Goal: Task Accomplishment & Management: Complete application form

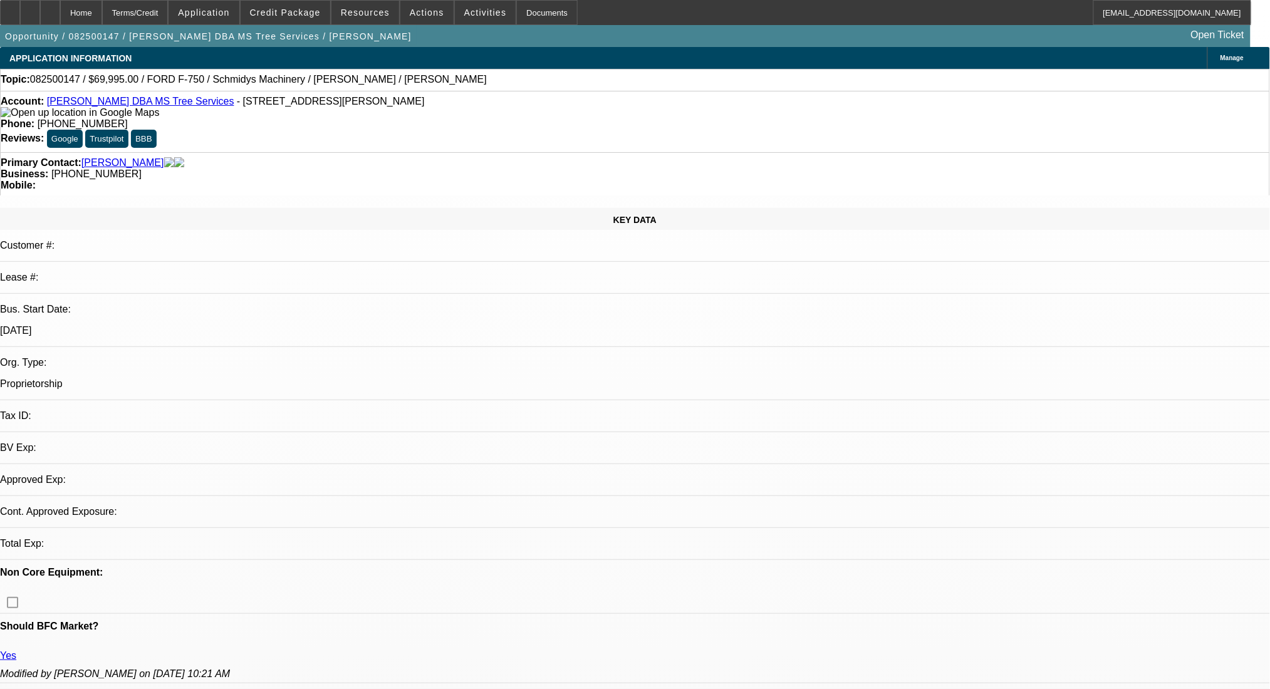
select select "0"
select select "6"
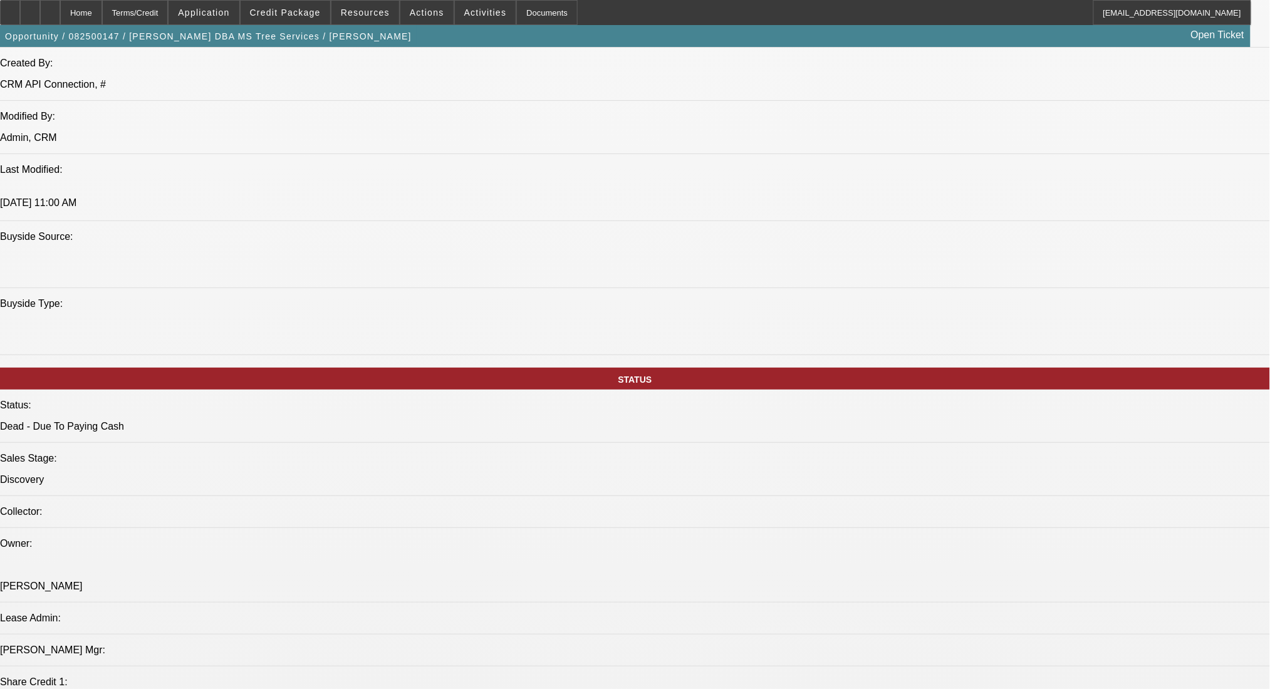
scroll to position [1336, 0]
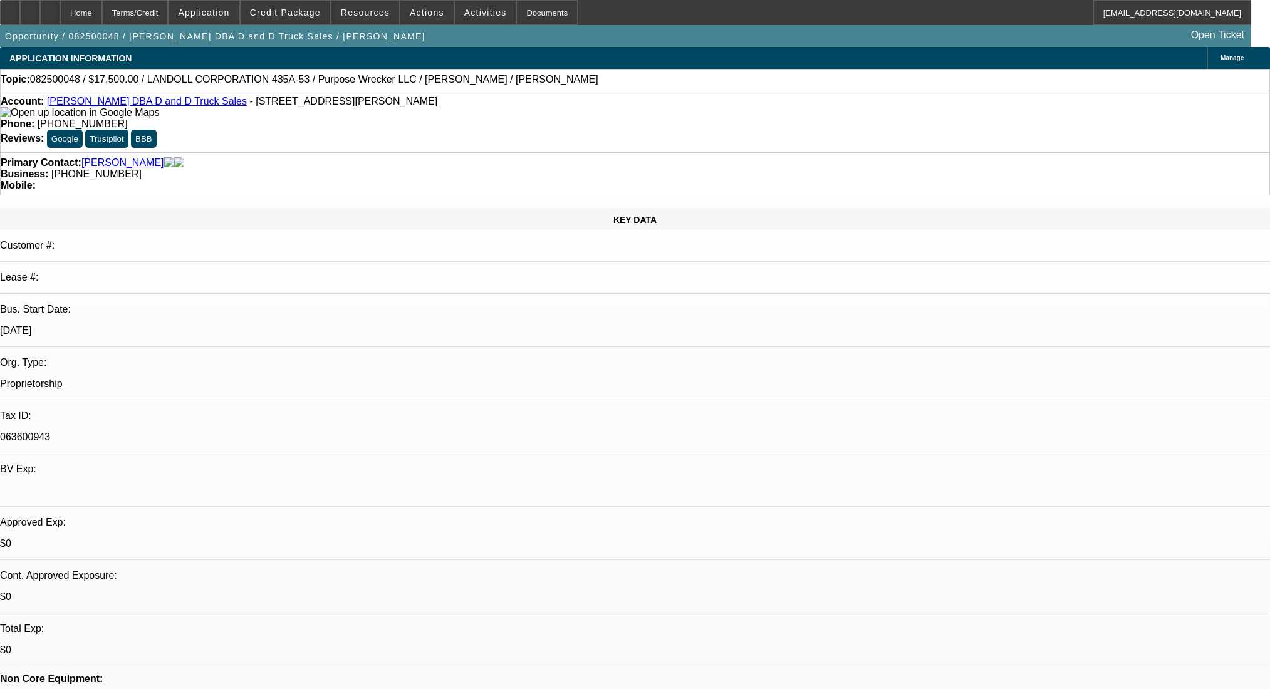
select select "0"
select select "2"
select select "0"
select select "6"
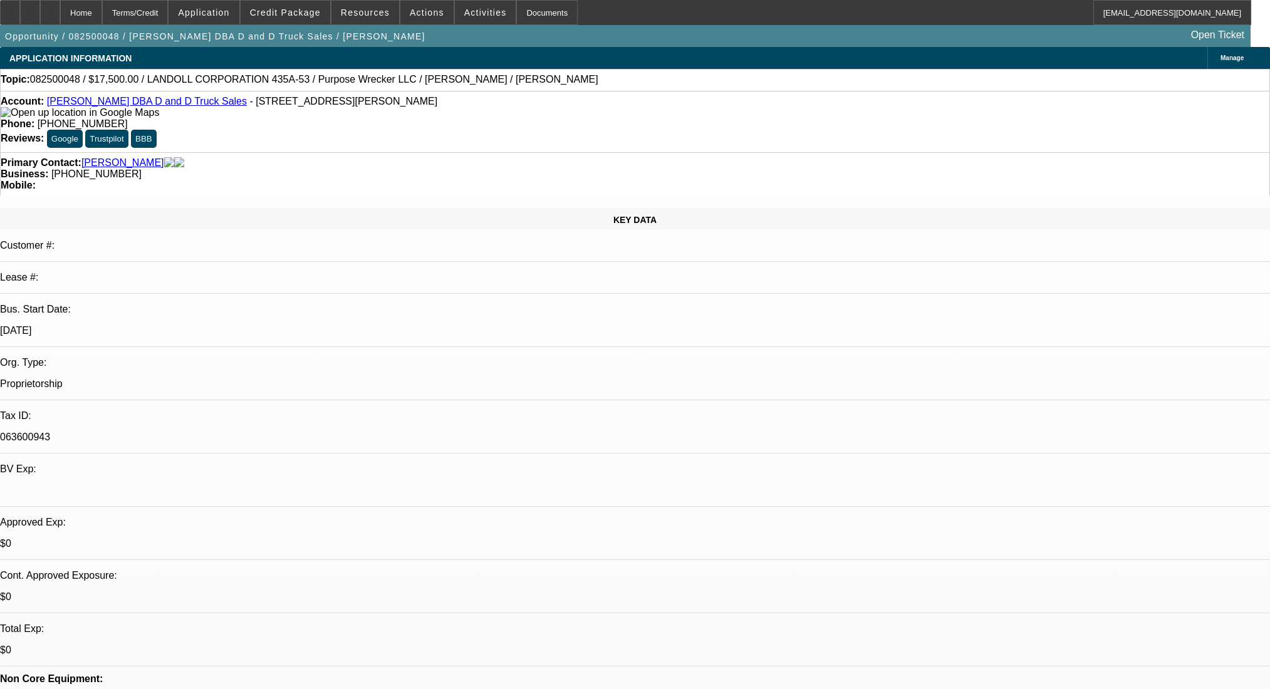
select select "0"
select select "0.1"
select select "4"
select select "0"
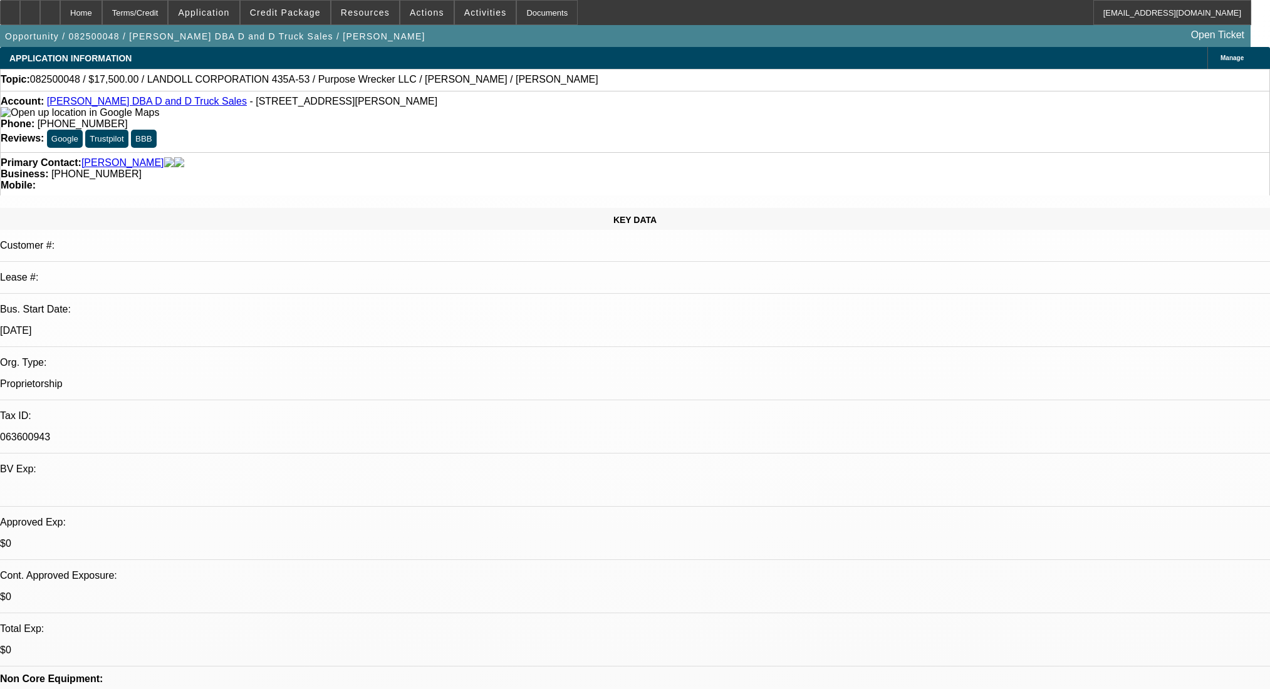
select select "0"
select select "0.1"
select select "4"
select select "0"
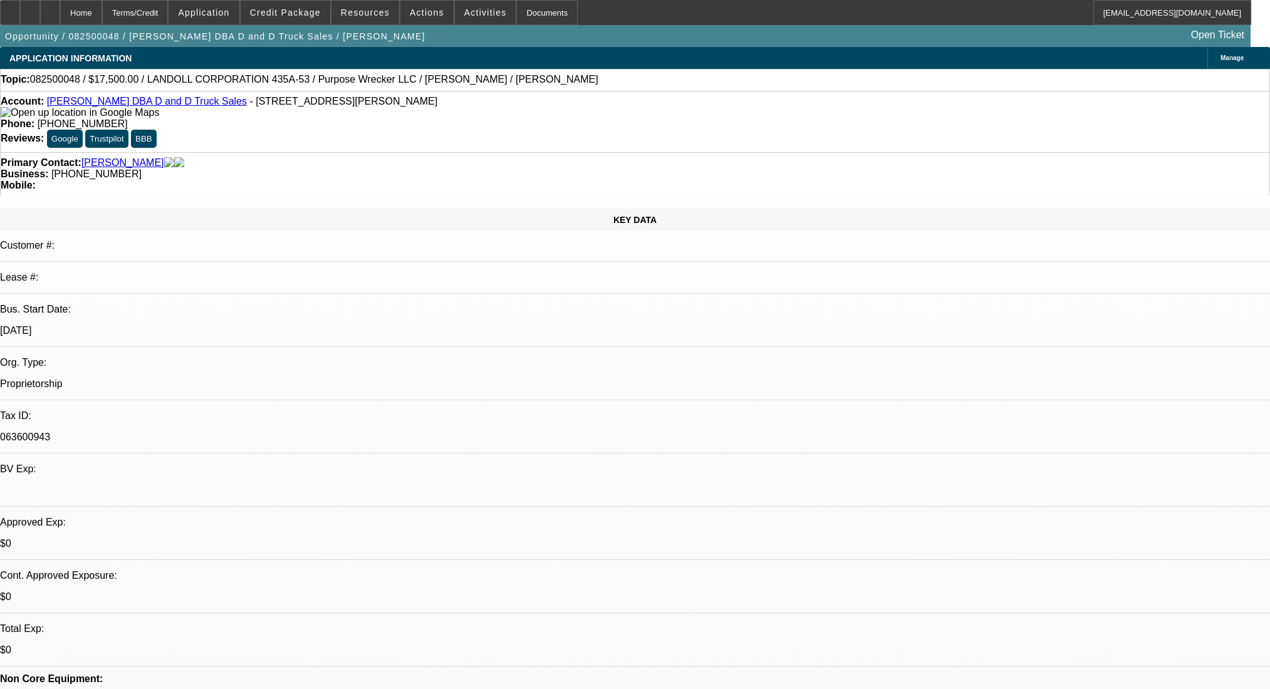
select select "0.1"
select select "4"
click at [50, 8] on icon at bounding box center [50, 8] width 0 height 0
select select "0"
select select "2"
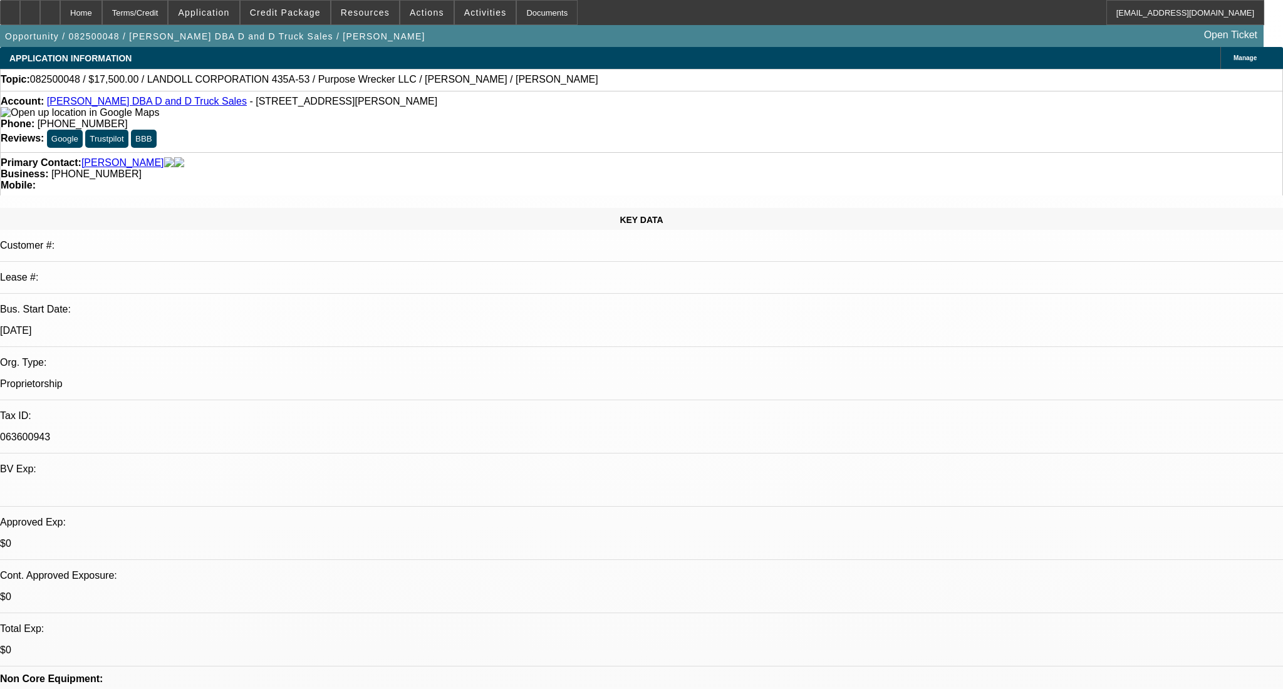
select select "2"
select select "0"
select select "6"
select select "0"
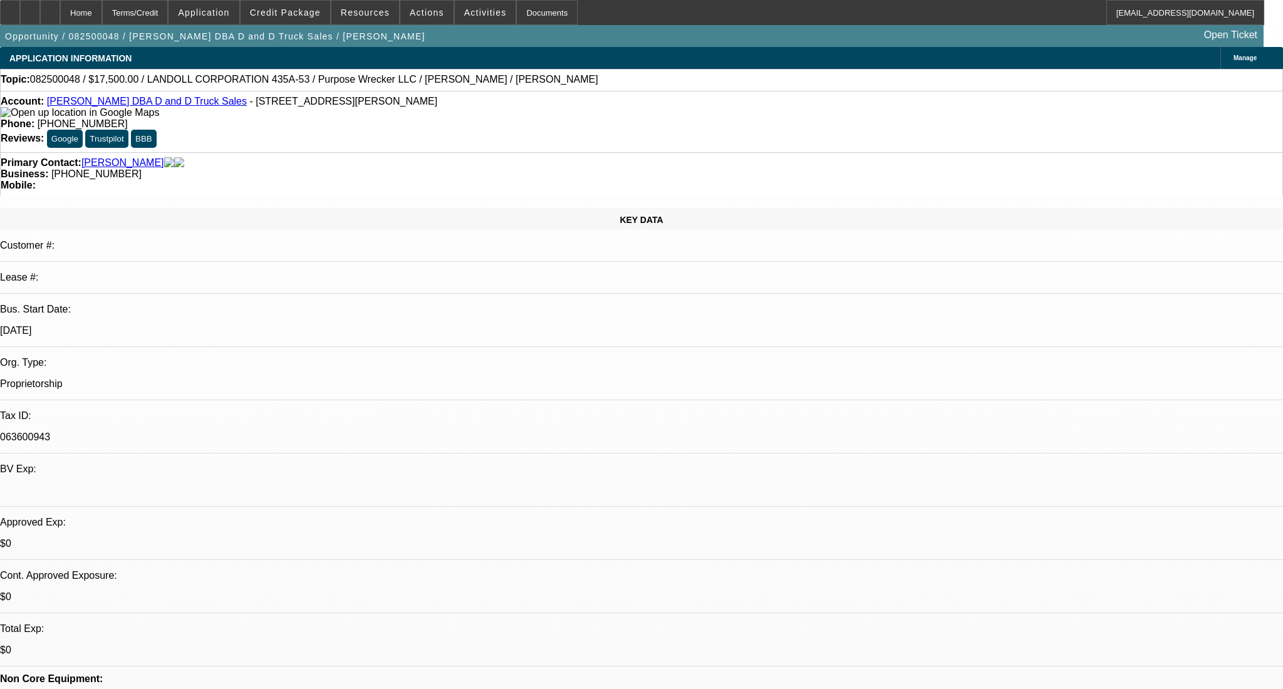
select select "0.1"
select select "4"
select select "0"
select select "0.1"
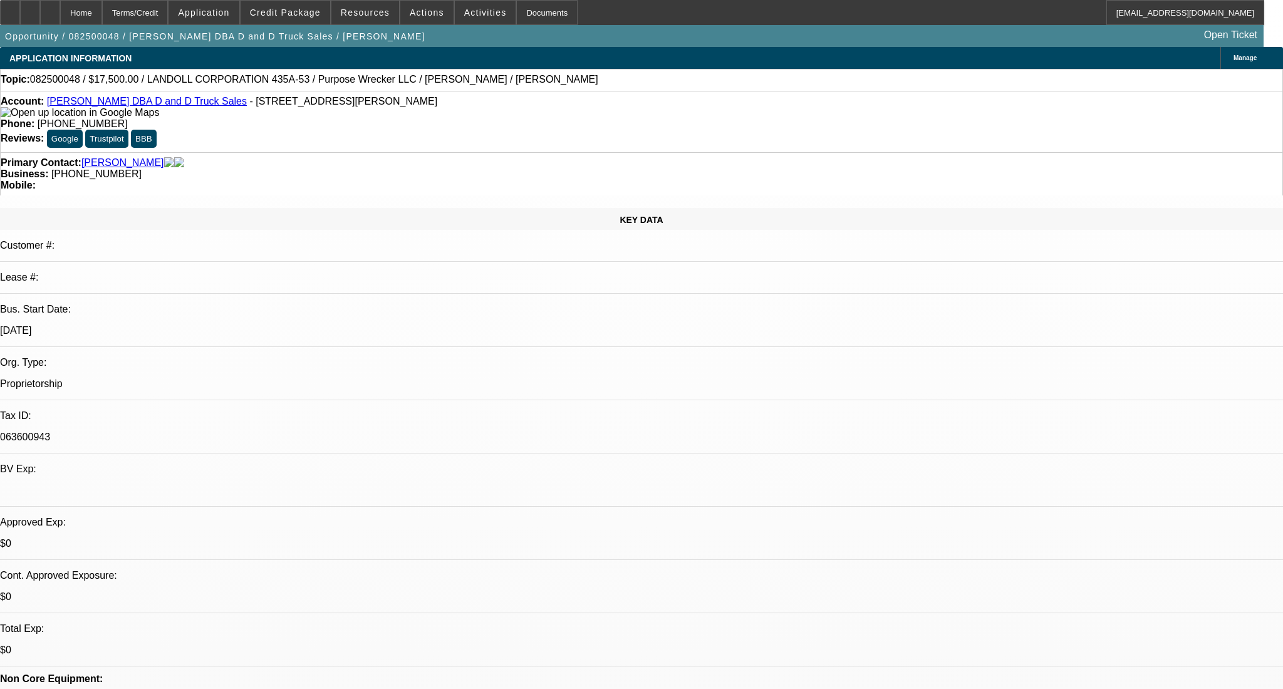
select select "4"
select select "0"
select select "0.1"
select select "4"
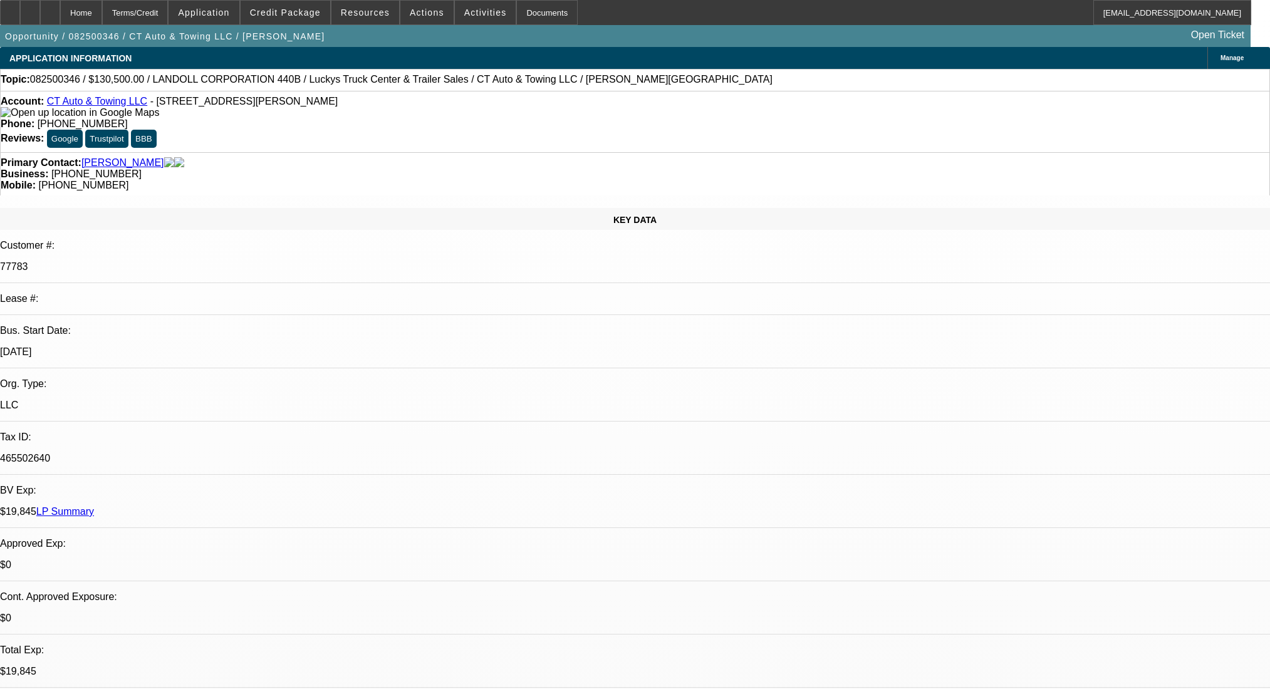
select select "0"
select select "6"
click at [60, 6] on div at bounding box center [50, 12] width 20 height 25
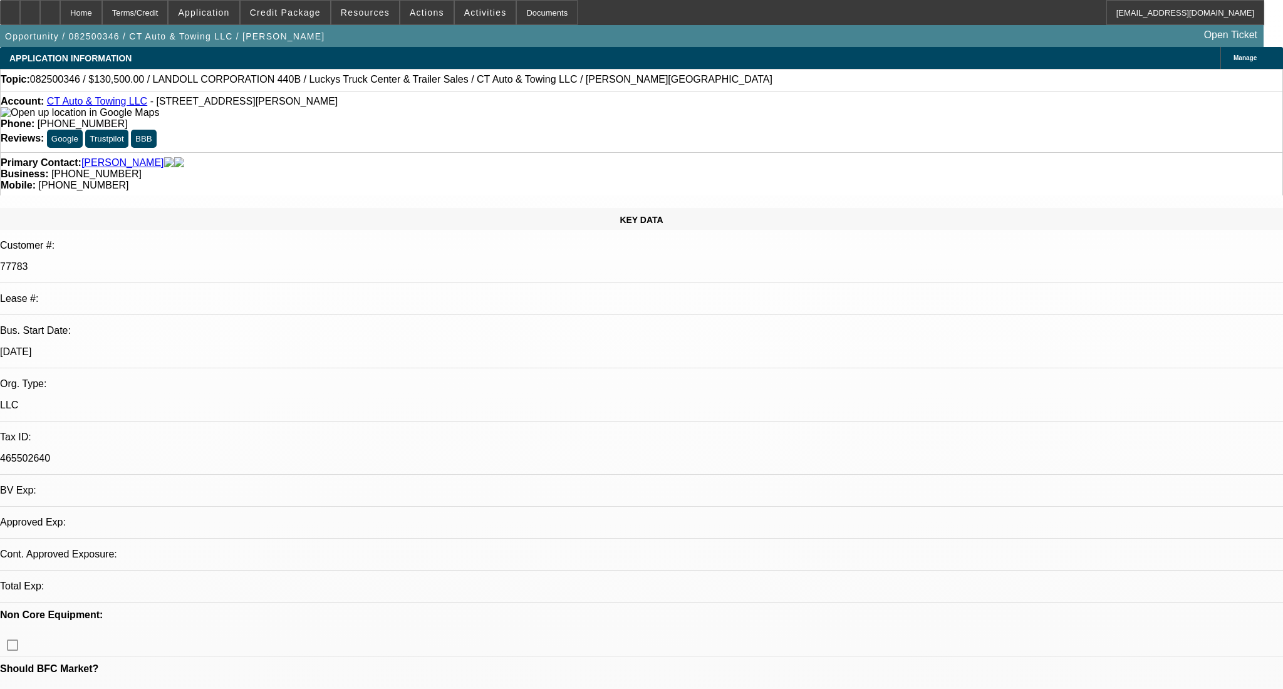
select select "0"
select select "1"
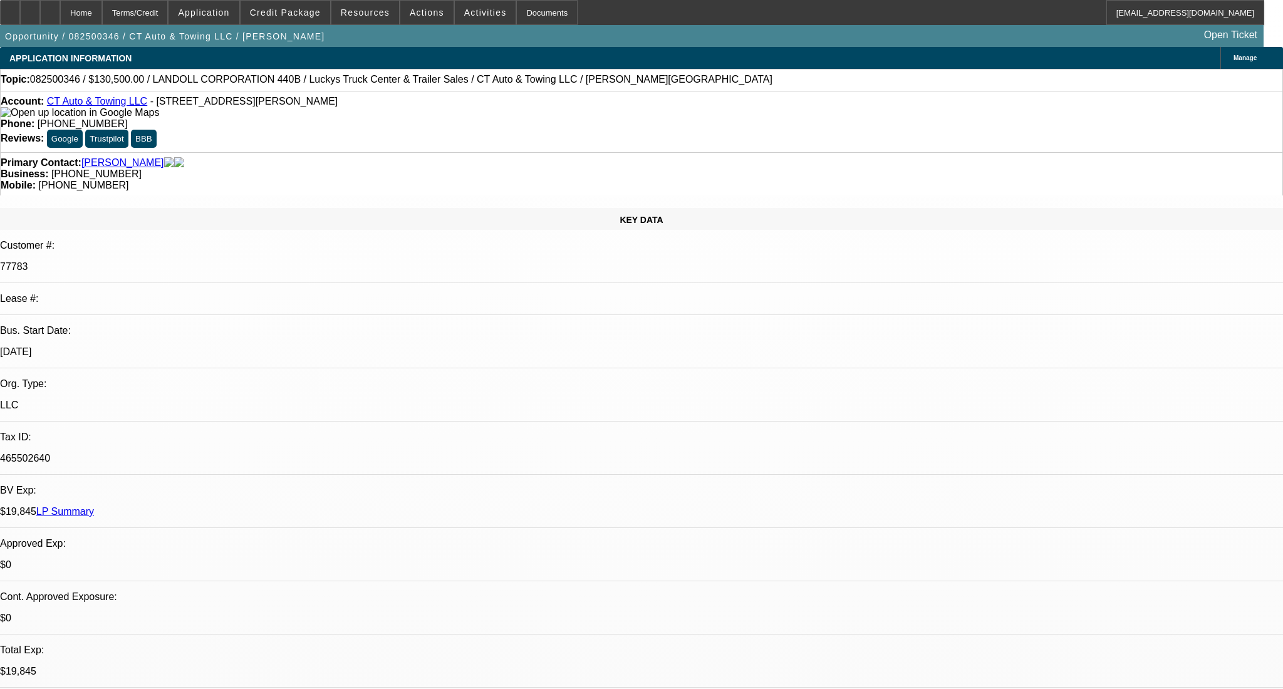
select select "6"
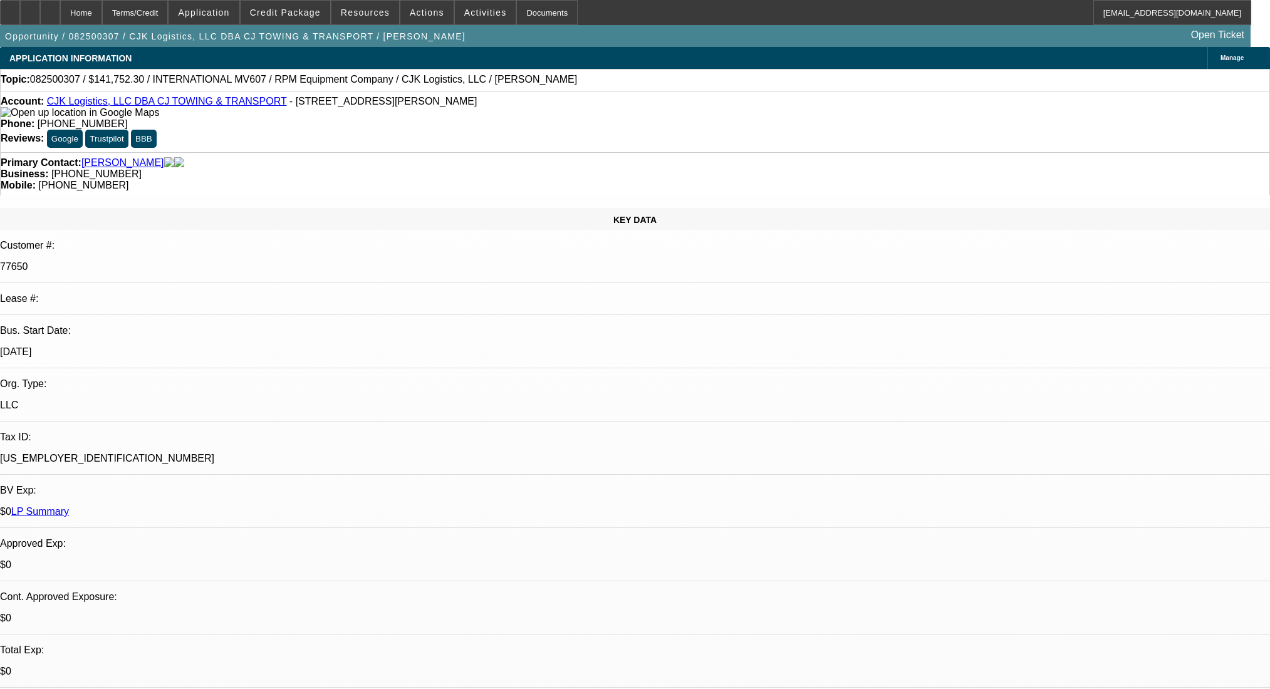
select select "0"
select select "6"
click at [60, 8] on div at bounding box center [50, 12] width 20 height 25
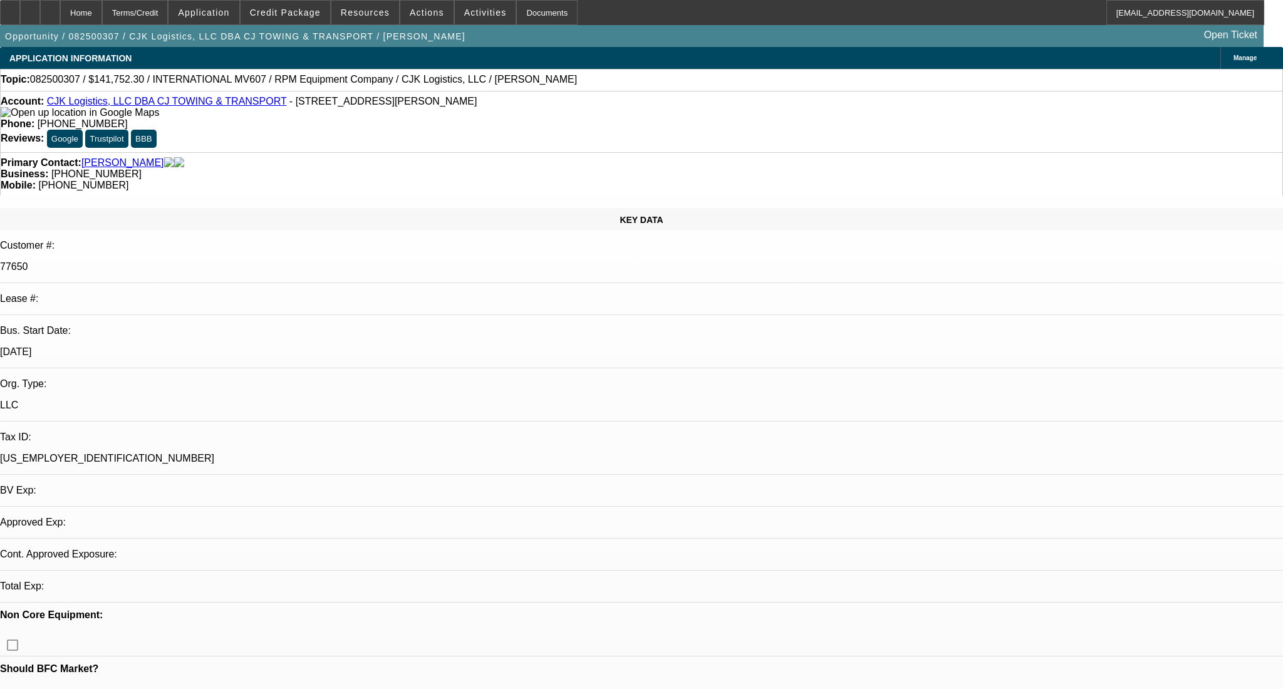
select select "0"
select select "6"
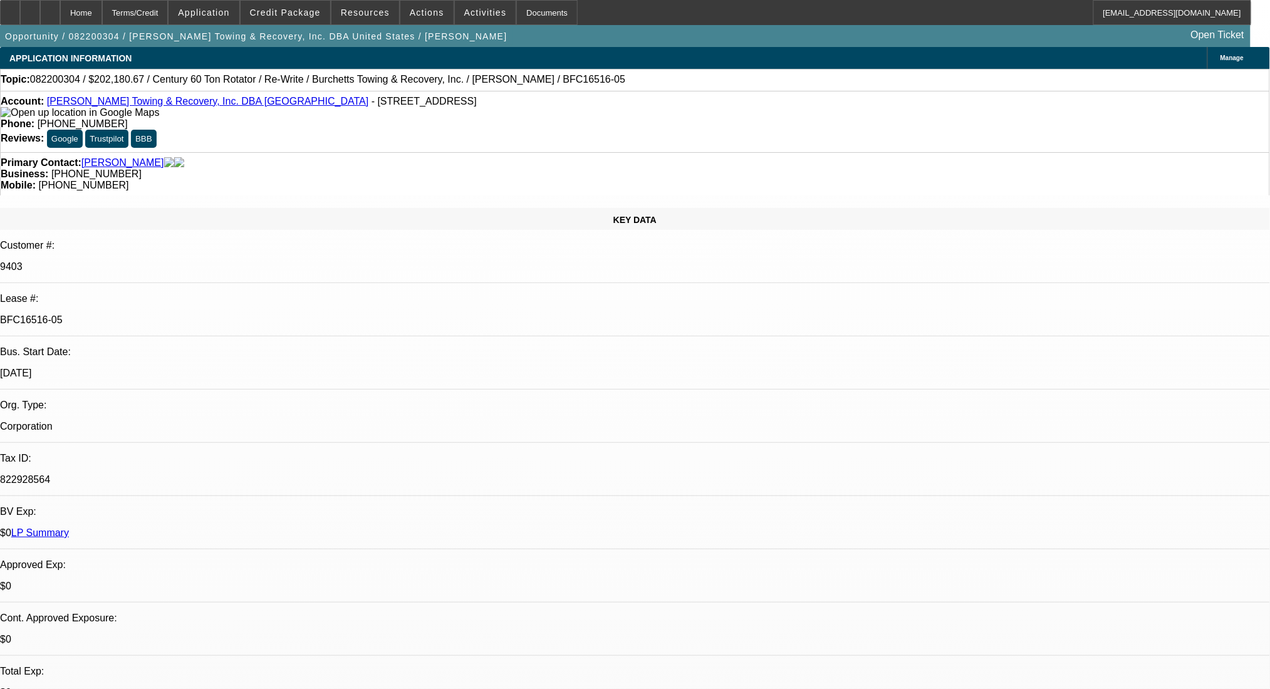
select select "0"
select select "2"
select select "0.1"
select select "4"
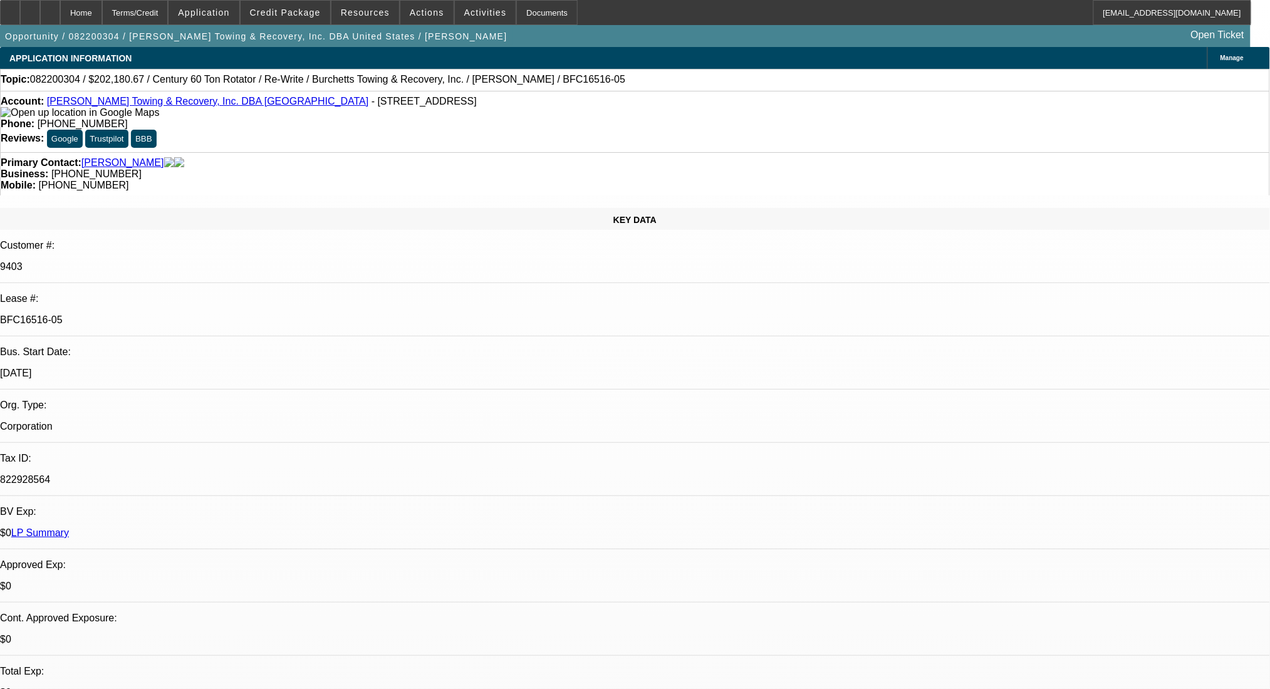
click at [69, 528] on link "LP Summary" at bounding box center [40, 533] width 58 height 11
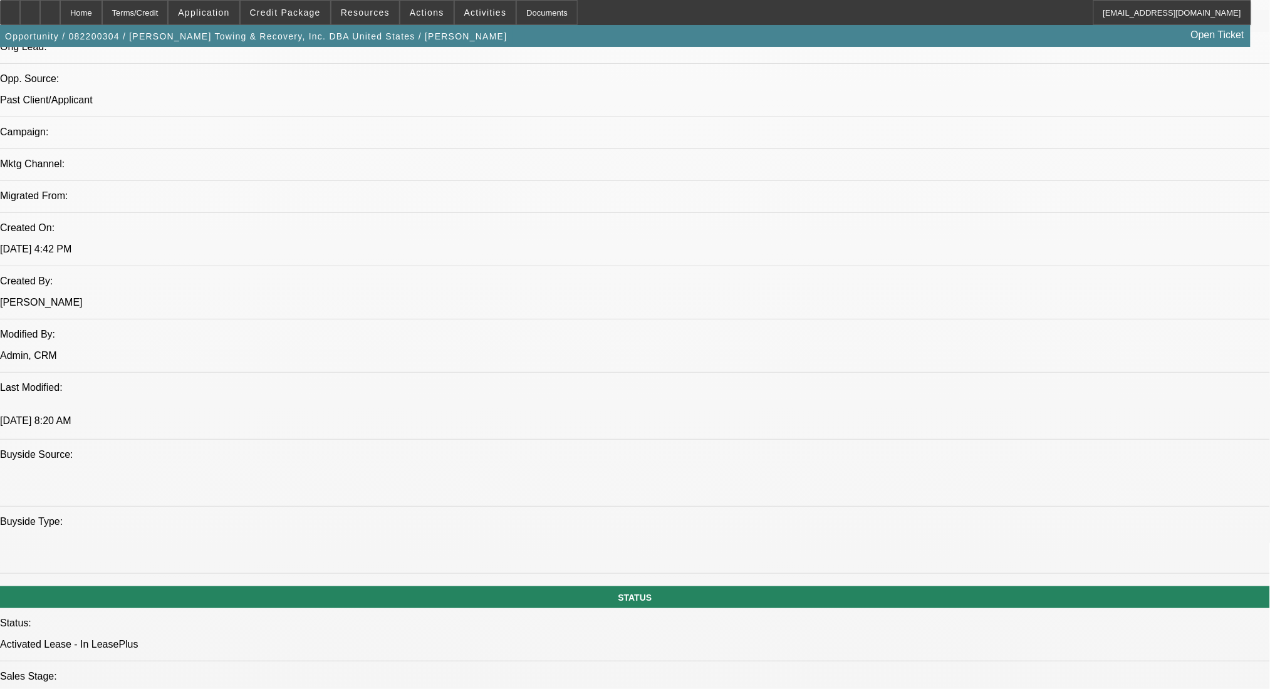
scroll to position [752, 0]
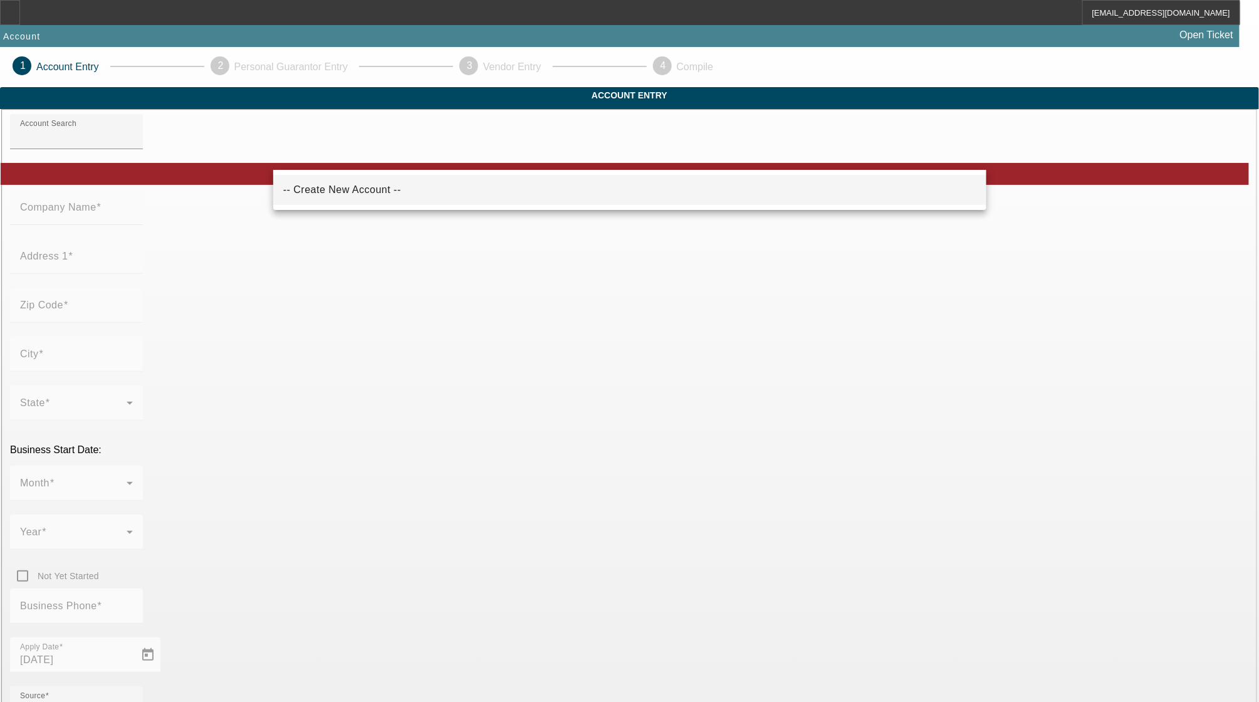
click at [378, 198] on mat-option "-- Create New Account --" at bounding box center [629, 190] width 713 height 30
type input "-- Create New Account --"
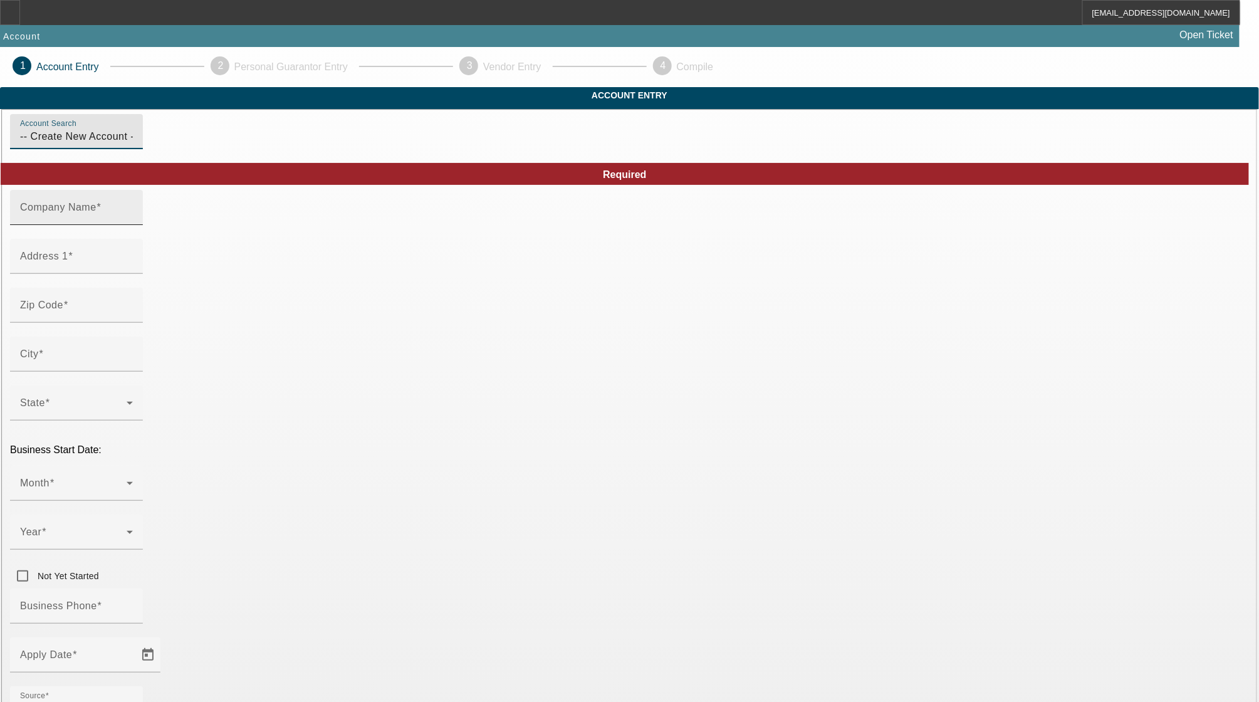
click at [133, 220] on input "Company Name" at bounding box center [76, 212] width 113 height 15
click at [133, 224] on div "Company Name" at bounding box center [76, 207] width 113 height 35
paste input "615-931-6289"
type input "615-931-6289"
click at [133, 269] on input "Address 1" at bounding box center [76, 261] width 113 height 15
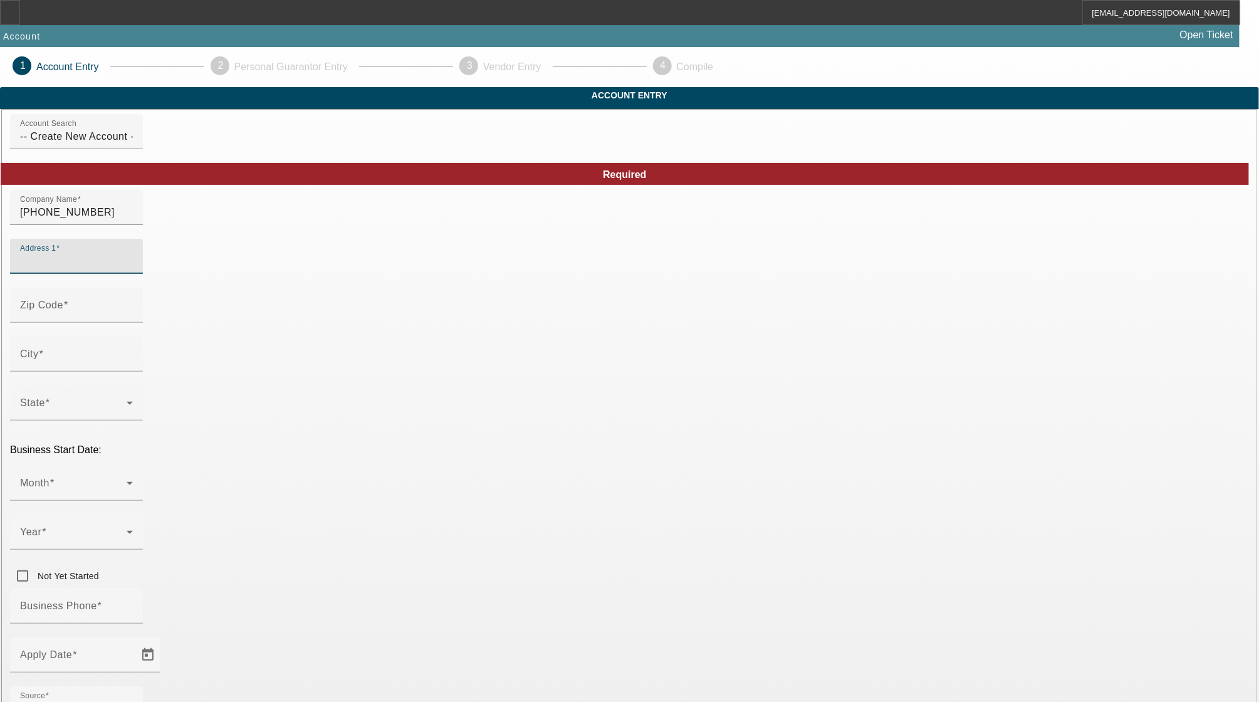
paste input "8523 Betts Rd."
type input "8523 Betts Rd."
click at [63, 310] on mat-label "Zip Code" at bounding box center [41, 304] width 43 height 11
click at [133, 318] on input "Zip Code" at bounding box center [76, 310] width 113 height 15
paste input "37073"
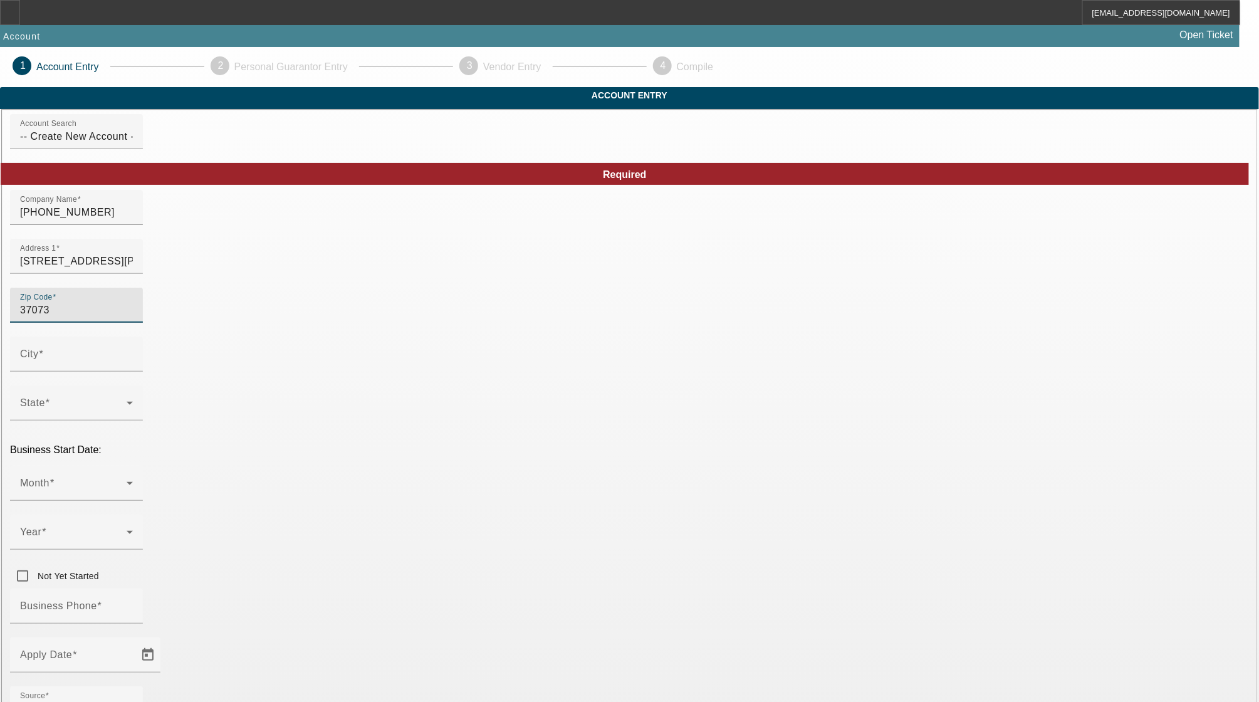
type input "37073"
type input "Greenbrier"
type input "Robertson"
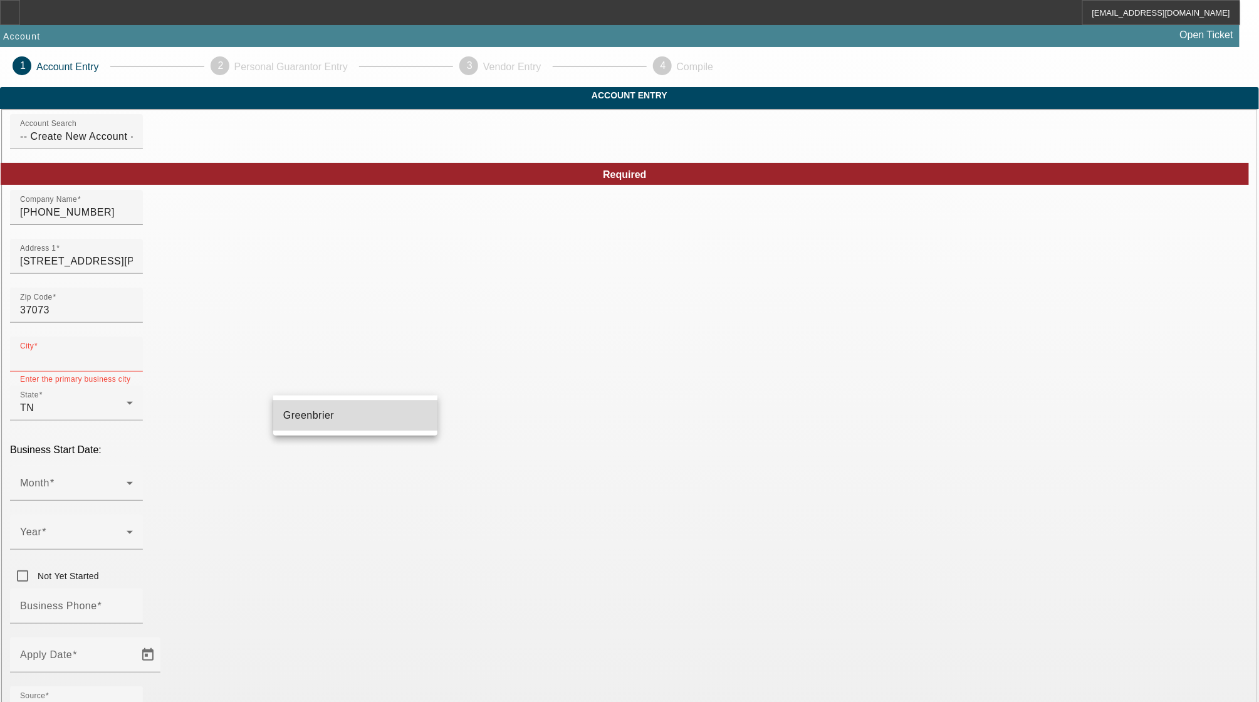
click at [319, 413] on span "Greenbrier" at bounding box center [308, 415] width 51 height 11
type input "Greenbrier"
click at [133, 465] on div "Month" at bounding box center [76, 482] width 113 height 35
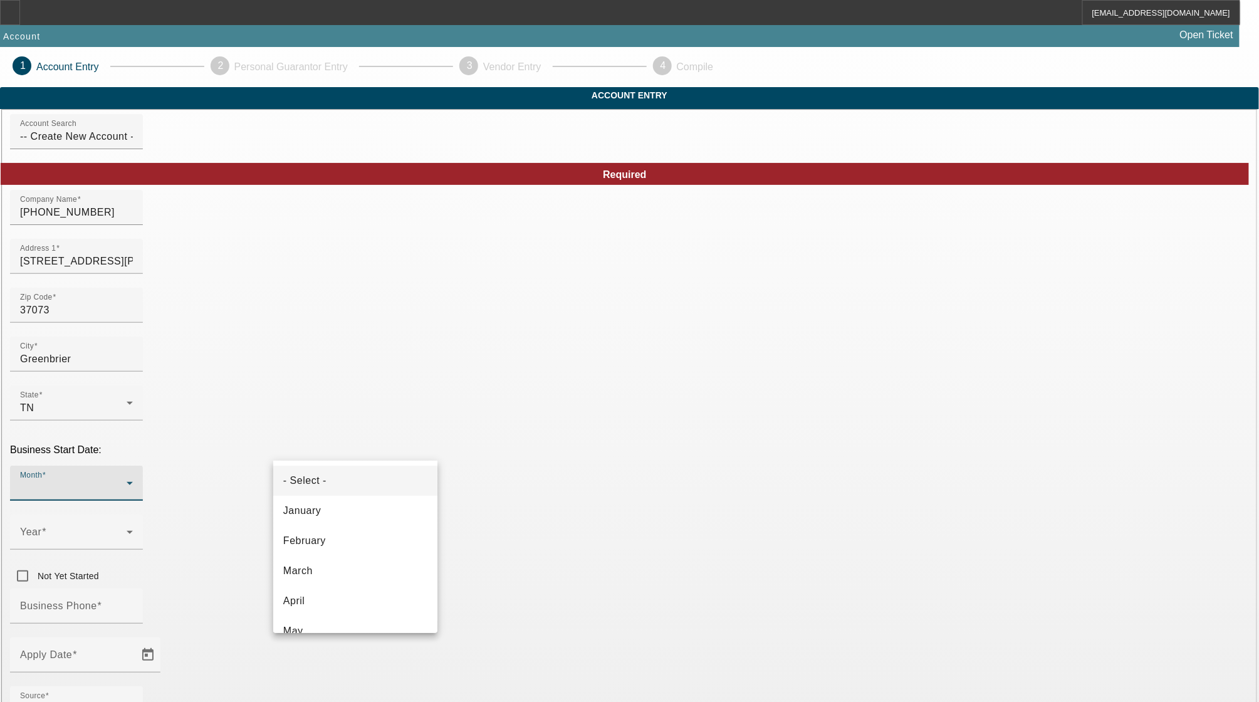
scroll to position [83, 0]
click at [338, 543] on mat-option "May" at bounding box center [355, 548] width 164 height 30
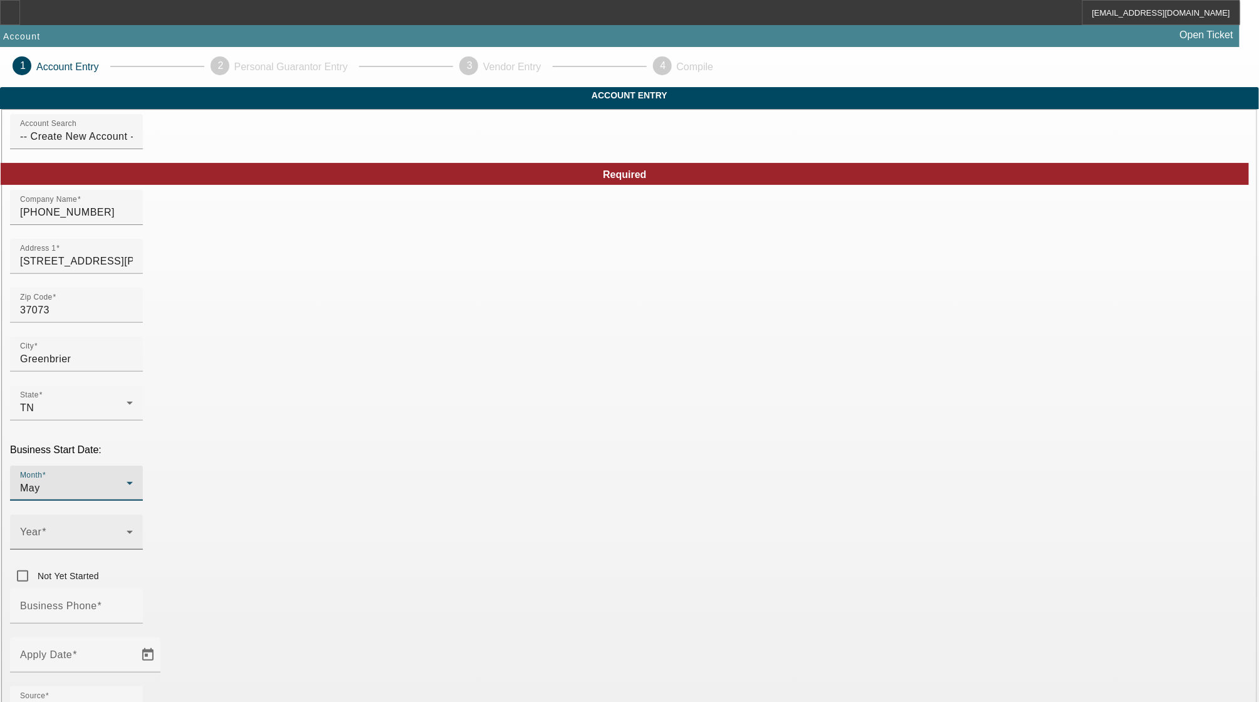
click at [41, 526] on mat-label "Year" at bounding box center [30, 531] width 21 height 11
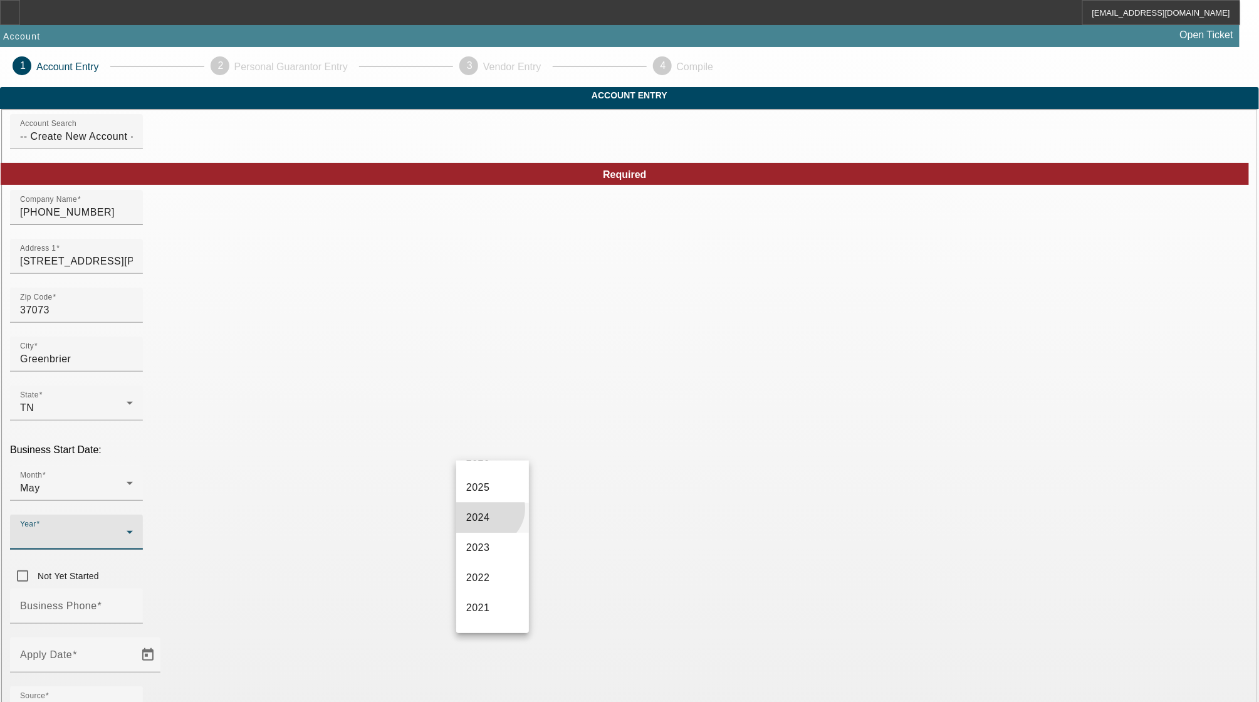
click at [486, 514] on mat-option "2024" at bounding box center [492, 517] width 73 height 30
click at [143, 623] on div at bounding box center [76, 630] width 133 height 14
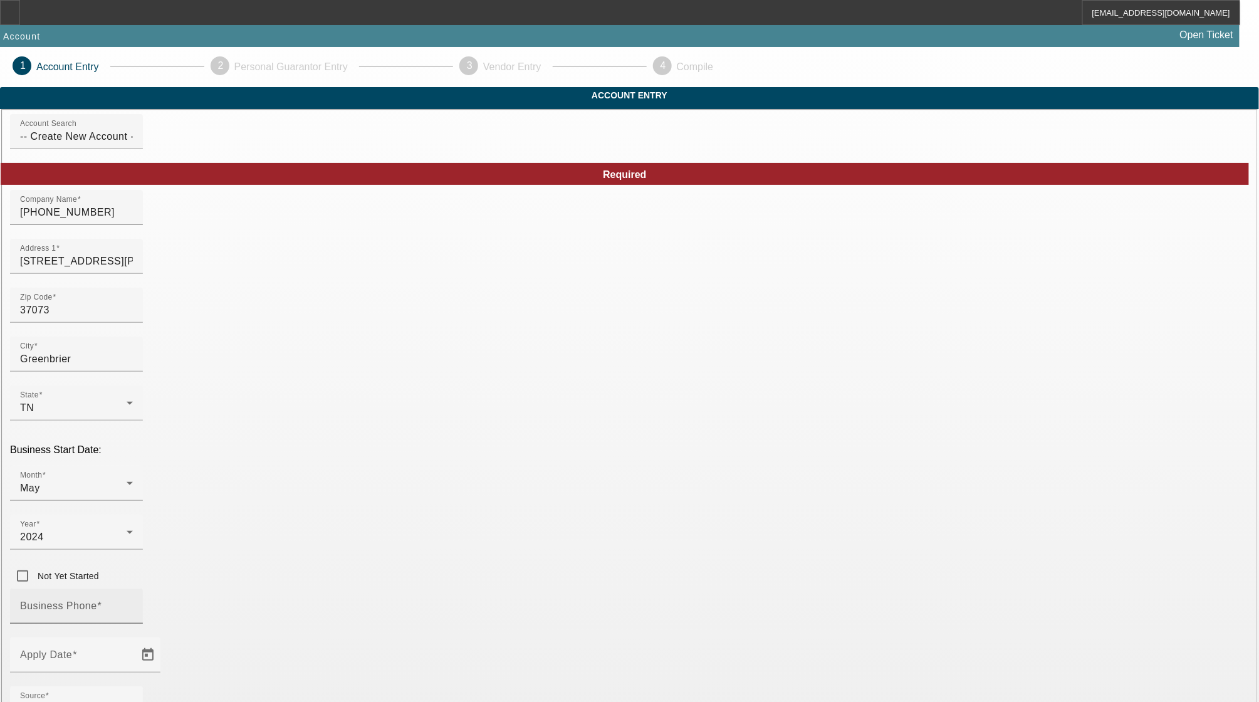
click at [133, 588] on div "Business Phone" at bounding box center [76, 605] width 113 height 35
paste input "(615) 931-6289"
type input "(615) 931-6289"
click at [163, 640] on span "Open calendar" at bounding box center [148, 655] width 30 height 30
click at [416, 438] on span "15" at bounding box center [416, 429] width 23 height 23
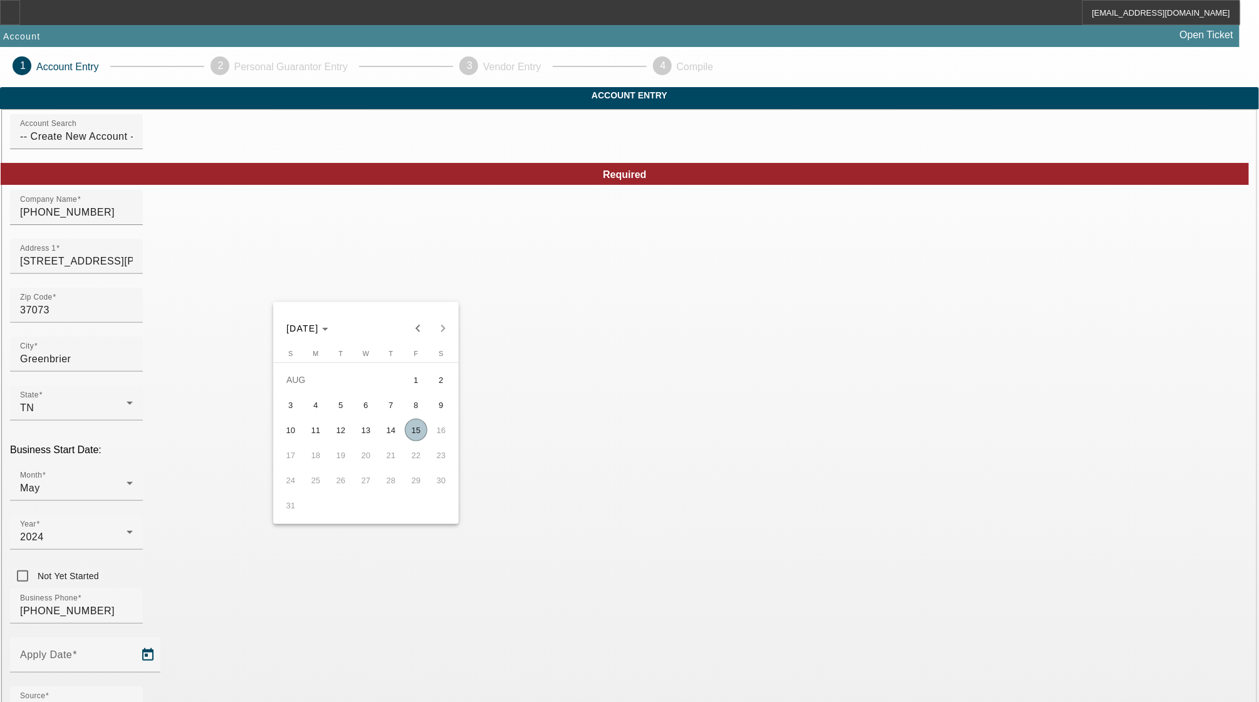
type input "8/15/2025"
click at [133, 686] on div "Source - Select -" at bounding box center [76, 703] width 113 height 35
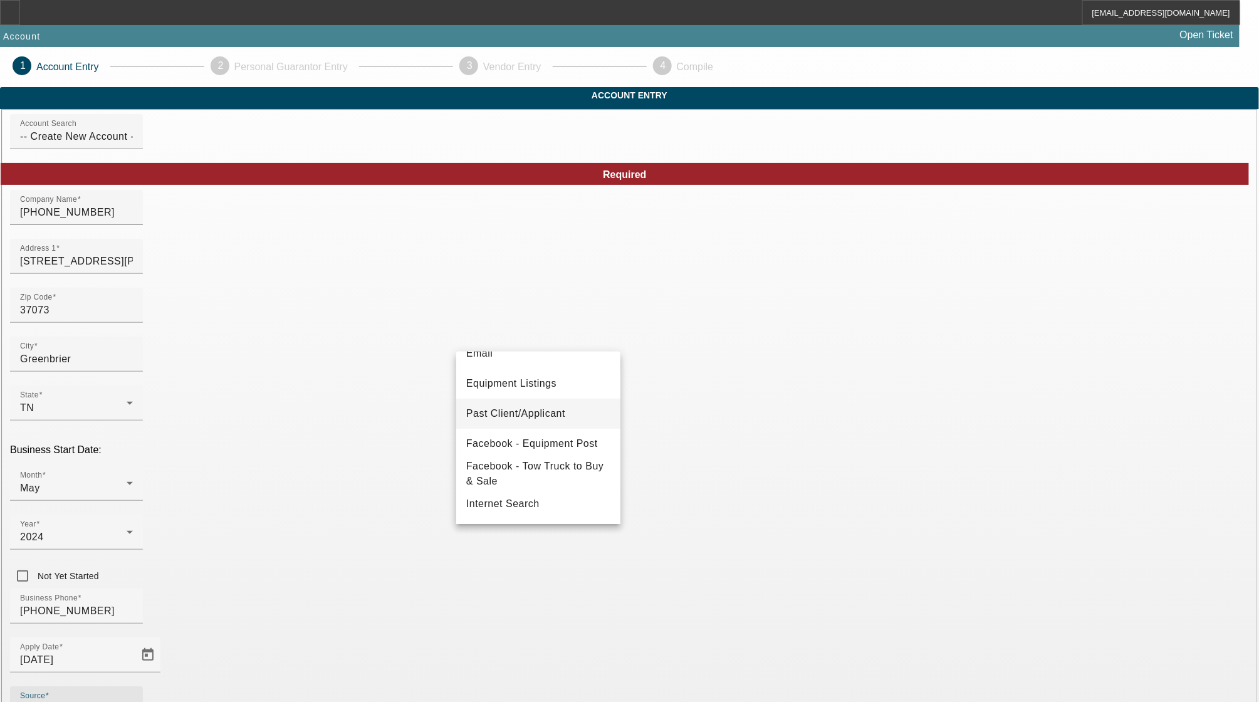
scroll to position [167, 0]
click at [523, 408] on span "Facebook - Equipment Post" at bounding box center [532, 415] width 132 height 15
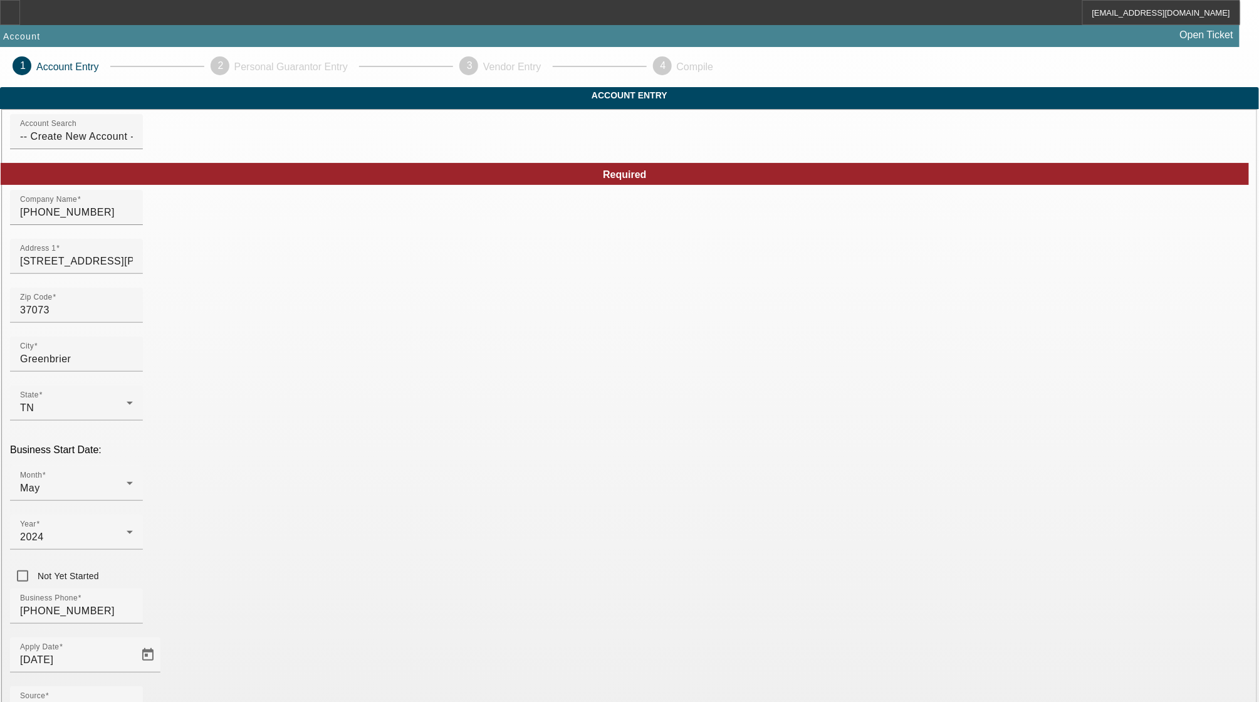
click at [706, 429] on mat-option "LLC" at bounding box center [721, 432] width 164 height 30
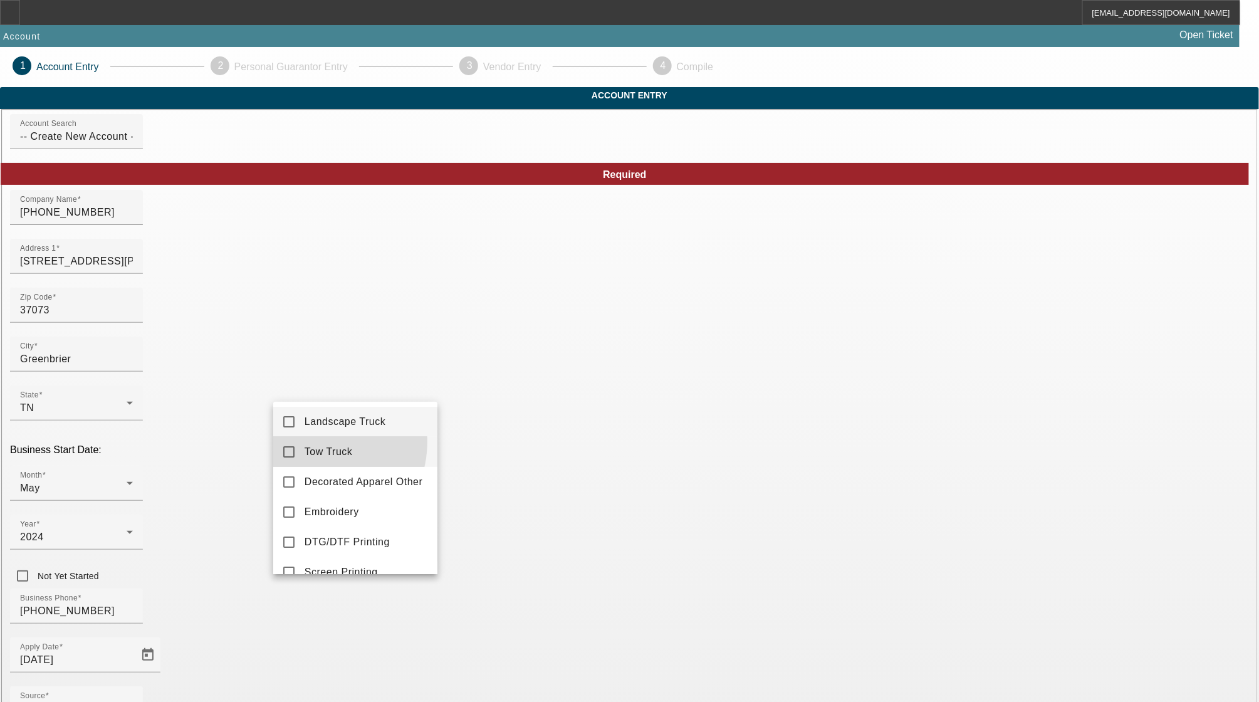
click at [309, 441] on mat-option "Tow Truck" at bounding box center [355, 452] width 164 height 30
click at [394, 634] on div at bounding box center [629, 351] width 1259 height 702
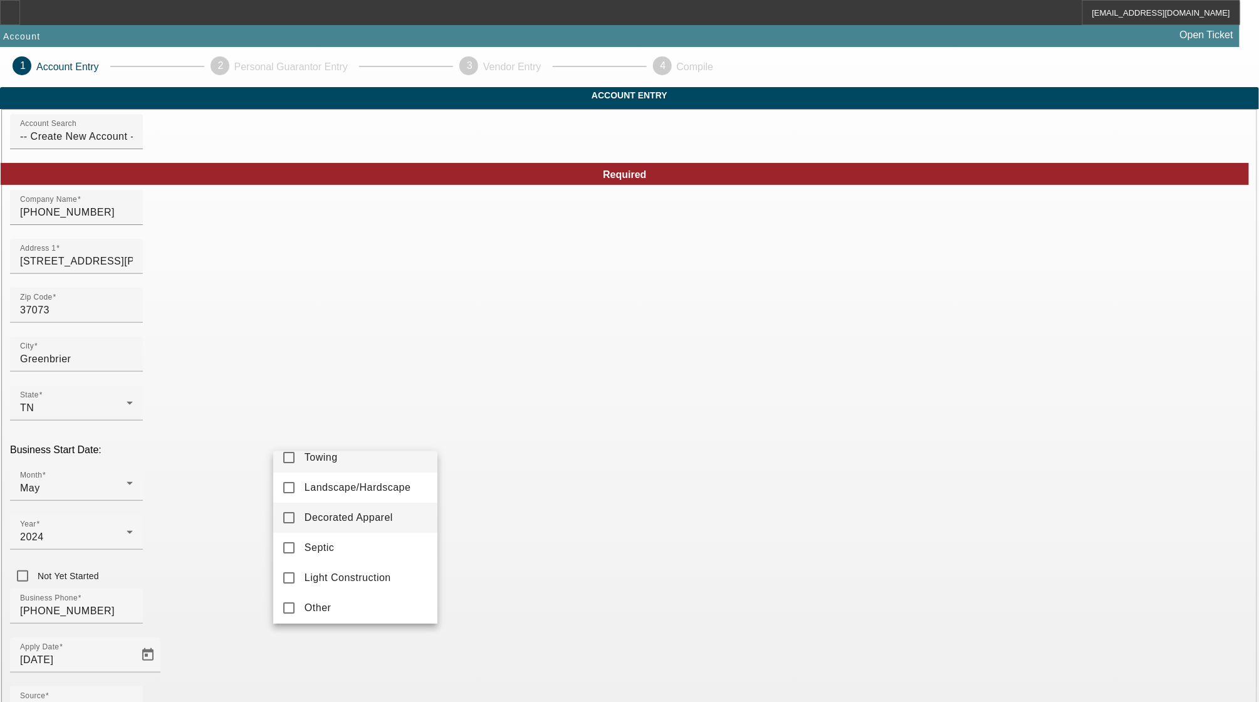
scroll to position [18, 0]
click at [330, 459] on span "Towing" at bounding box center [320, 453] width 33 height 15
click at [519, 682] on div at bounding box center [629, 351] width 1259 height 702
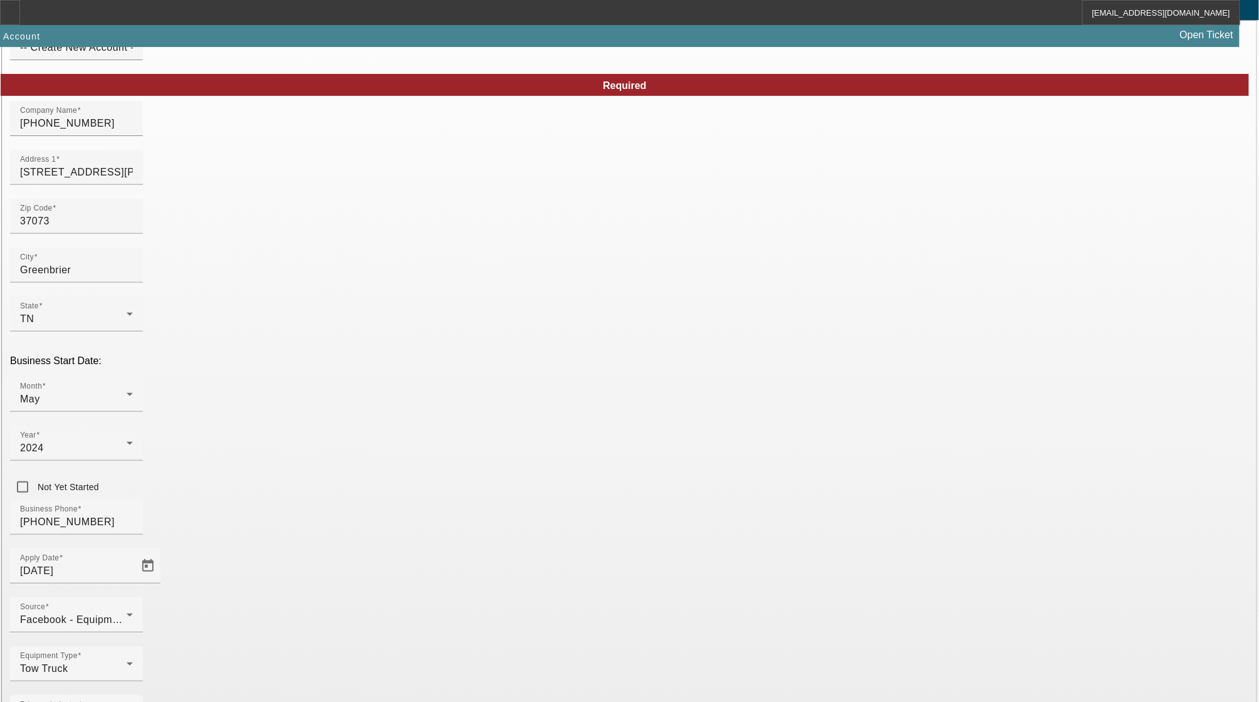
scroll to position [90, 0]
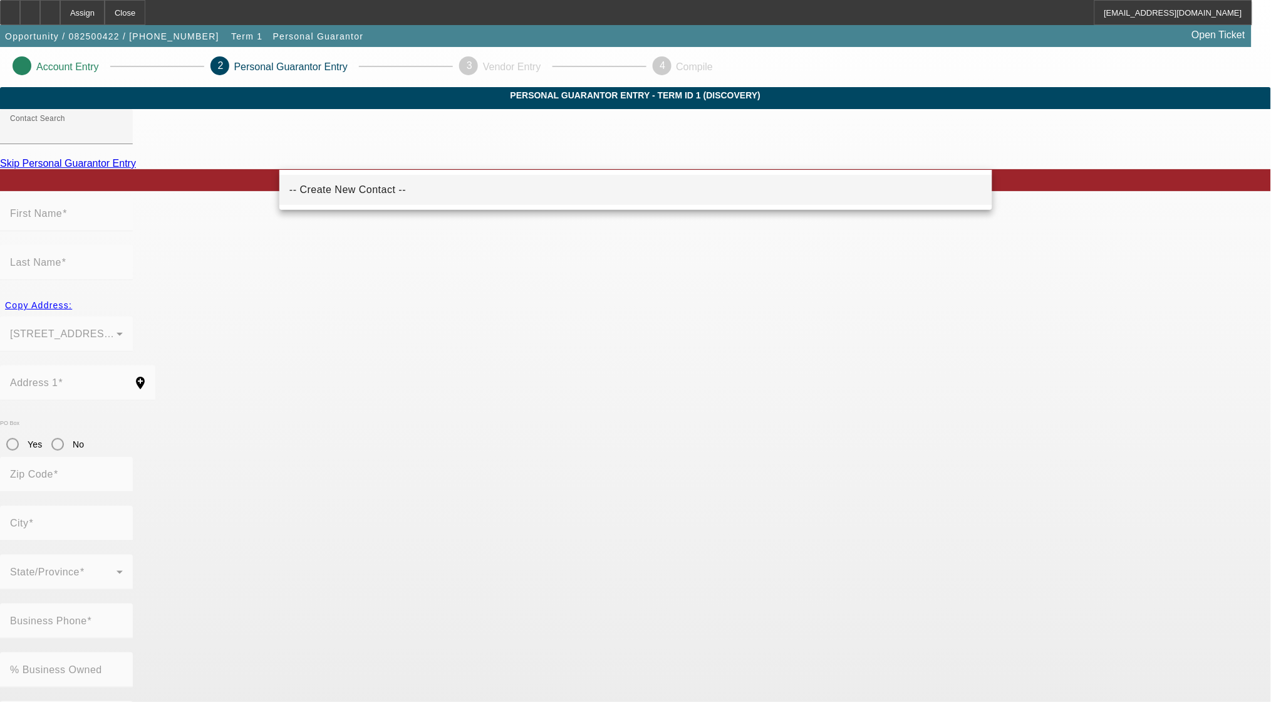
click at [474, 191] on mat-option "-- Create New Contact --" at bounding box center [635, 190] width 713 height 30
type input "-- Create New Contact --"
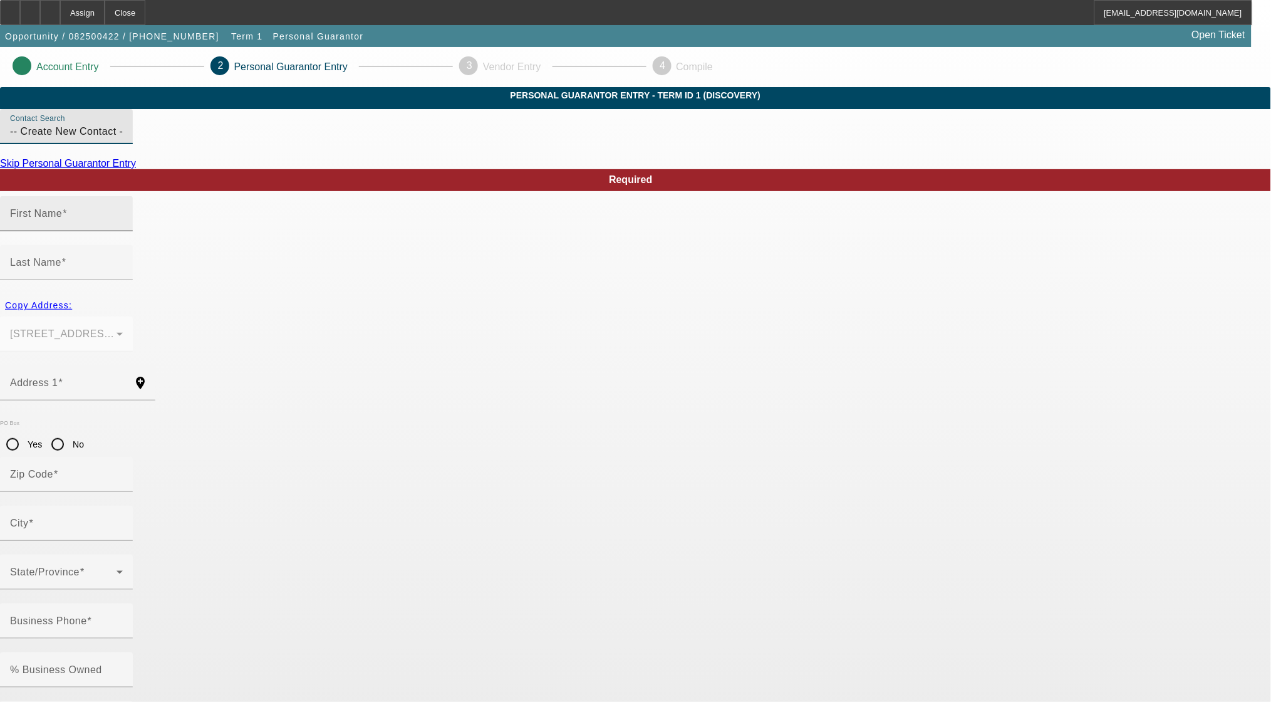
click at [123, 226] on input "First Name" at bounding box center [66, 218] width 113 height 15
type input "W"
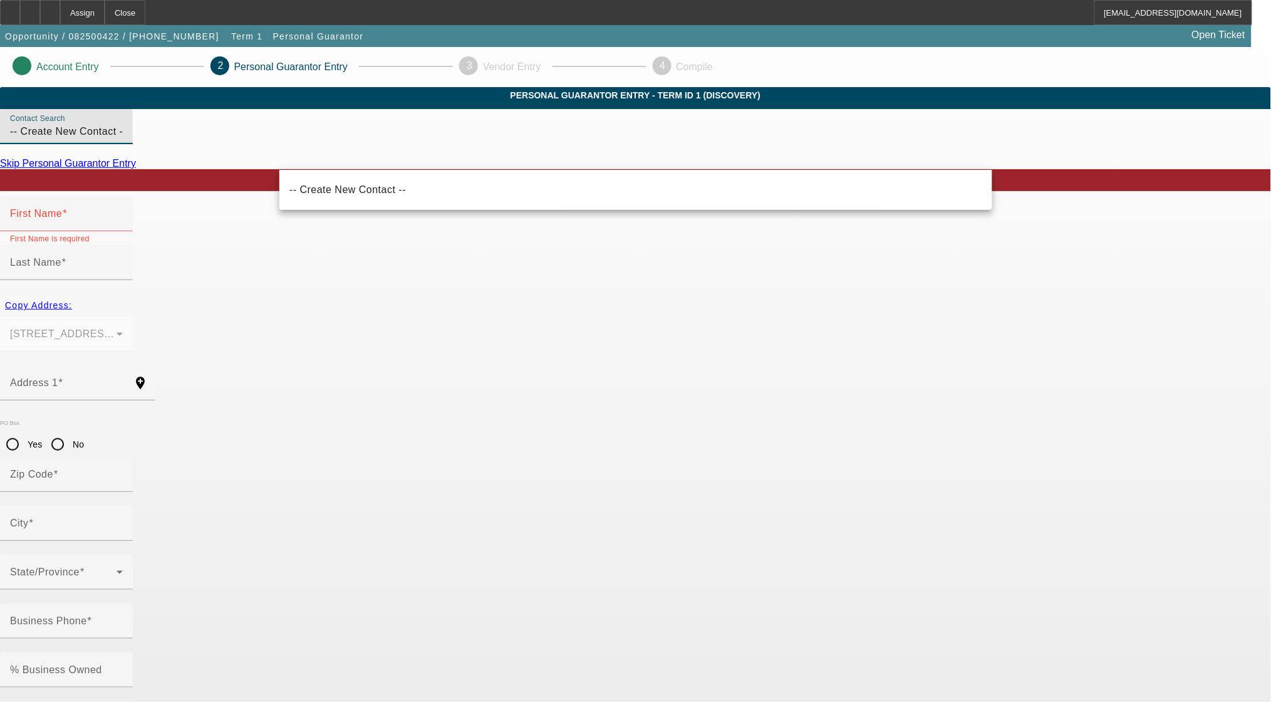
drag, startPoint x: 439, startPoint y: 155, endPoint x: 251, endPoint y: 158, distance: 188.0
click at [251, 158] on app-personal-guarantor-manage "Account Entry 2 Personal Guarantor Entry 3 Vendor Entry 4 Compile Personal Guar…" at bounding box center [635, 687] width 1271 height 1281
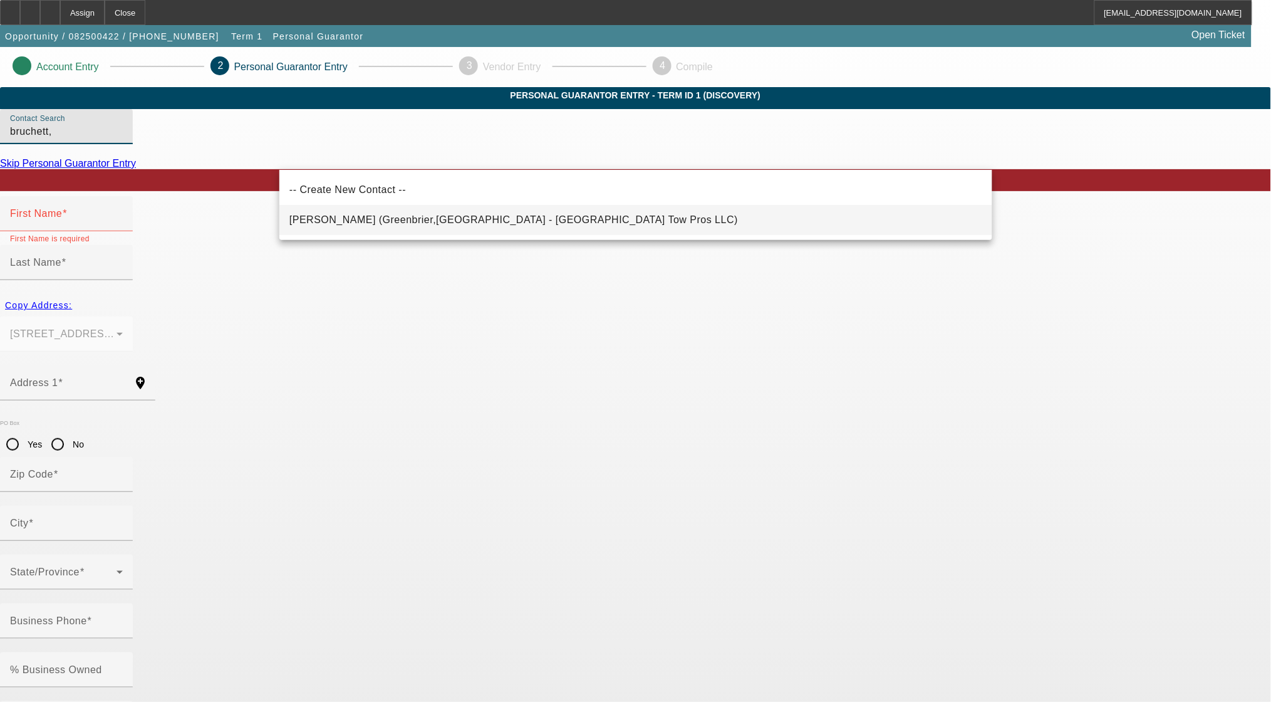
click at [428, 212] on span "Bruchett, William (Greenbrier,TN - Nashville Tow Pros LLC)" at bounding box center [513, 219] width 449 height 15
type input "Bruchett, William (Greenbrier,TN - Nashville Tow Pros LLC)"
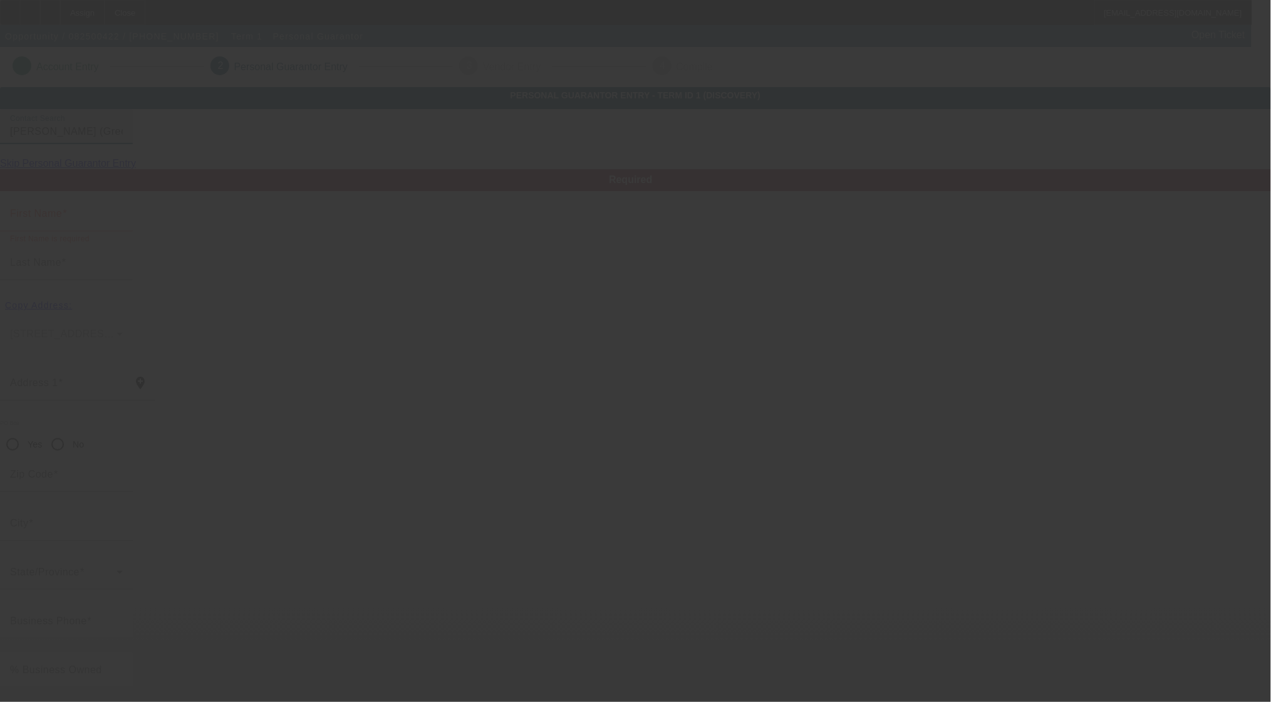
type input "William"
type input "Bruchett"
type input "8523 betts rd"
radio input "true"
type input "37073"
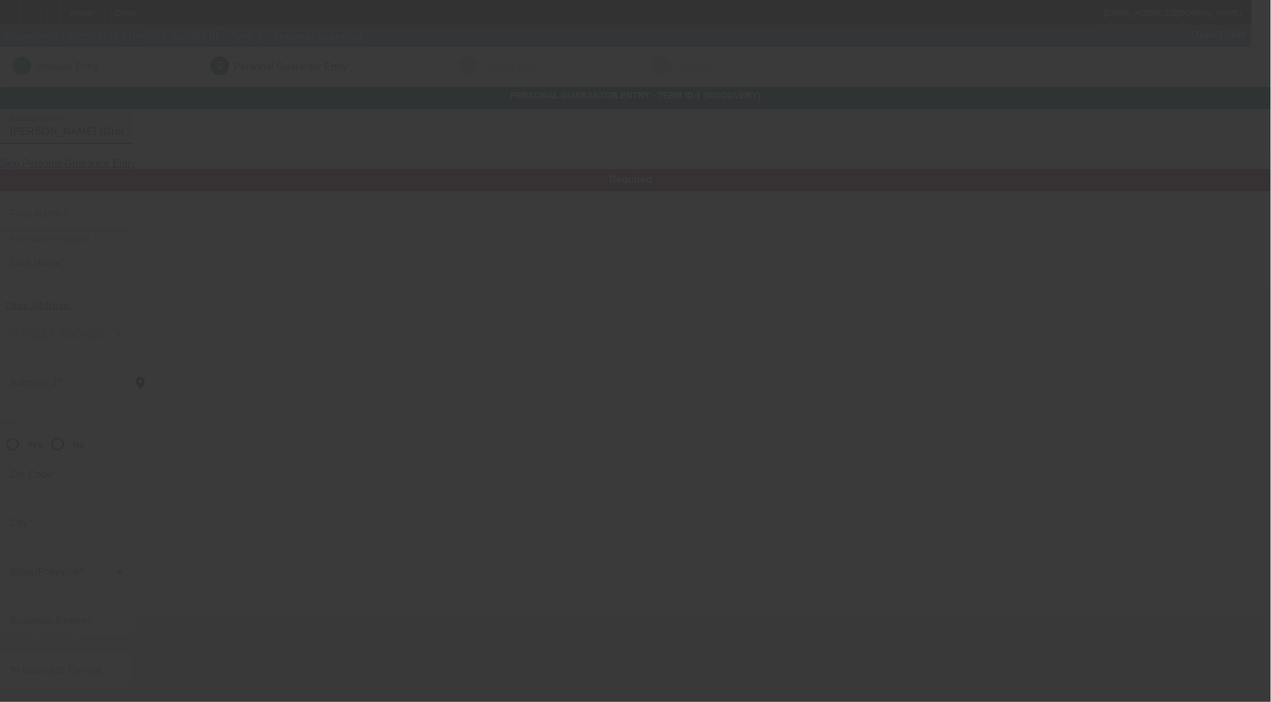
type input "Greenbrier"
type input "(629) 200-1027"
type input "100"
type input "327-76-5605"
type input "burchettstowing@gmail.com"
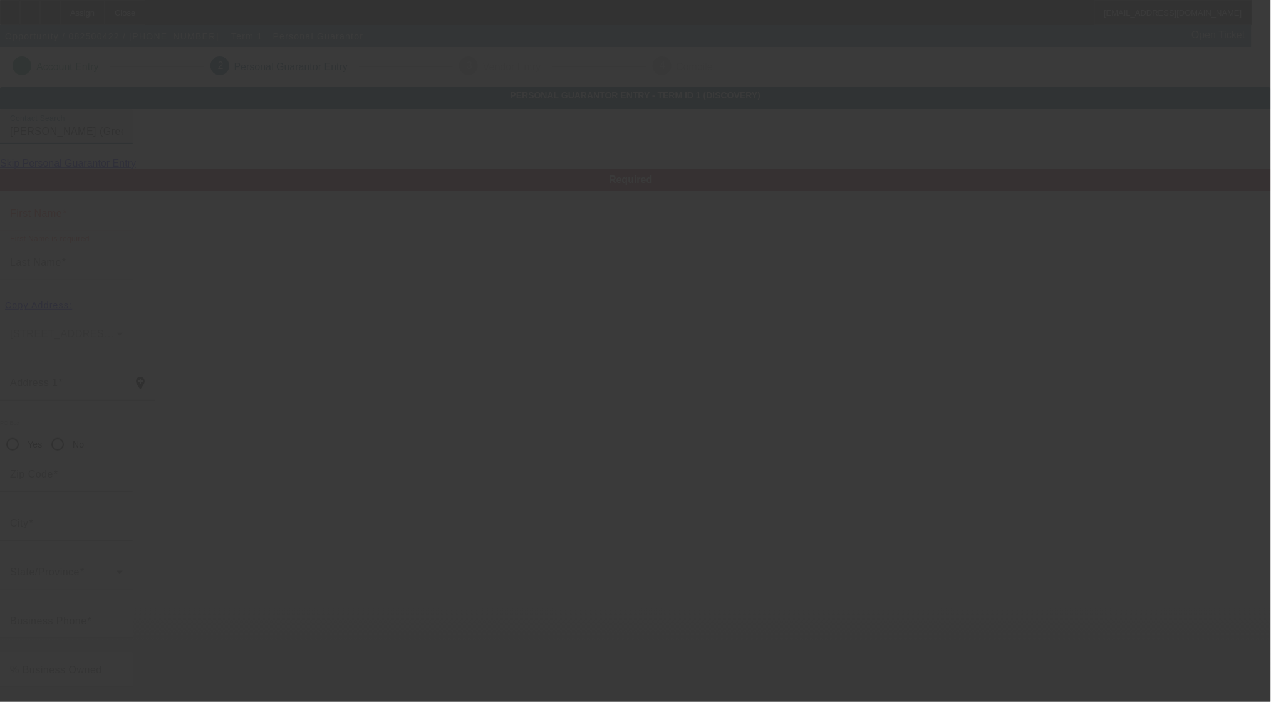
type input "(708) 955-6000"
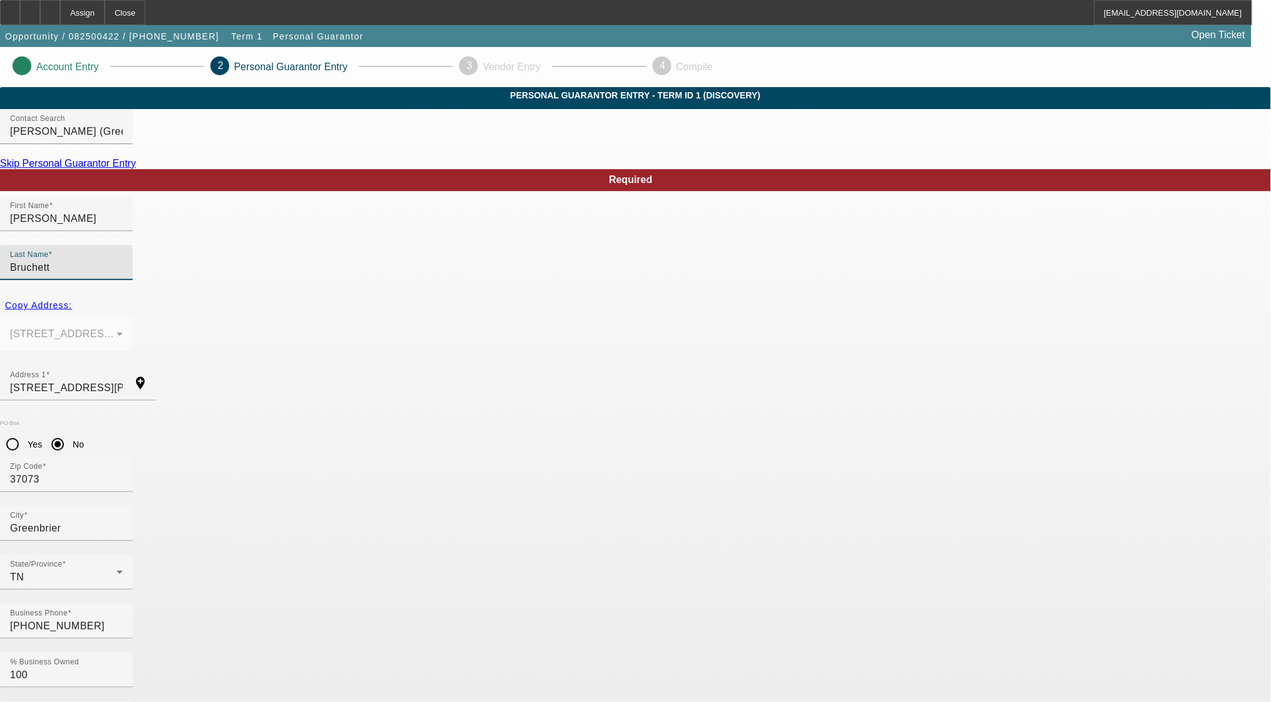
click at [123, 260] on input "Bruchett" at bounding box center [66, 267] width 113 height 15
type input "Burchett"
drag, startPoint x: 426, startPoint y: 352, endPoint x: 231, endPoint y: 351, distance: 194.8
click at [232, 351] on app-personal-guarantor-manage "Account Entry 2 Personal Guarantor Entry 3 Vendor Entry 4 Compile Personal Guar…" at bounding box center [635, 687] width 1271 height 1281
paste input "15850 Chippewa Lane"
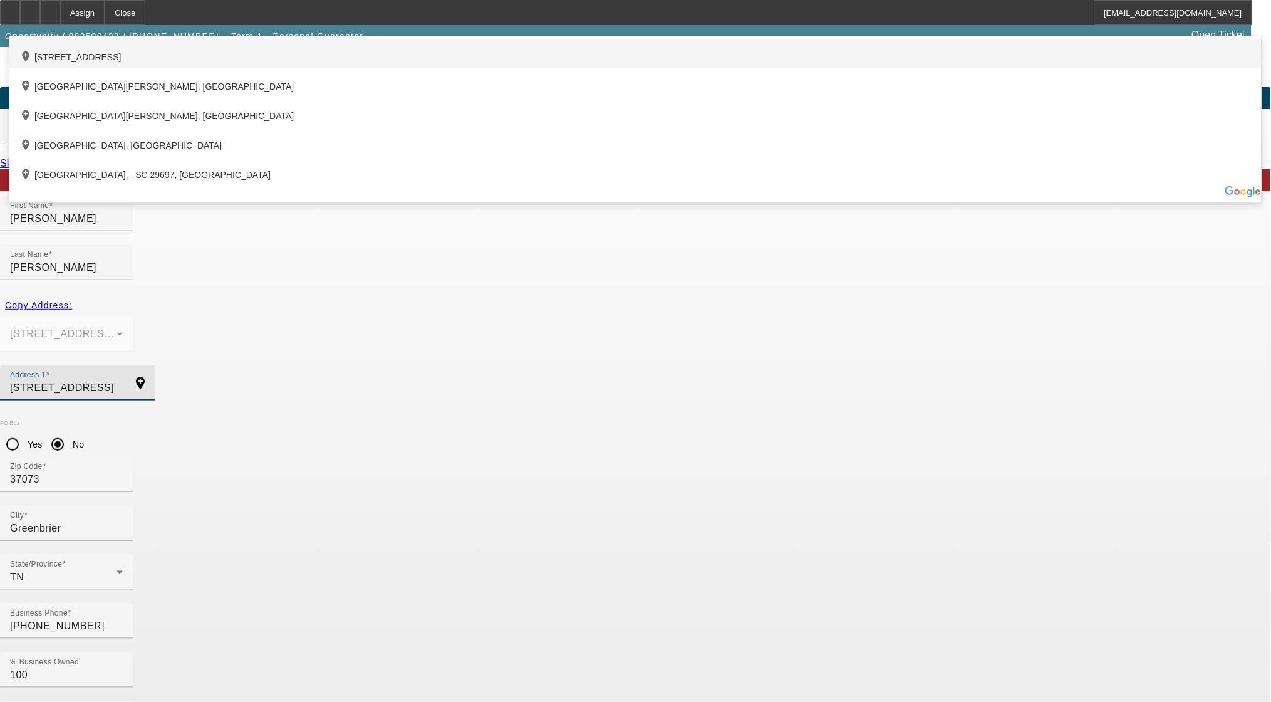
type input "15850 Chippewa Lane"
click at [425, 68] on div "add_location 15850 Chippewa Lane, Manhattan, IL 60442, US" at bounding box center [635, 53] width 1252 height 29
type input "60442"
type input "Manhattan"
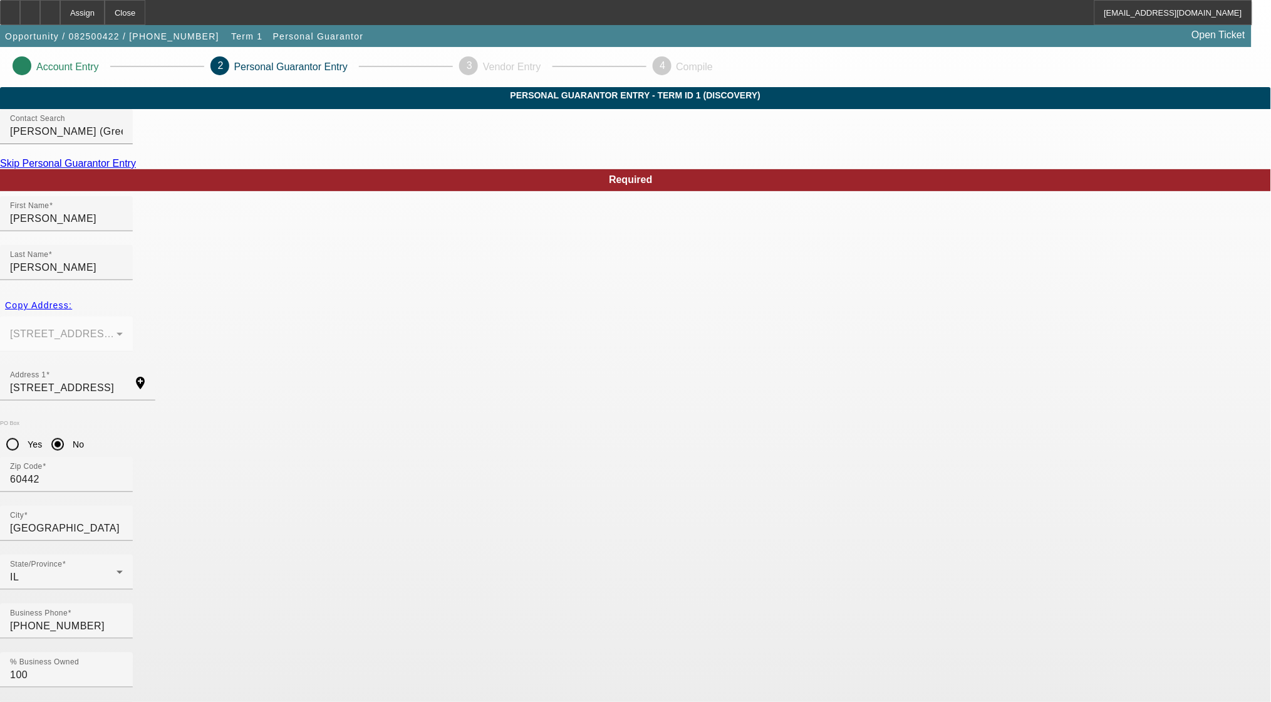
drag, startPoint x: 602, startPoint y: 554, endPoint x: 422, endPoint y: 550, distance: 179.9
paste input "nashvilletowprosllc"
type input "nashvilletowprosllc@gmail.com"
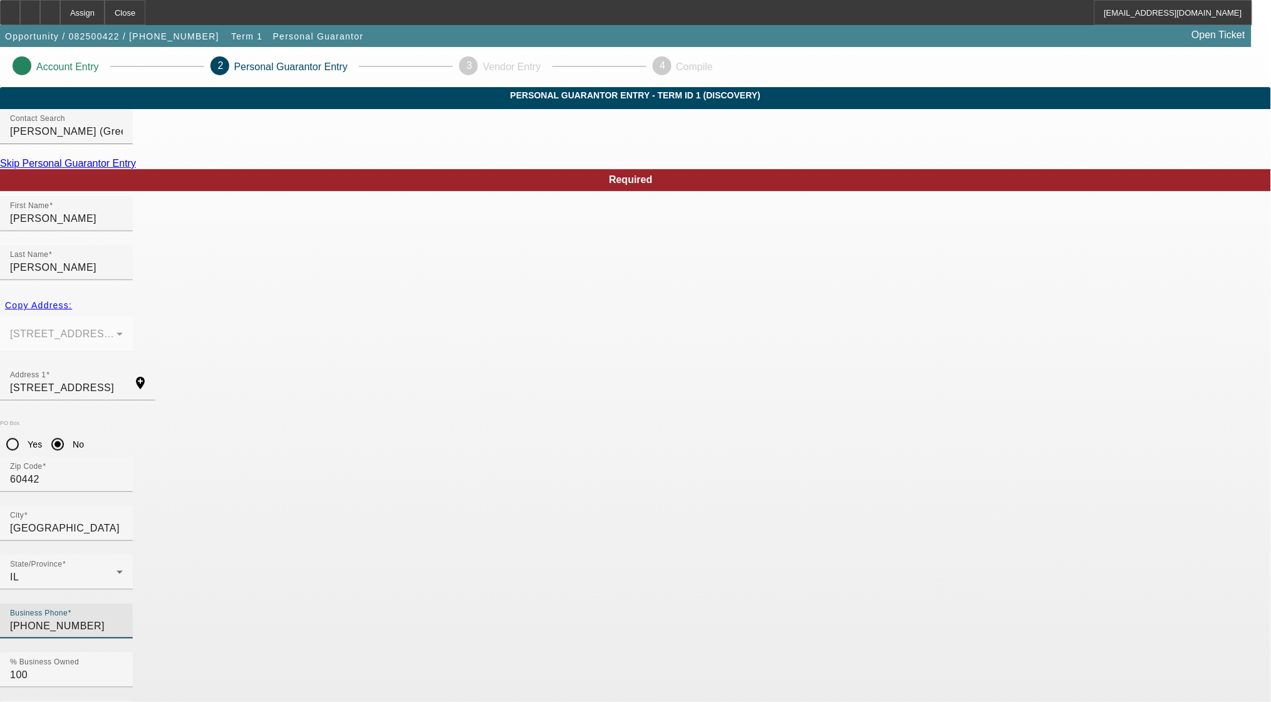
drag, startPoint x: 372, startPoint y: 504, endPoint x: 241, endPoint y: 506, distance: 131.6
click at [241, 506] on app-personal-guarantor-manage "Account Entry 2 Personal Guarantor Entry 3 Vendor Entry 4 Compile Personal Guar…" at bounding box center [635, 687] width 1271 height 1281
paste input "15) 931-6289"
type input "(615) 931-6289"
drag, startPoint x: 910, startPoint y: 351, endPoint x: 694, endPoint y: 351, distance: 216.1
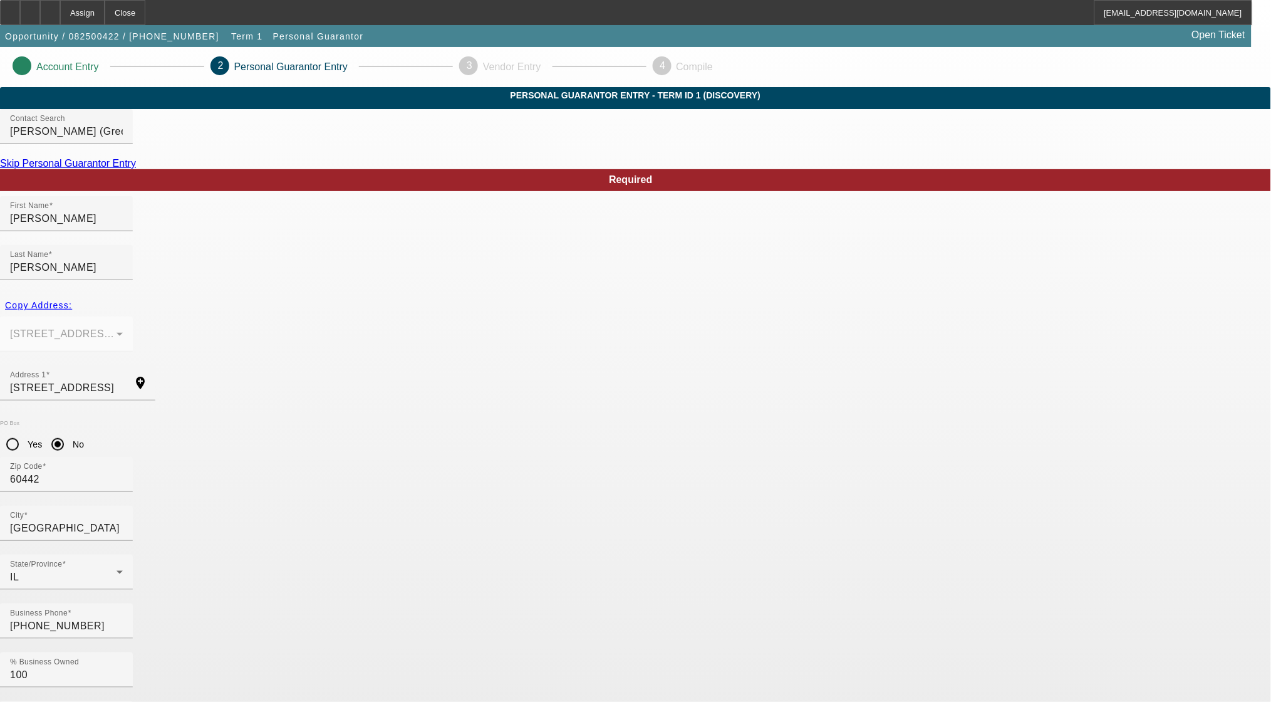
paste input "615) 931-6289"
type input "(615) 931-6289"
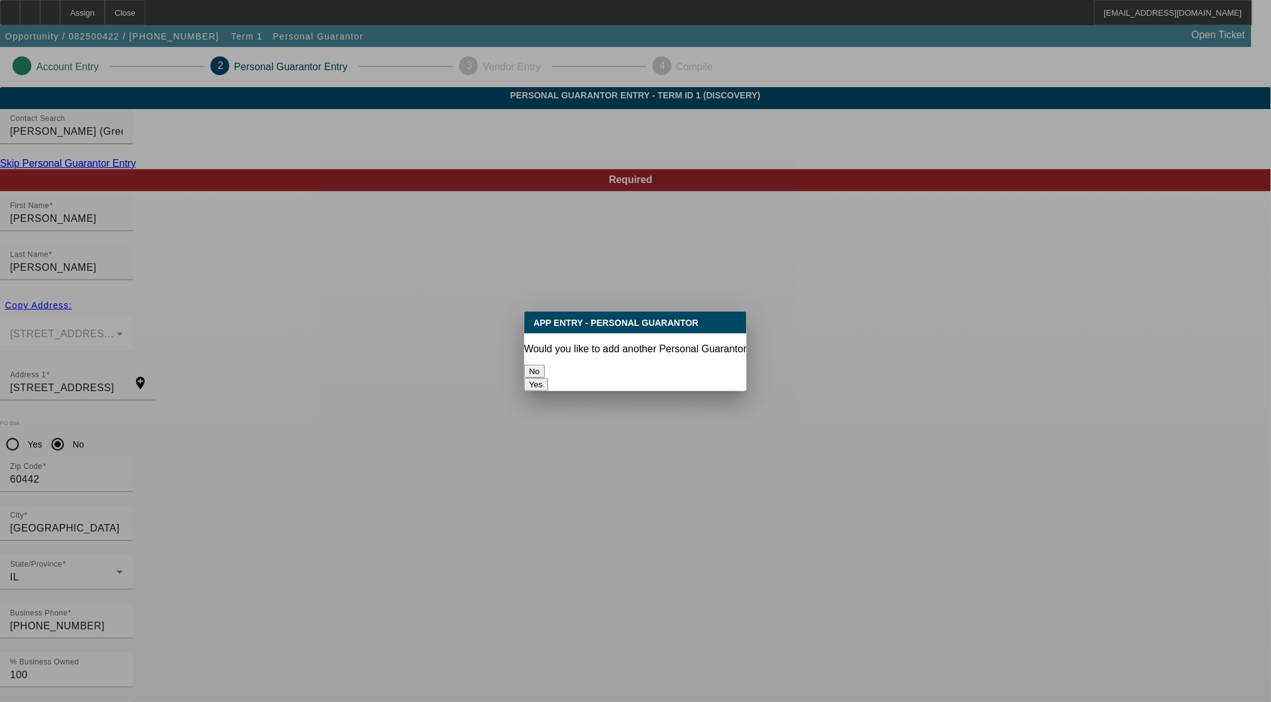
click at [545, 371] on button "No" at bounding box center [534, 371] width 21 height 13
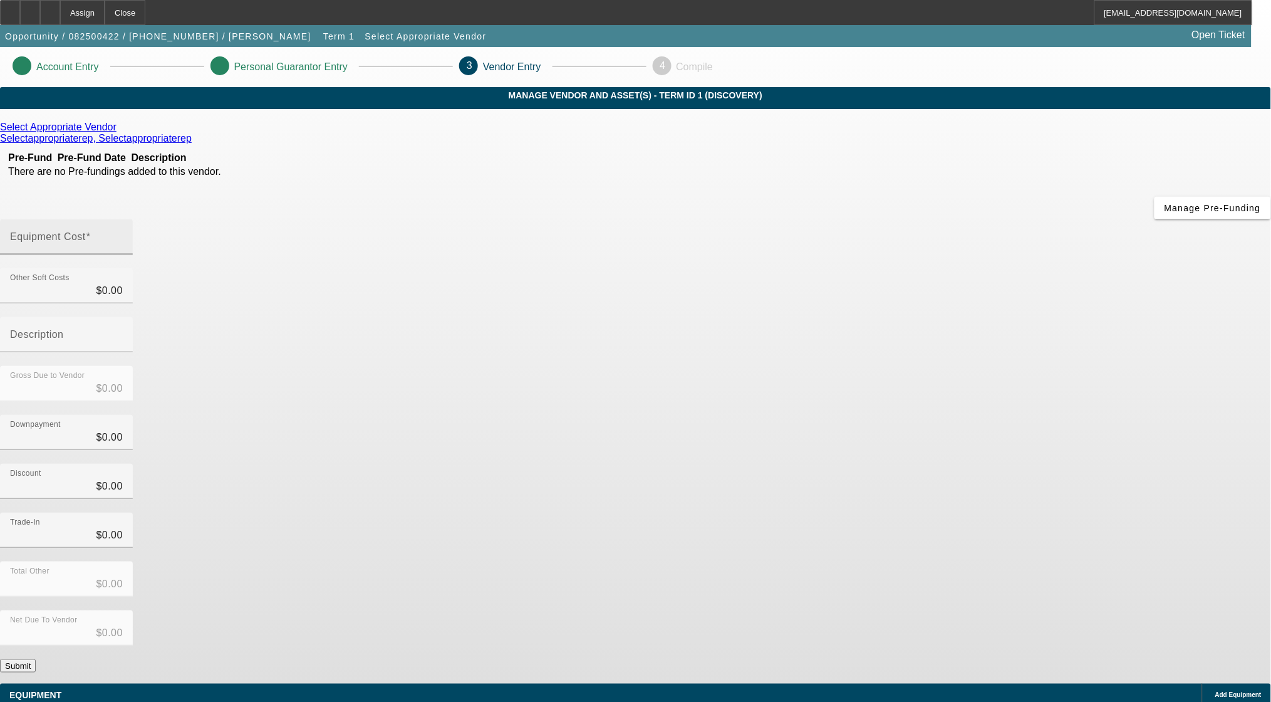
click at [86, 231] on mat-label "Equipment Cost" at bounding box center [48, 236] width 76 height 11
click at [123, 234] on input "Equipment Cost" at bounding box center [66, 241] width 113 height 15
type input "6"
type input "$6.00"
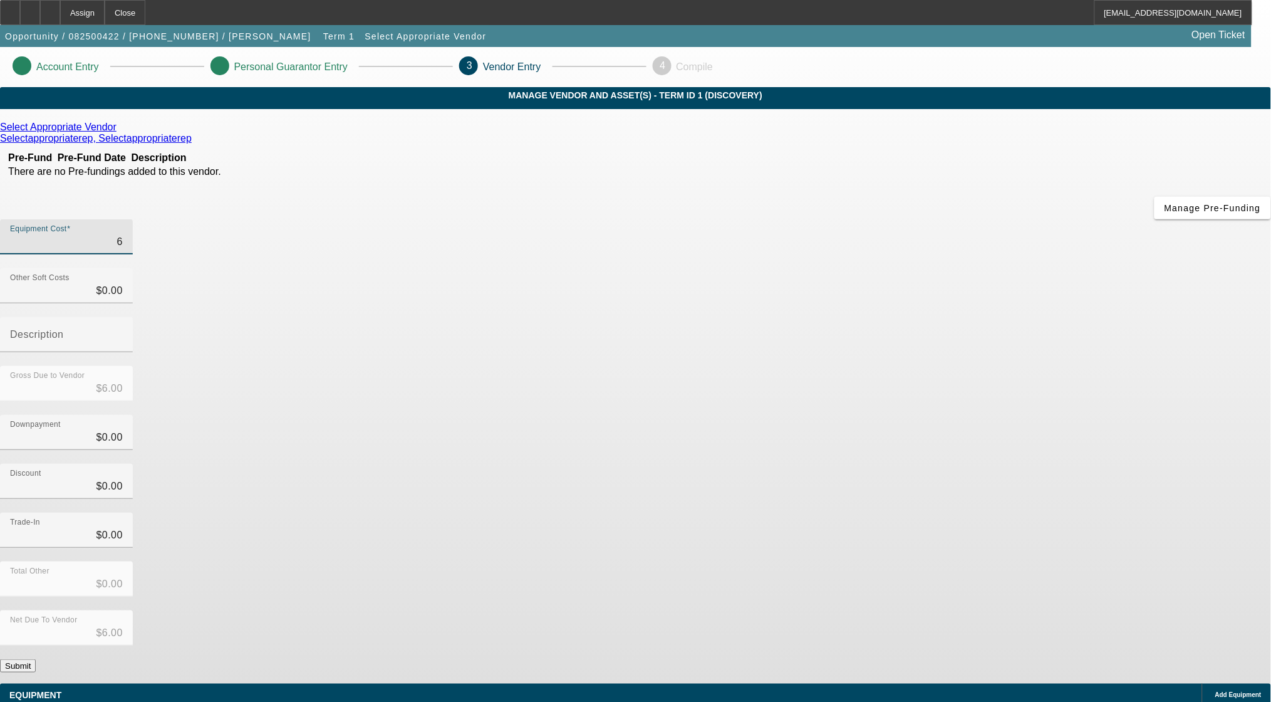
type input "60"
type input "$60.00"
type input "600"
type input "$600.00"
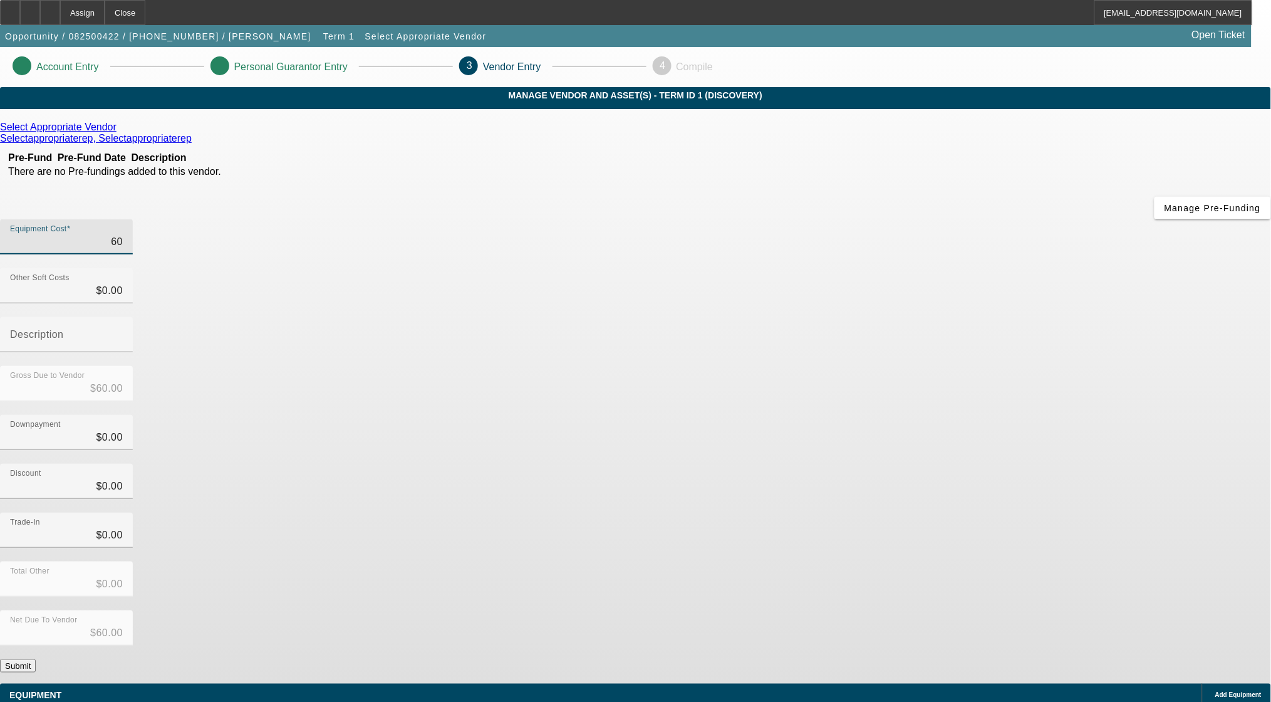
type input "$600.00"
type input "6000"
type input "$6,000.00"
type input "60000"
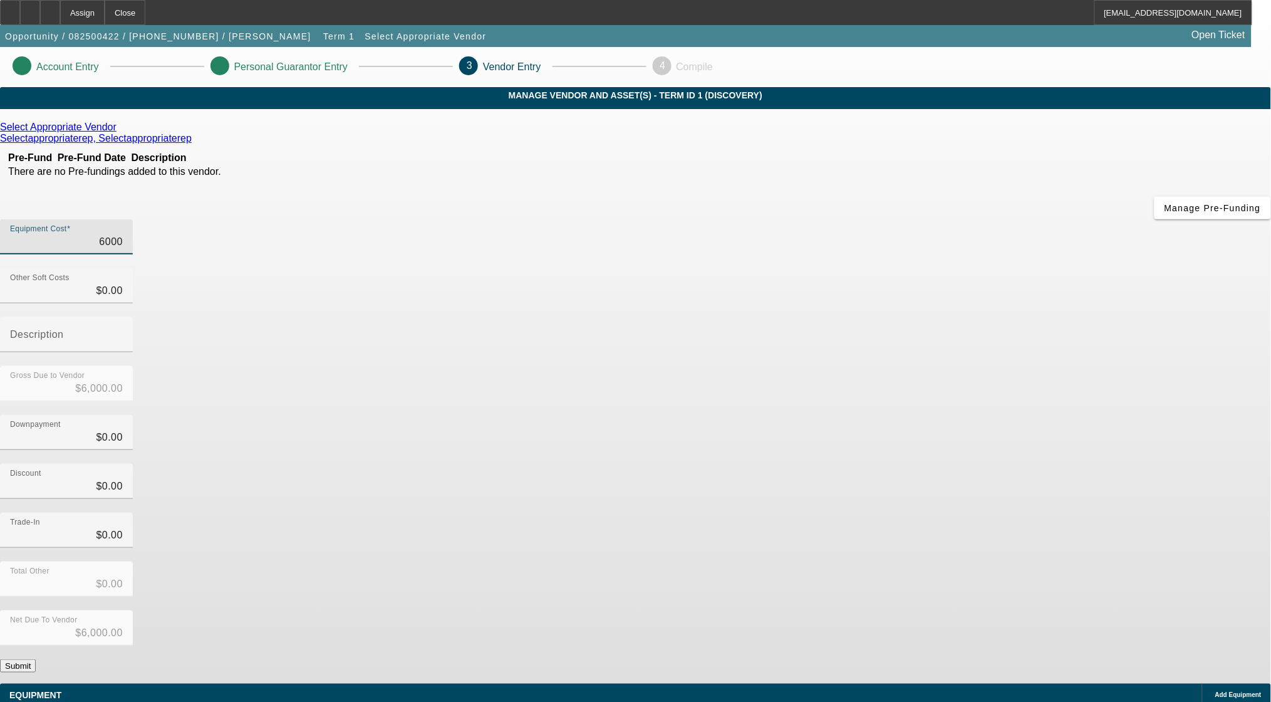
type input "$60,000.00"
click at [876, 464] on div "Discount $0.00" at bounding box center [635, 488] width 1271 height 49
click at [36, 659] on button "Submit" at bounding box center [18, 665] width 36 height 13
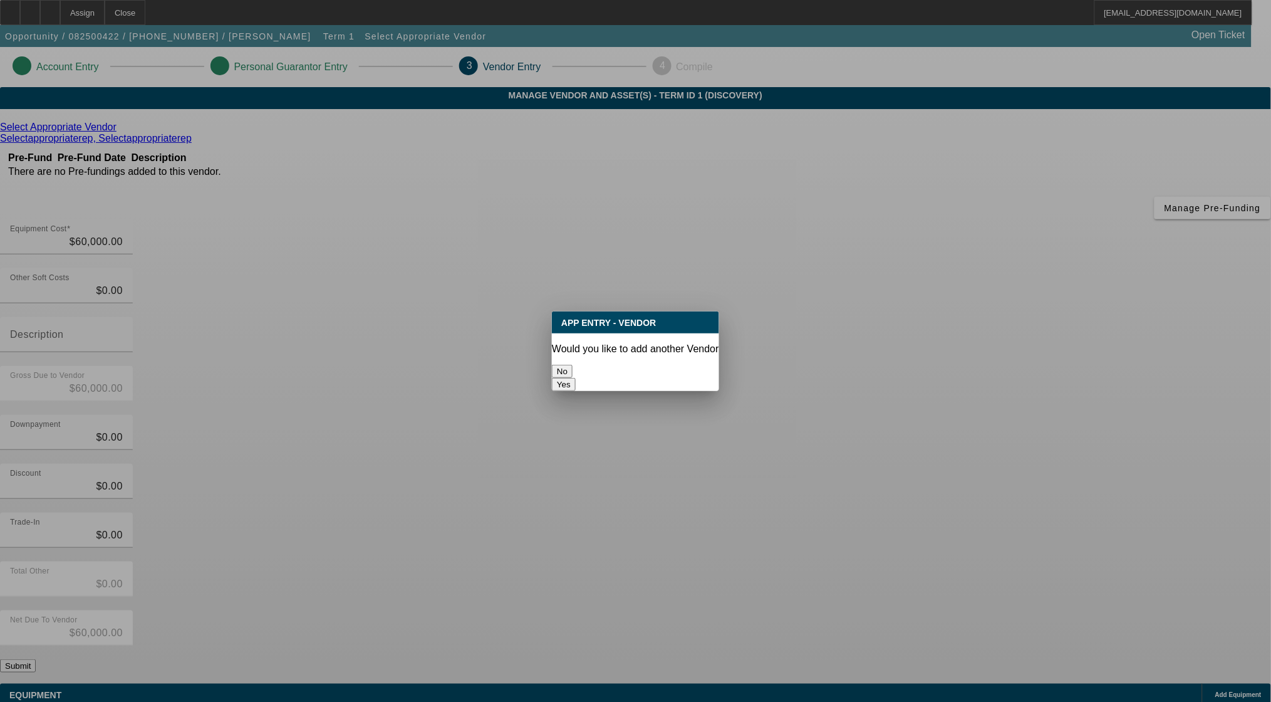
click at [573, 370] on button "No" at bounding box center [562, 371] width 21 height 13
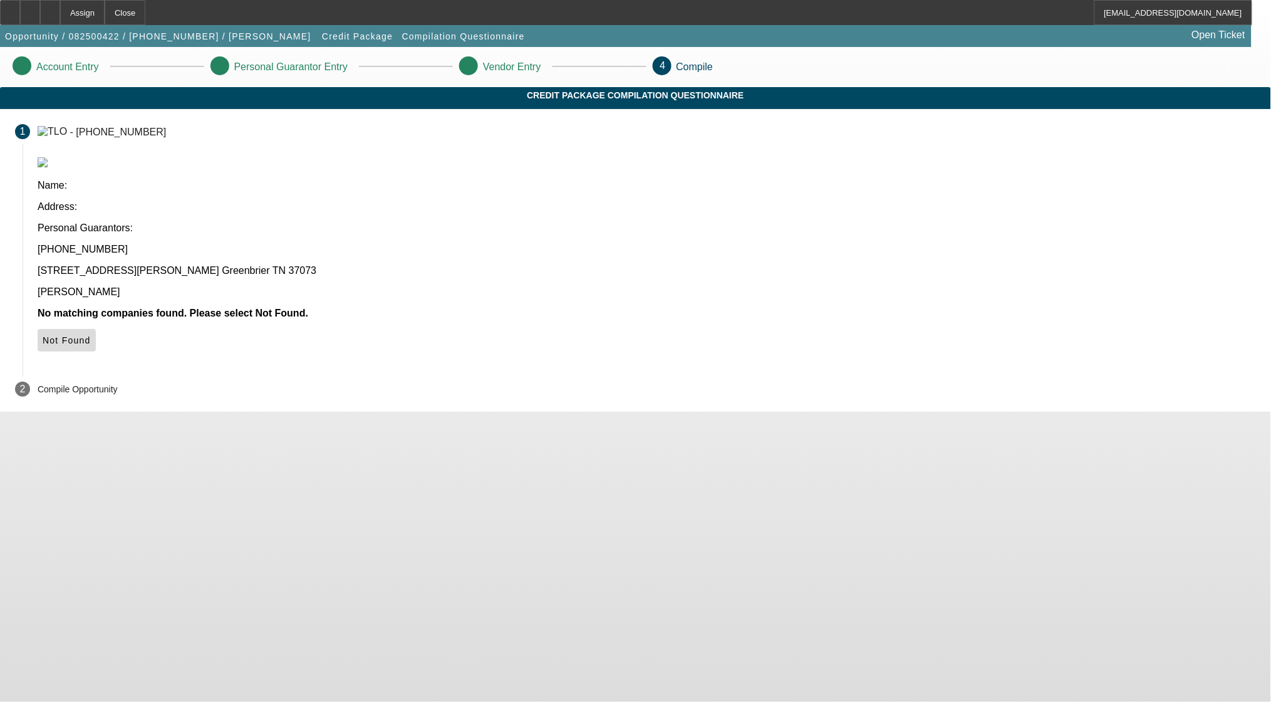
click at [91, 335] on span "Not Found" at bounding box center [67, 340] width 48 height 10
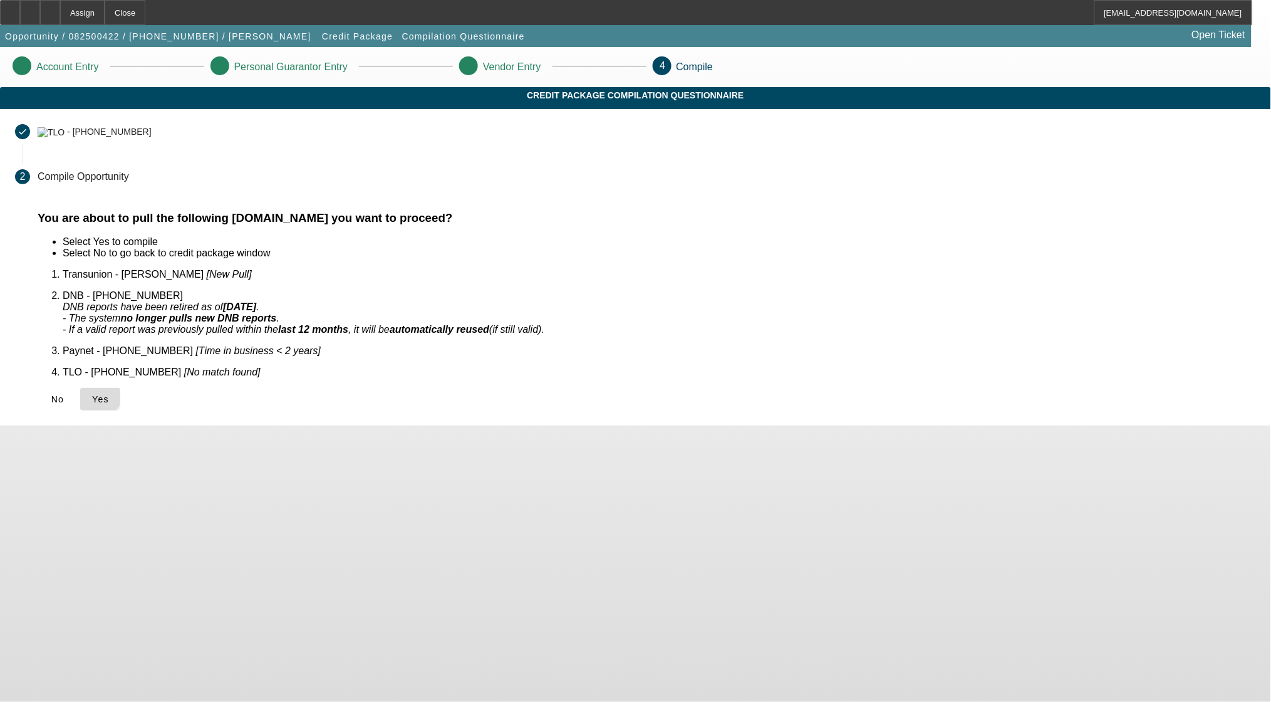
click at [92, 394] on icon at bounding box center [92, 399] width 0 height 10
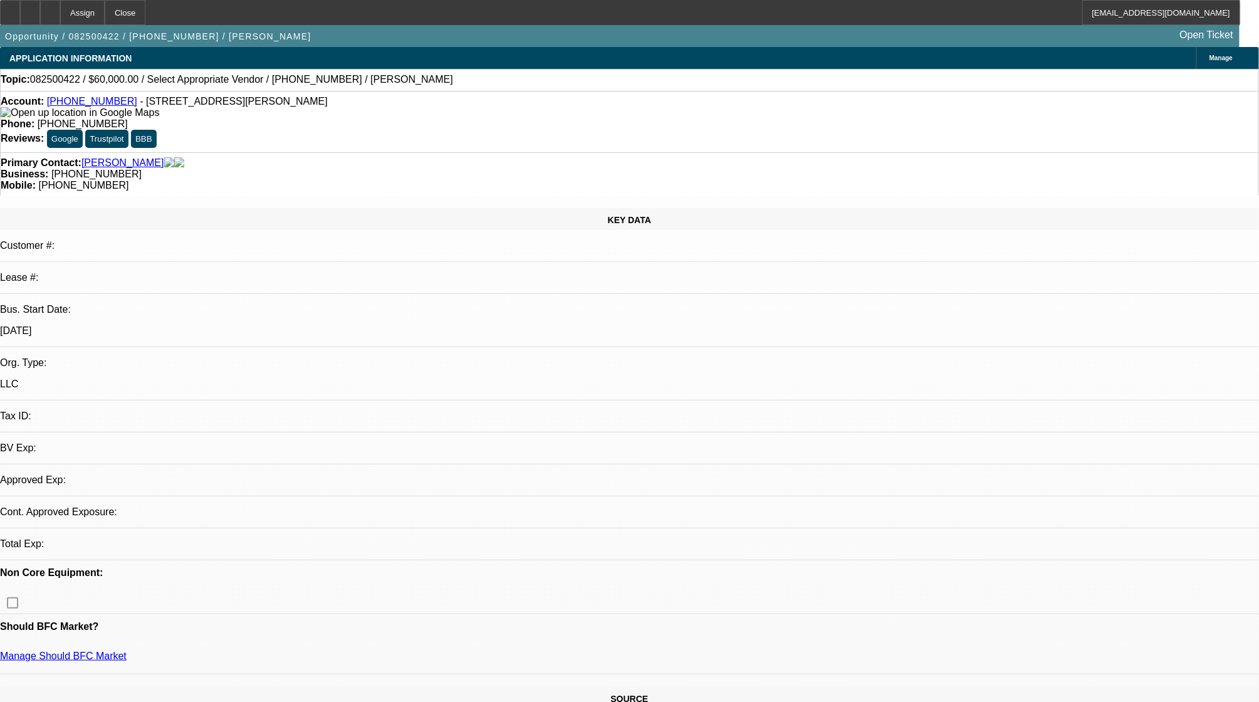
select select "0"
select select "2"
select select "0.1"
select select "1"
select select "2"
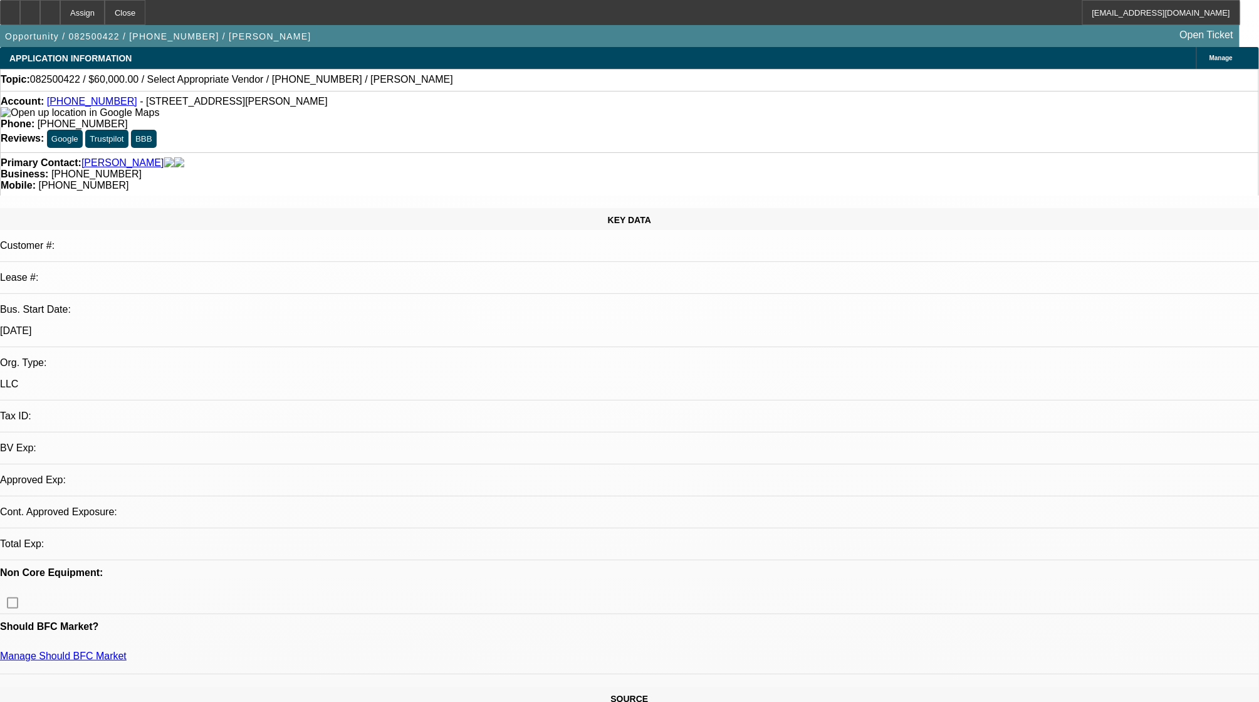
select select "4"
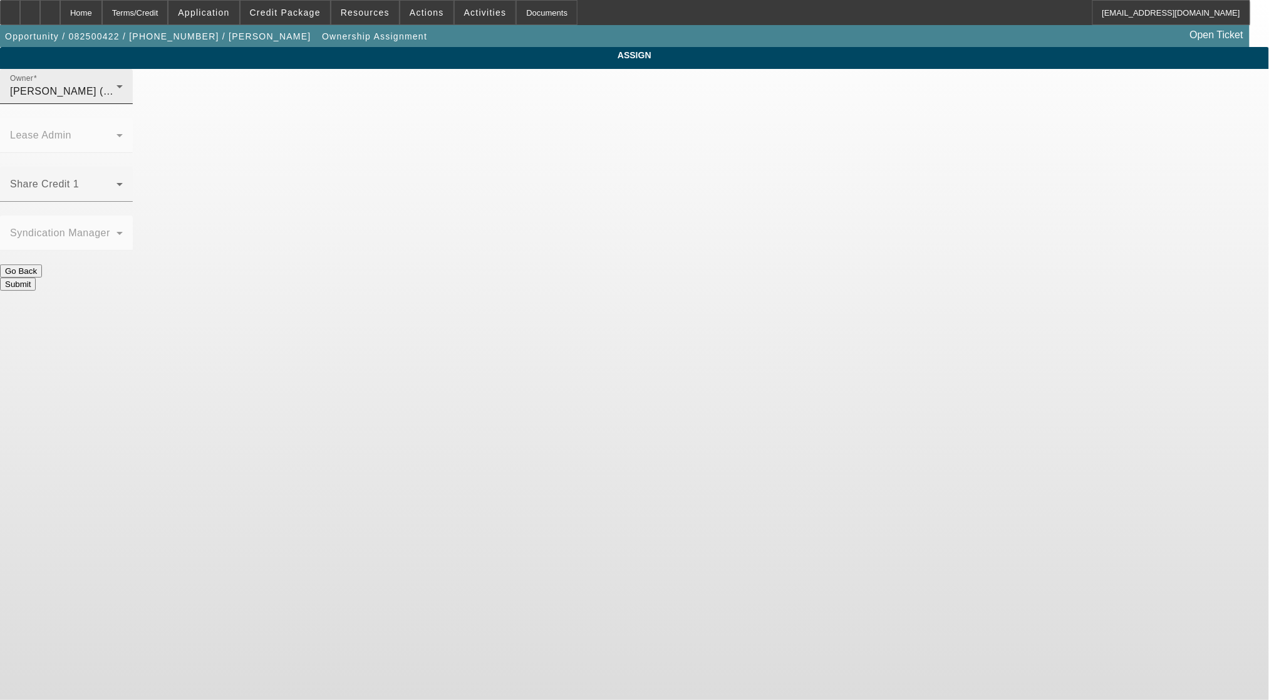
click at [123, 96] on div "Owner Haraden, Amanda (Lvl 6)" at bounding box center [66, 86] width 113 height 35
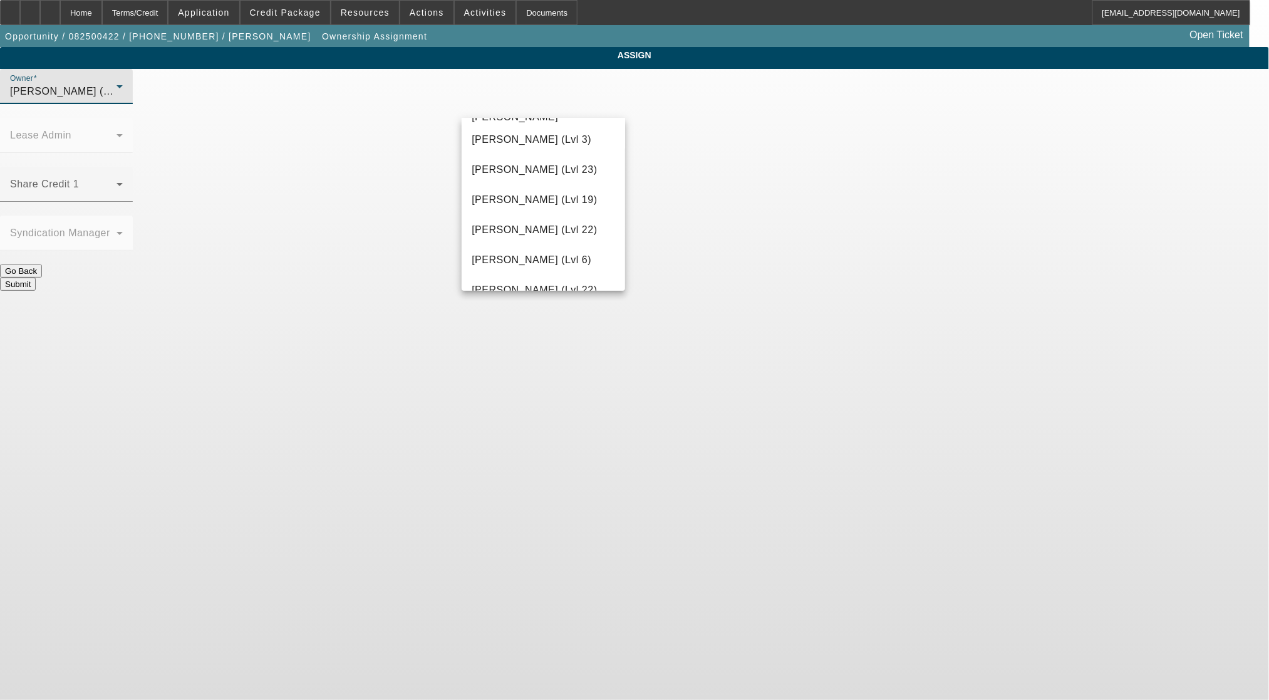
scroll to position [1646, 0]
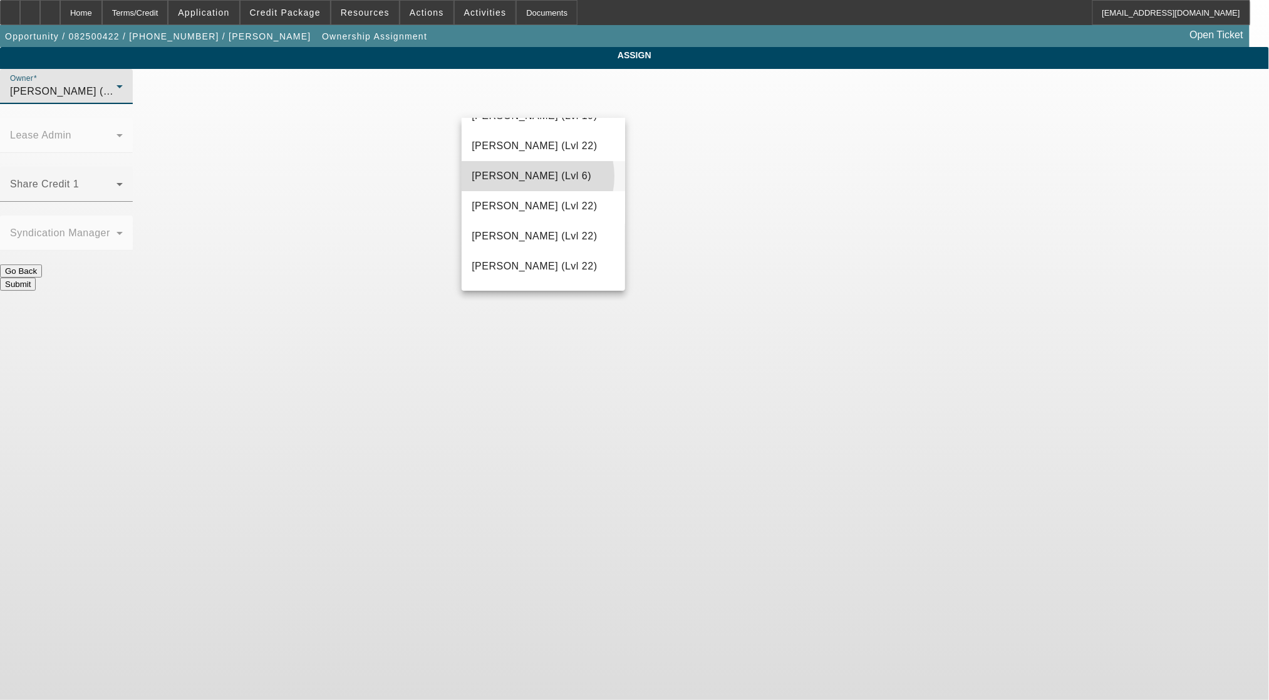
click at [535, 184] on span "Seeley, Donald (Lvl 6)" at bounding box center [532, 176] width 120 height 15
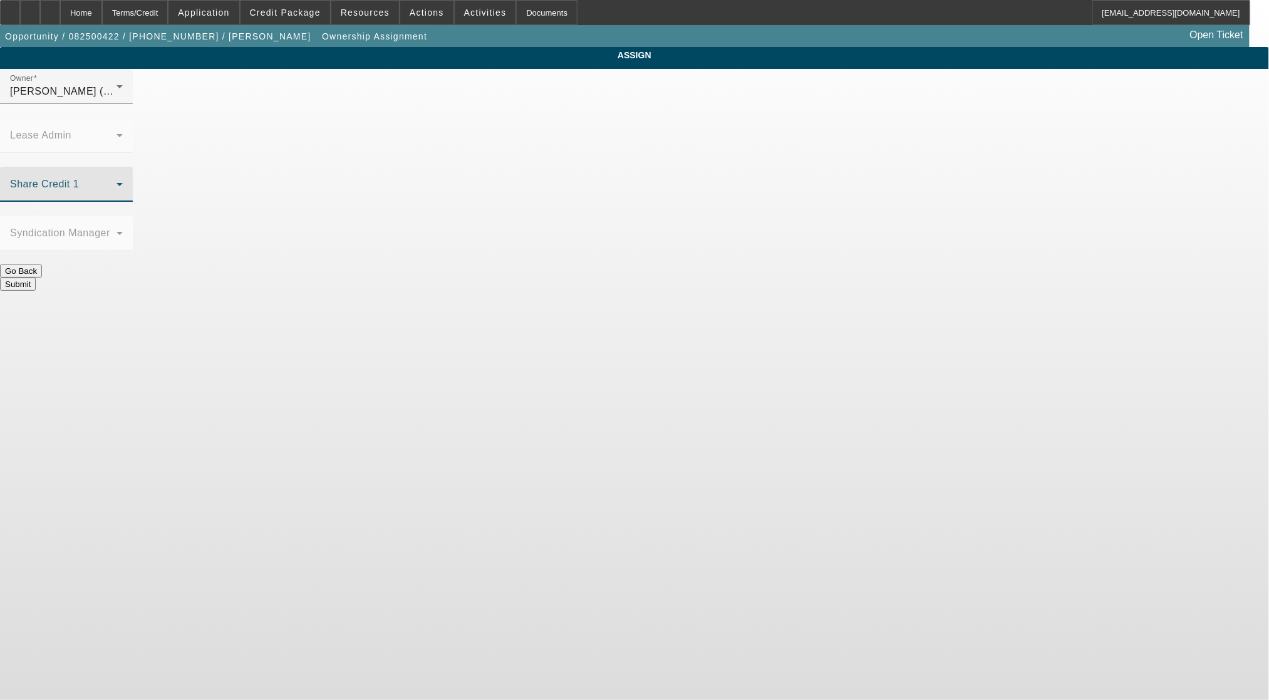
click at [117, 182] on span at bounding box center [63, 189] width 107 height 15
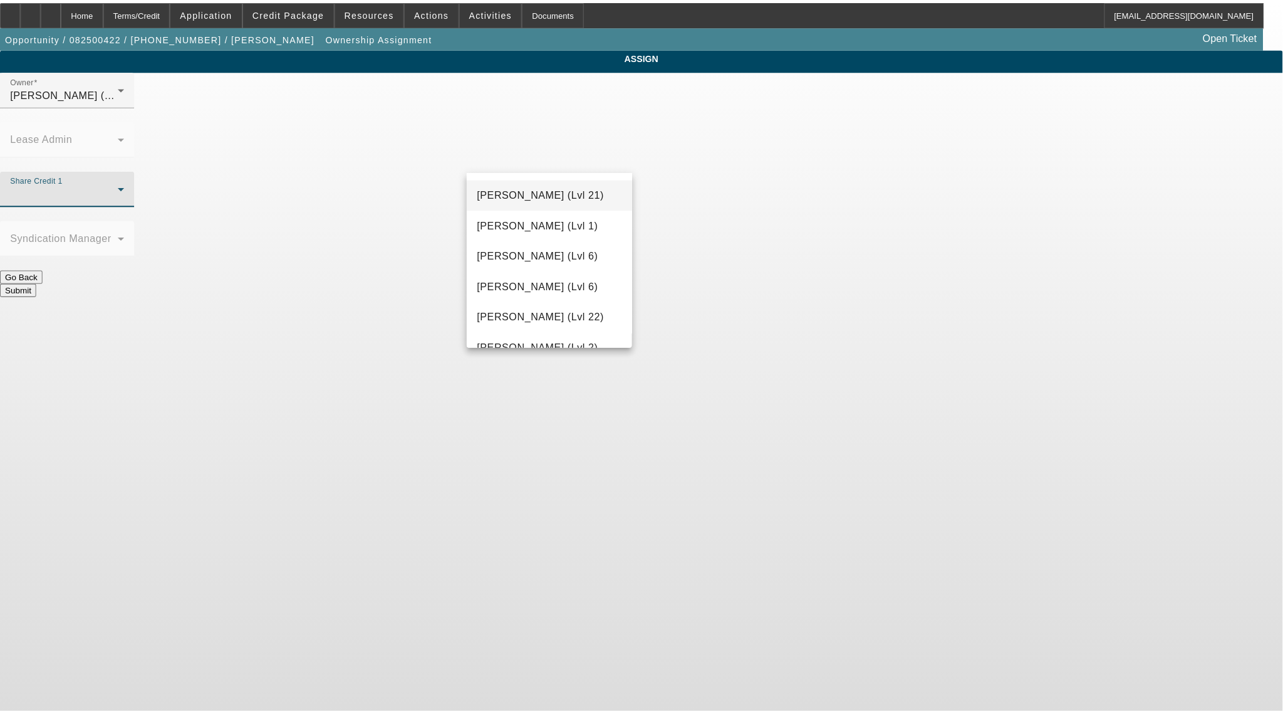
scroll to position [668, 0]
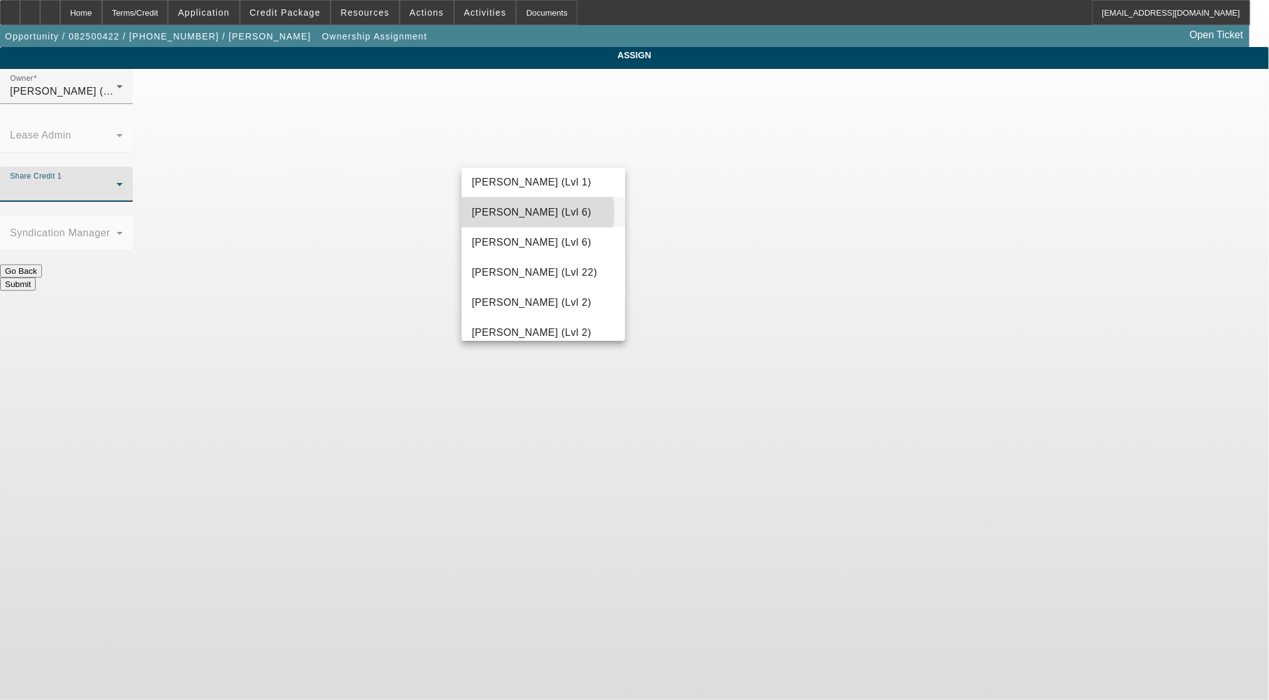
click at [533, 212] on span "Haraden, Amanda (Lvl 6)" at bounding box center [532, 212] width 120 height 15
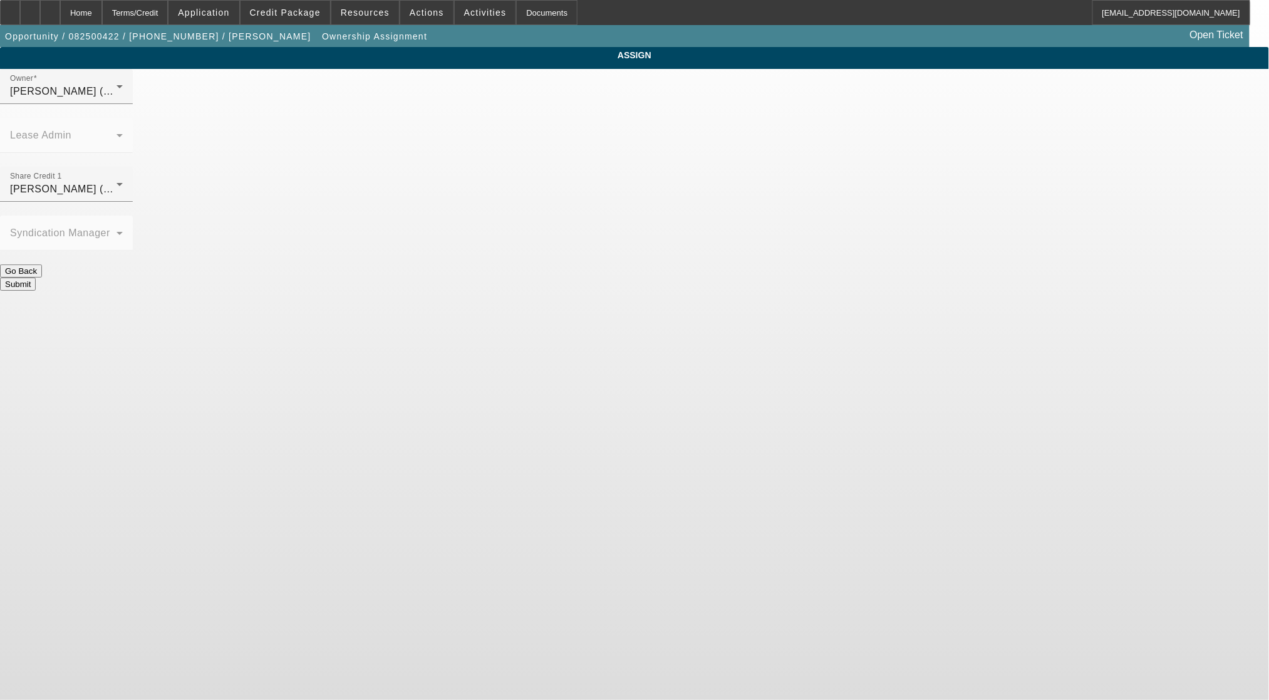
click at [1001, 336] on body "Home Terms/Credit Application Credit Package Resources Actions Activities Docum…" at bounding box center [634, 350] width 1269 height 700
click at [36, 278] on button "Submit" at bounding box center [18, 284] width 36 height 13
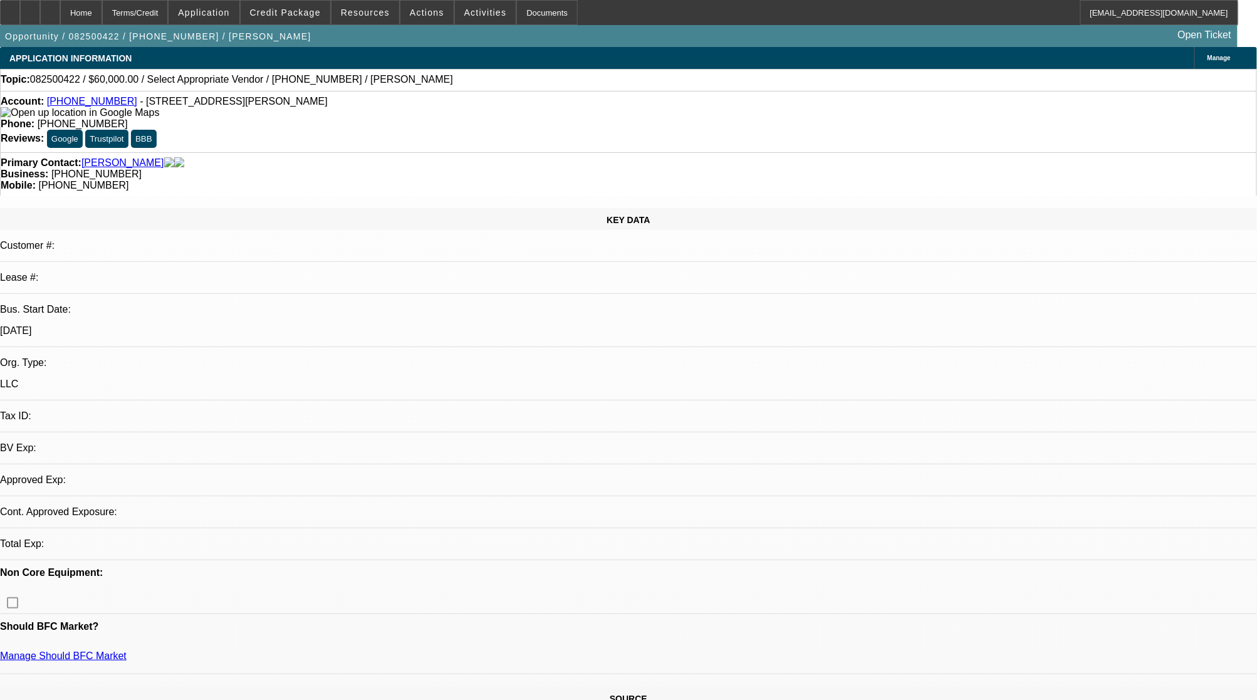
select select "0"
select select "2"
select select "0.1"
select select "4"
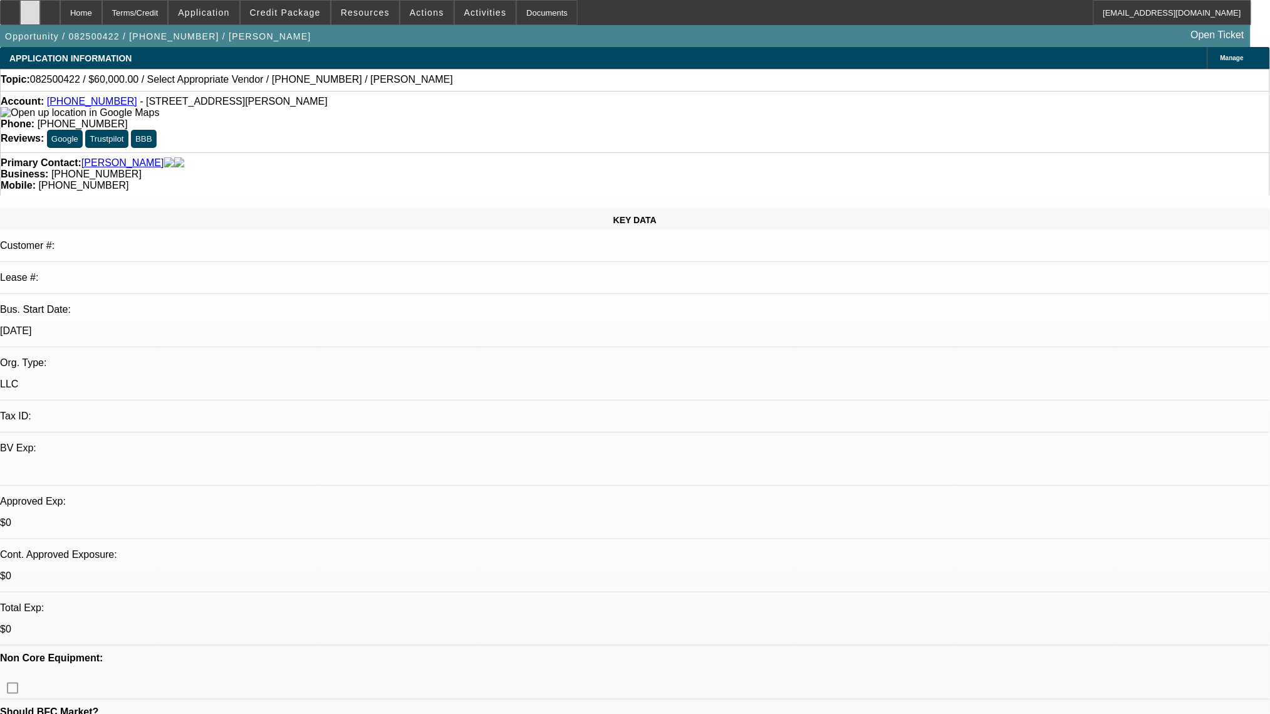
click at [40, 16] on div at bounding box center [30, 12] width 20 height 25
drag, startPoint x: 1149, startPoint y: 174, endPoint x: 1150, endPoint y: 221, distance: 47.0
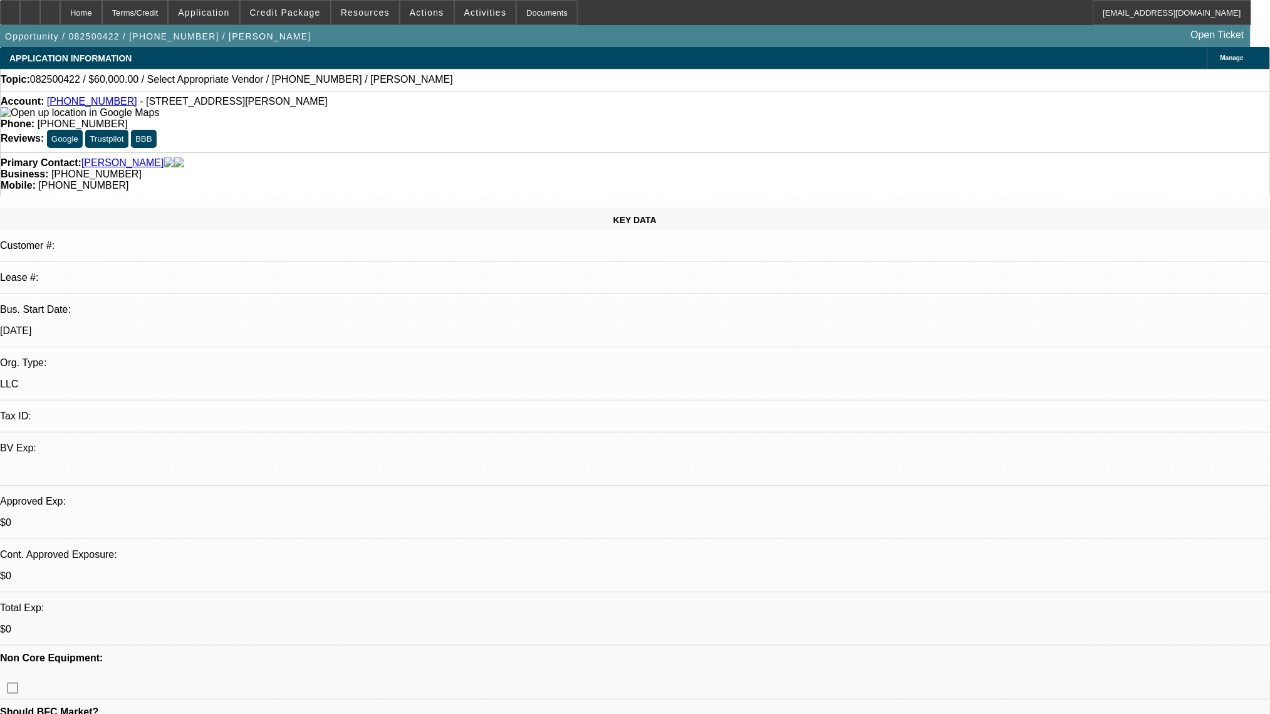
radio input "true"
type textarea "direct capital- kubota- stolen."
radio input "true"
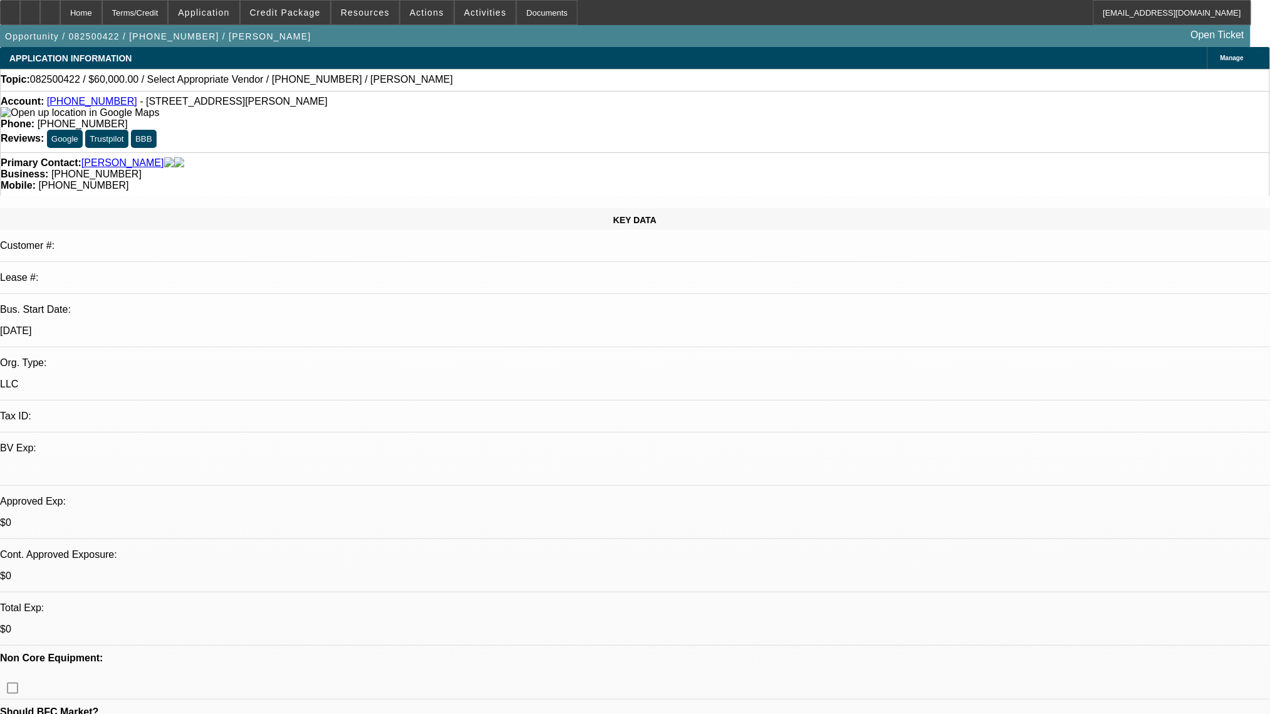
radio input "true"
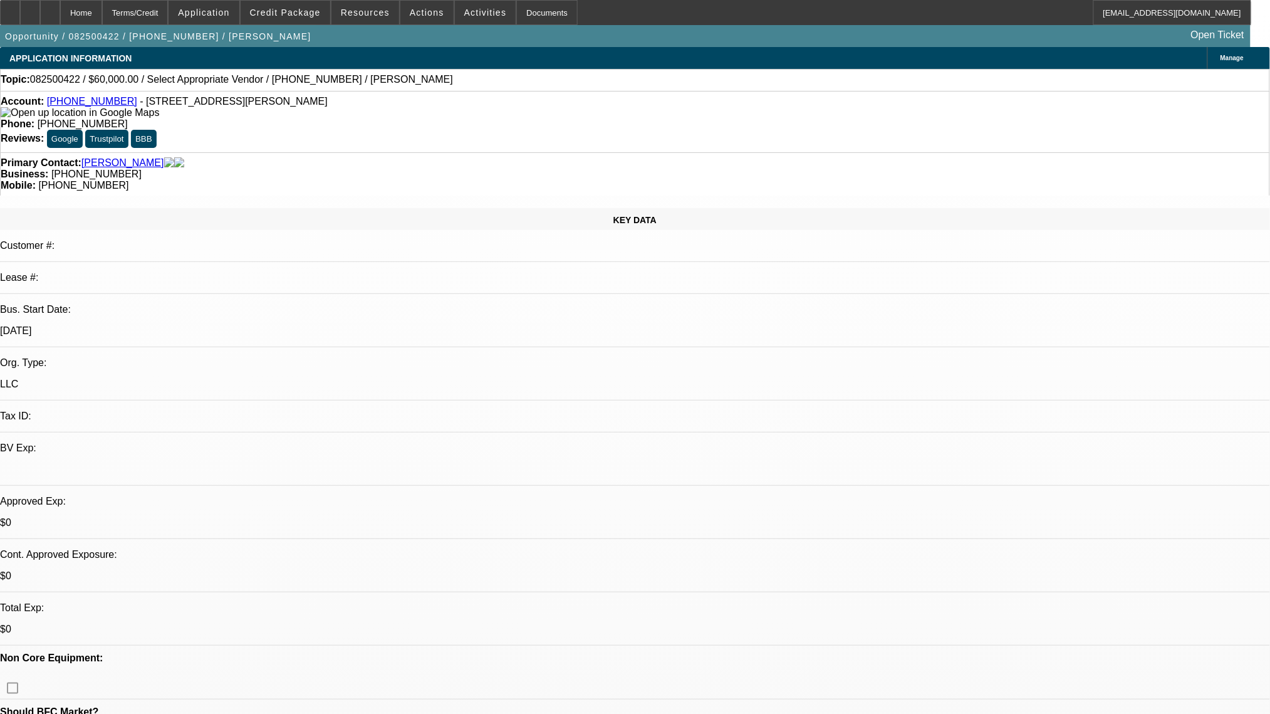
type textarea "Fortera credit unioin- stolen"
radio input "true"
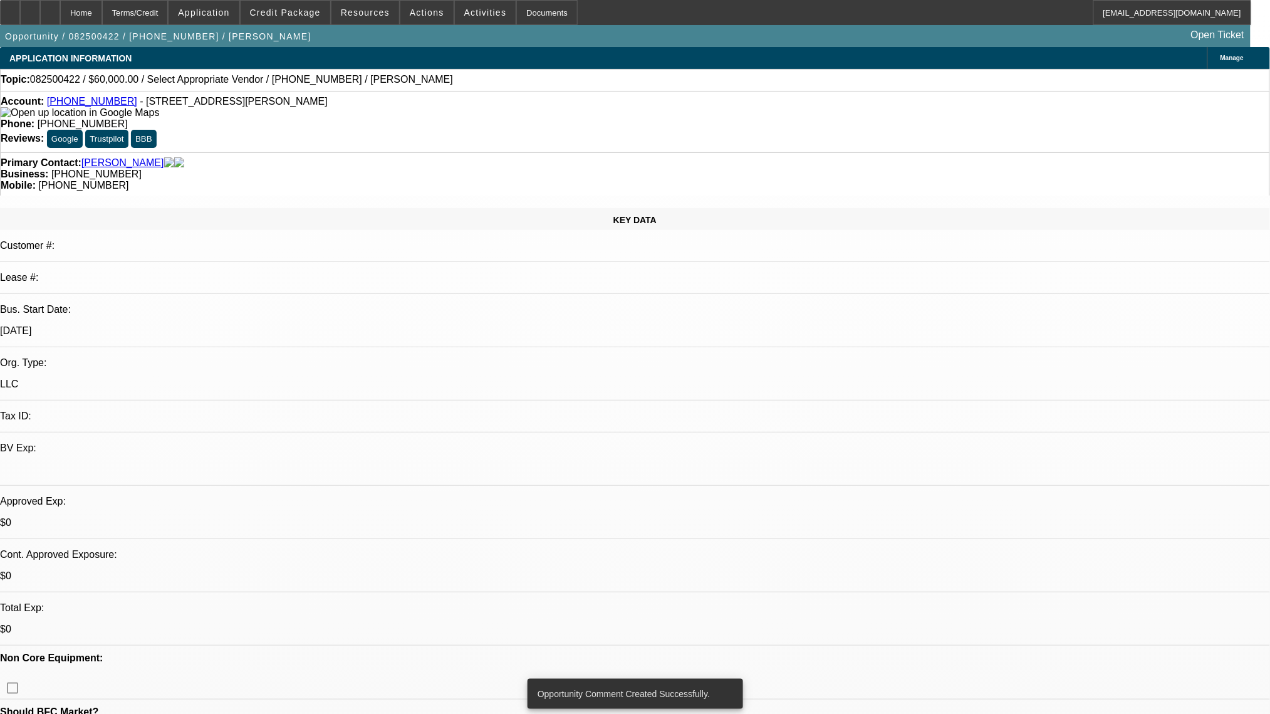
type textarea "fortera was a side by side, lendmark was trailer -"
radio input "true"
click at [433, 11] on span at bounding box center [426, 12] width 53 height 30
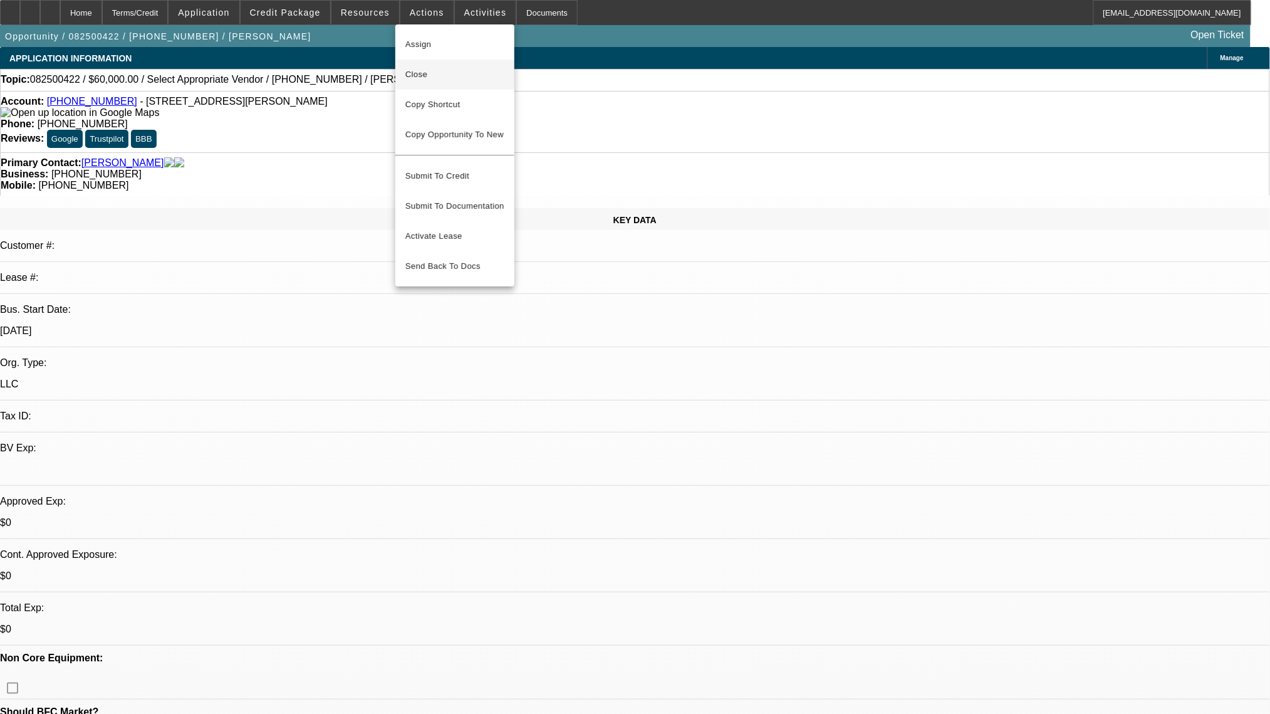
click at [442, 69] on span "Close" at bounding box center [454, 74] width 99 height 15
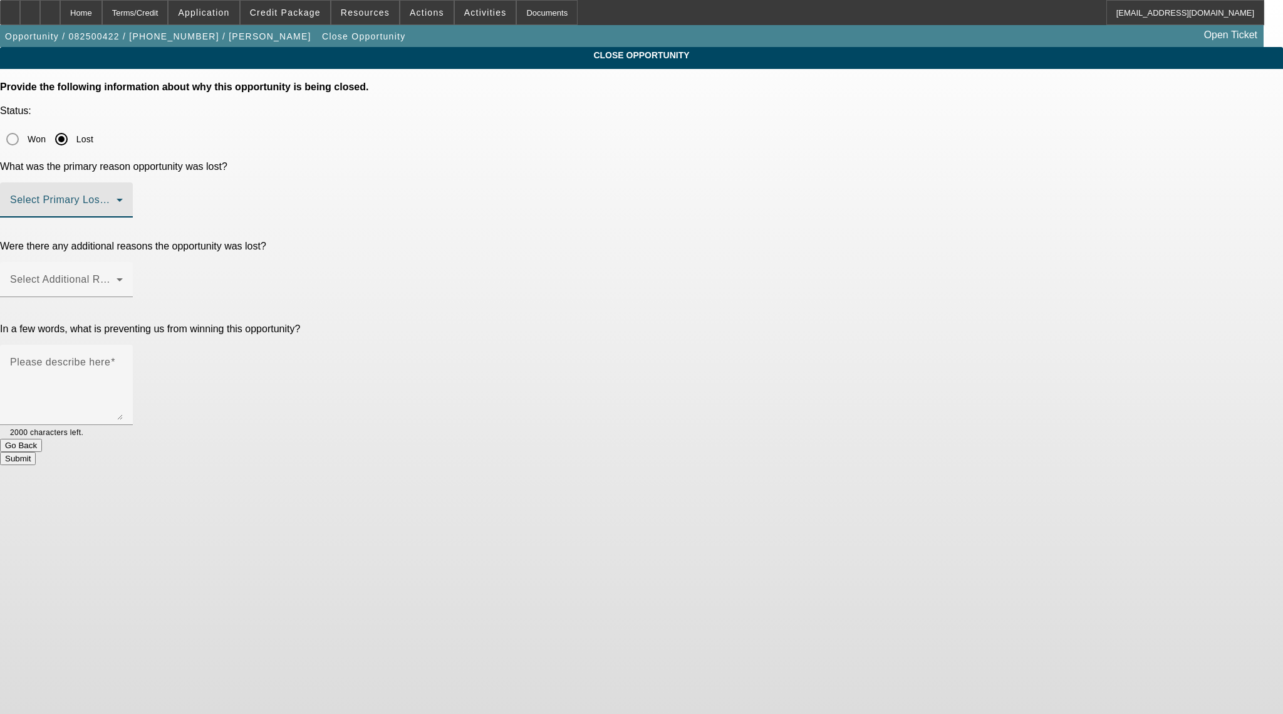
click at [117, 197] on span at bounding box center [63, 204] width 107 height 15
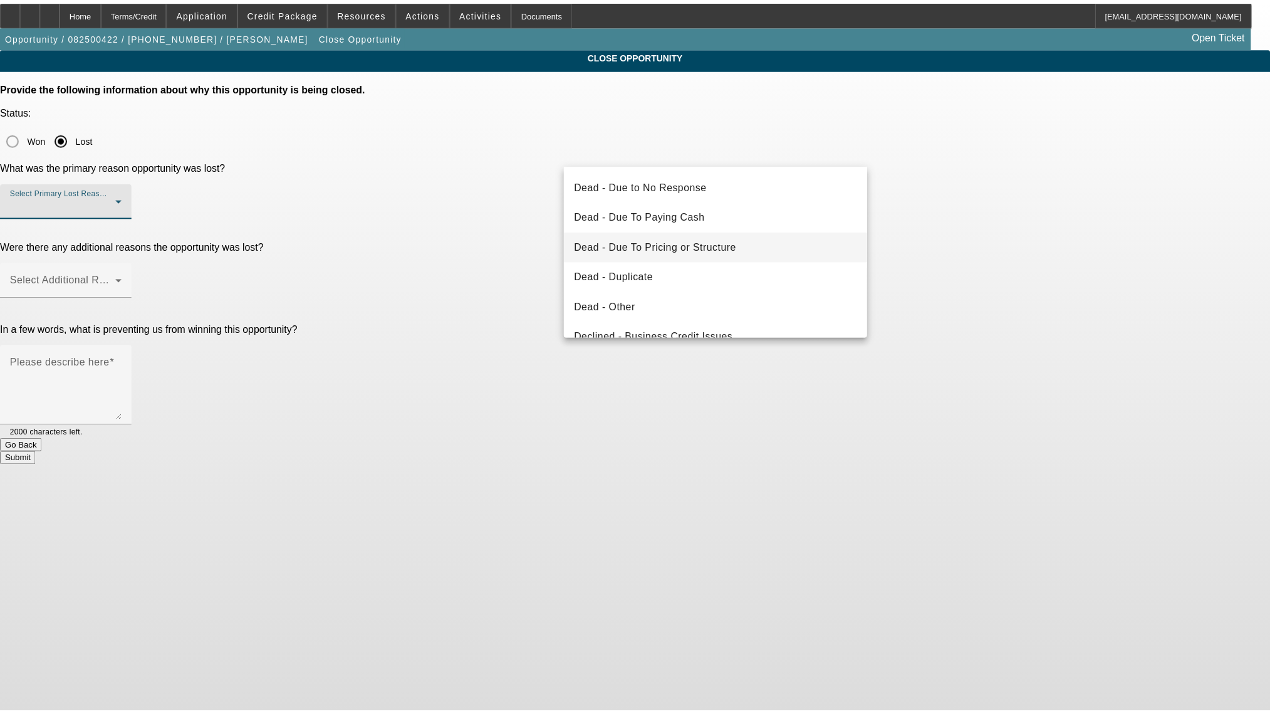
scroll to position [167, 0]
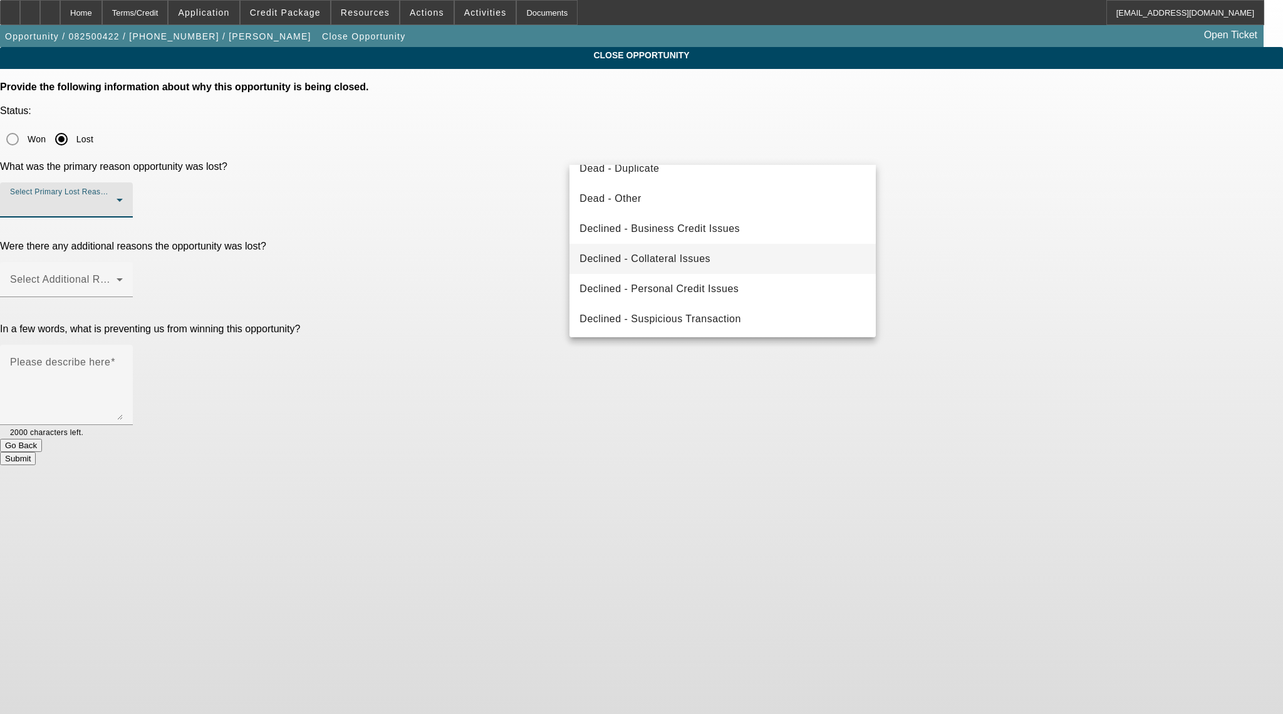
click at [705, 284] on span "Declined - Personal Credit Issues" at bounding box center [659, 288] width 159 height 15
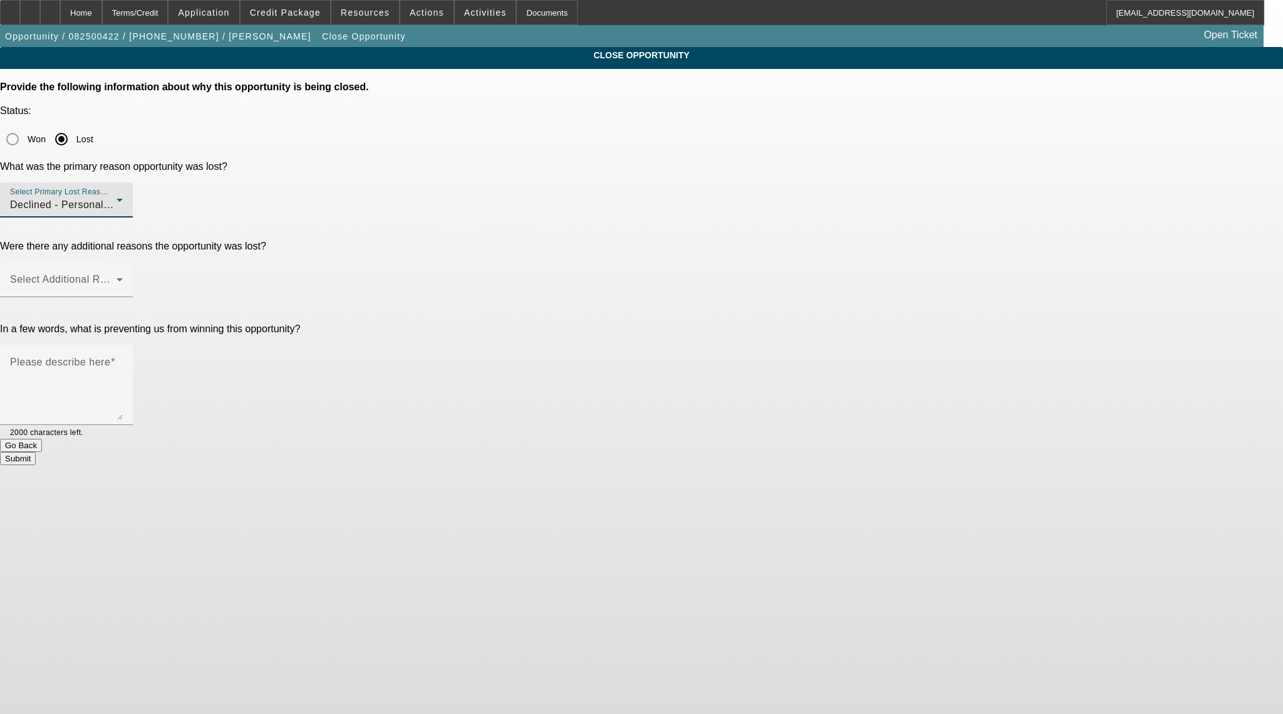
click at [1016, 242] on app-close-opportunity "CLOSE OPPORTUNITY Provide the following information about why this opportunity …" at bounding box center [641, 256] width 1283 height 418
click at [123, 262] on div "Select Additional Reasons" at bounding box center [66, 279] width 113 height 35
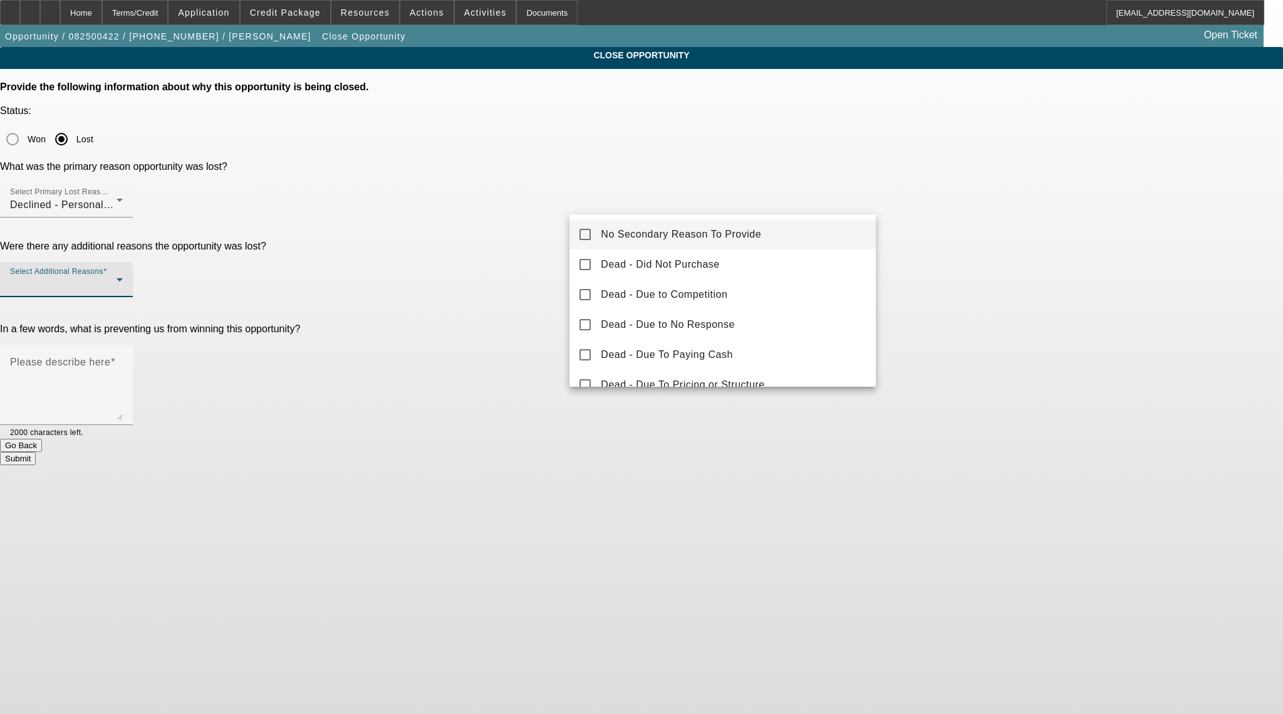
drag, startPoint x: 717, startPoint y: 236, endPoint x: 823, endPoint y: 229, distance: 106.1
click at [718, 236] on span "No Secondary Reason To Provide" at bounding box center [681, 234] width 160 height 15
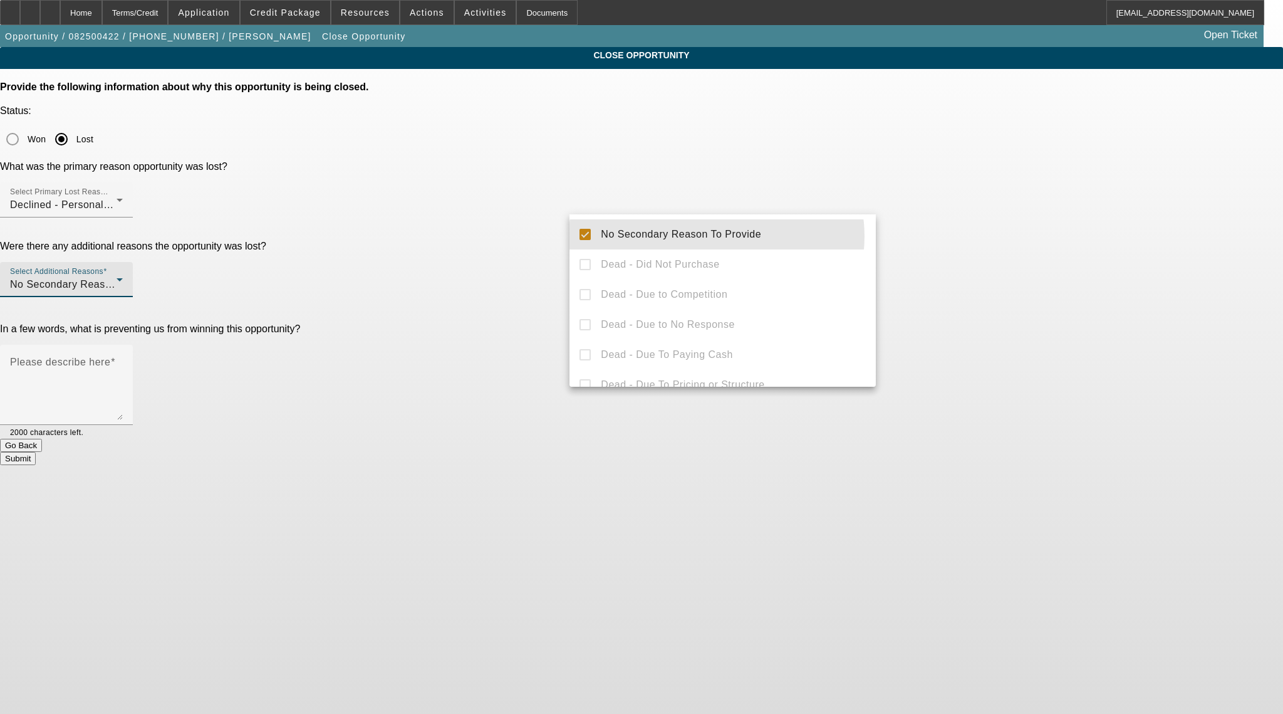
click at [981, 229] on div at bounding box center [641, 357] width 1283 height 714
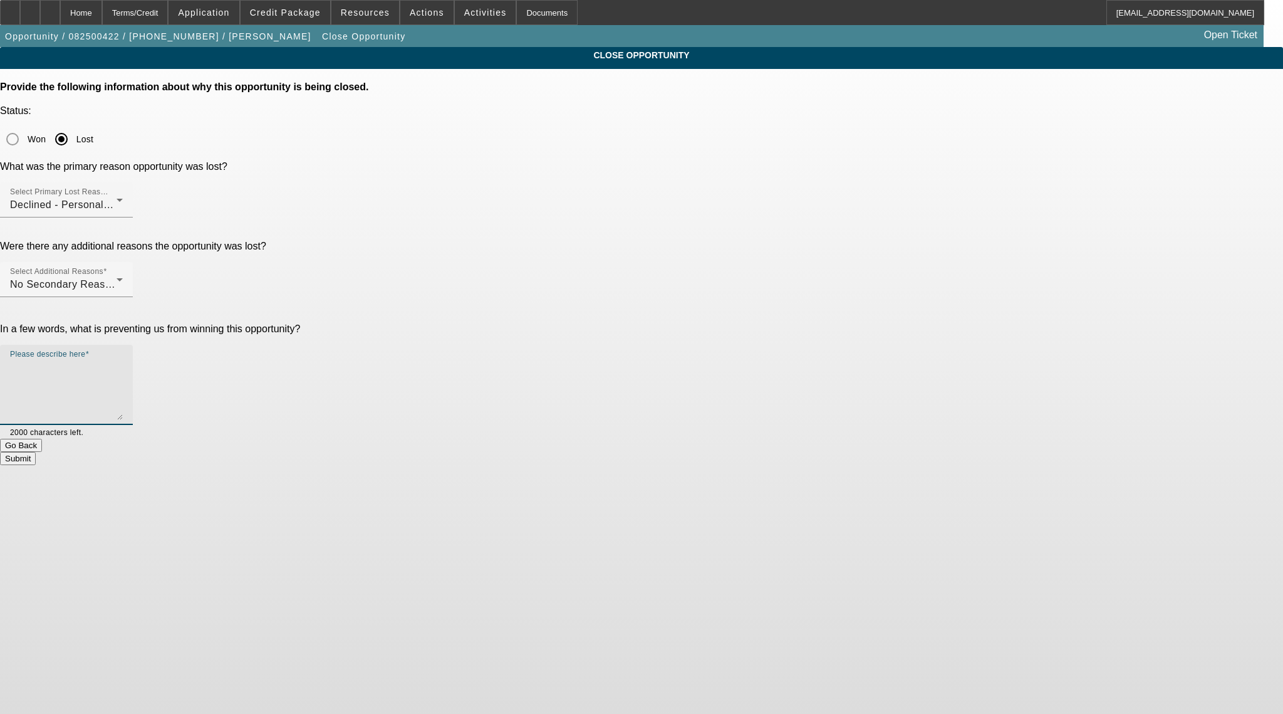
click at [123, 360] on textarea "Please describe here" at bounding box center [66, 390] width 113 height 60
type textarea "."
click at [36, 452] on button "Submit" at bounding box center [18, 458] width 36 height 13
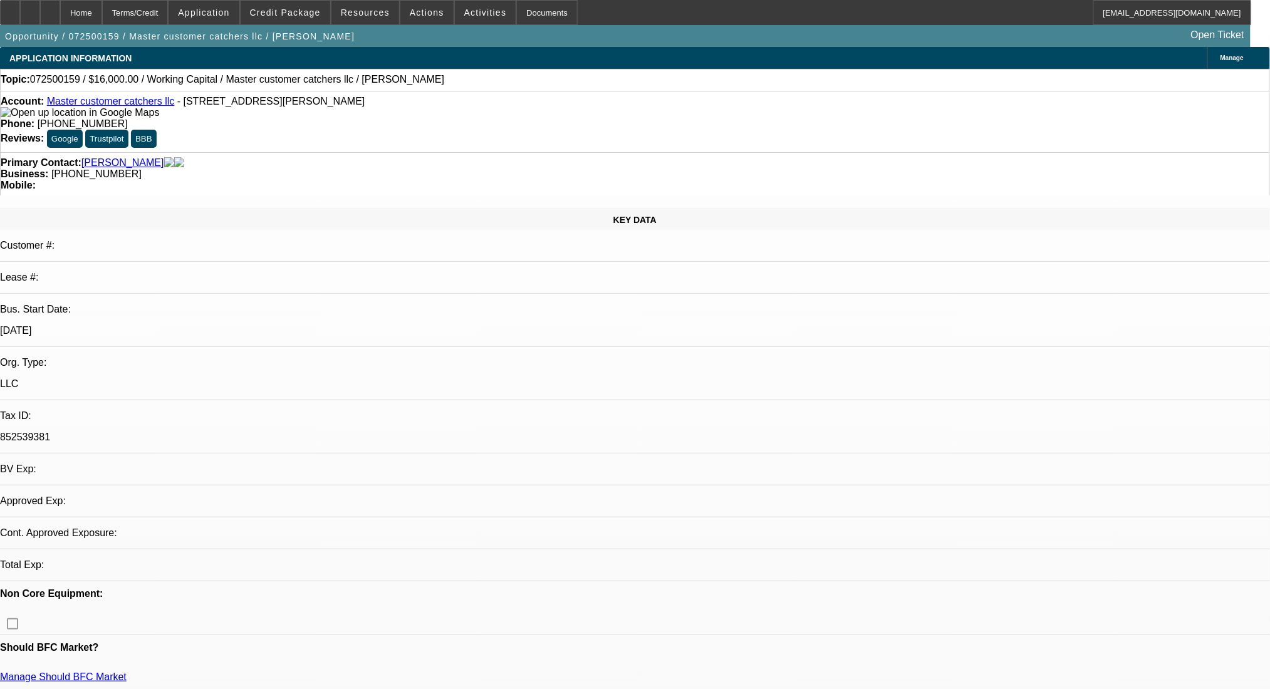
select select "0"
select select "2"
select select "0"
select select "1"
select select "2"
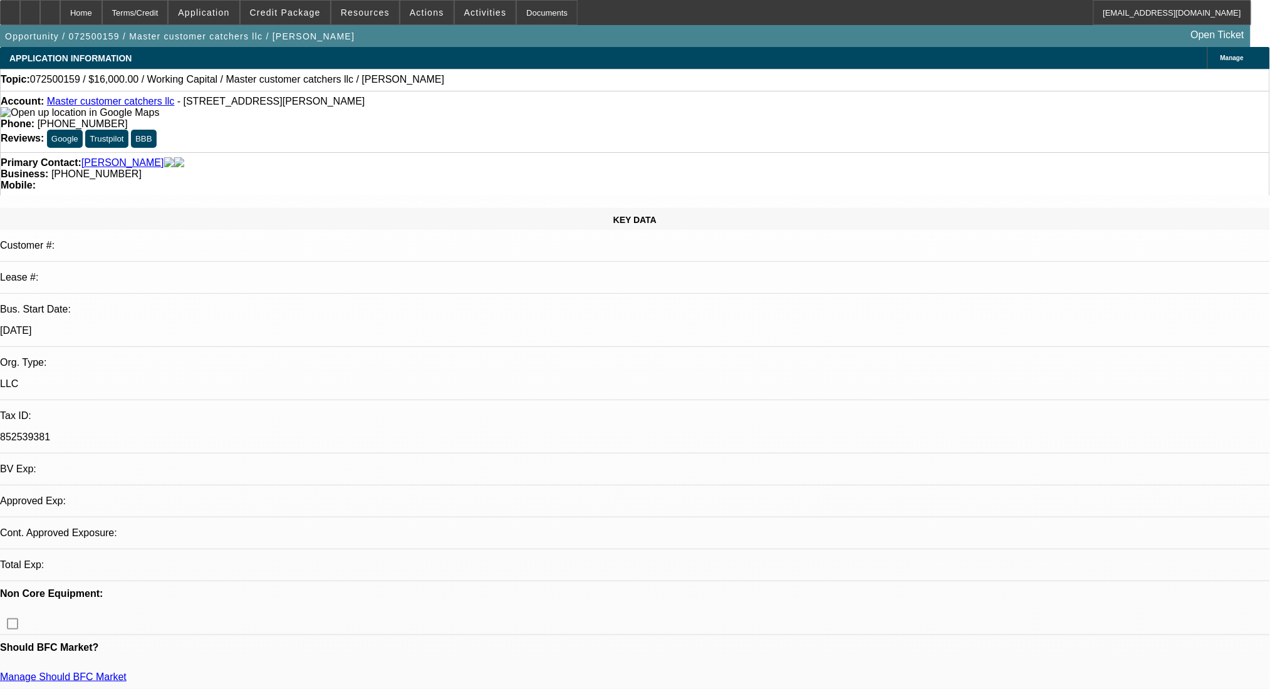
select select "6"
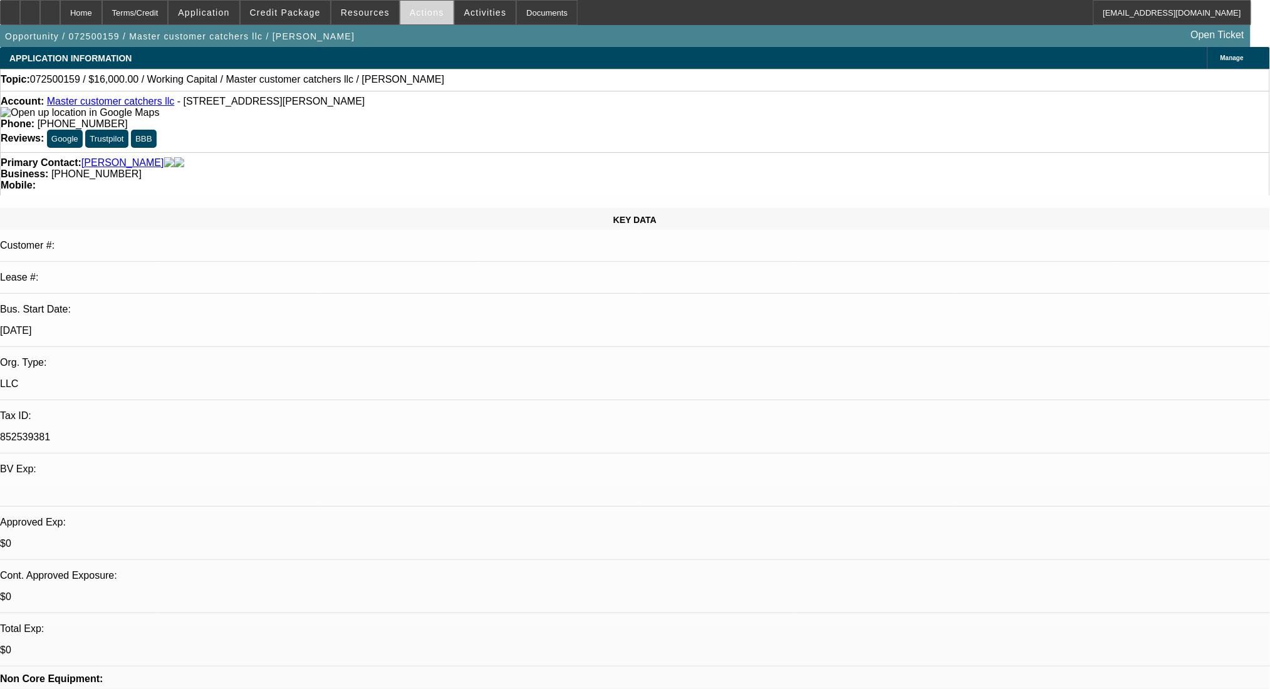
click at [418, 11] on span "Actions" at bounding box center [427, 13] width 34 height 10
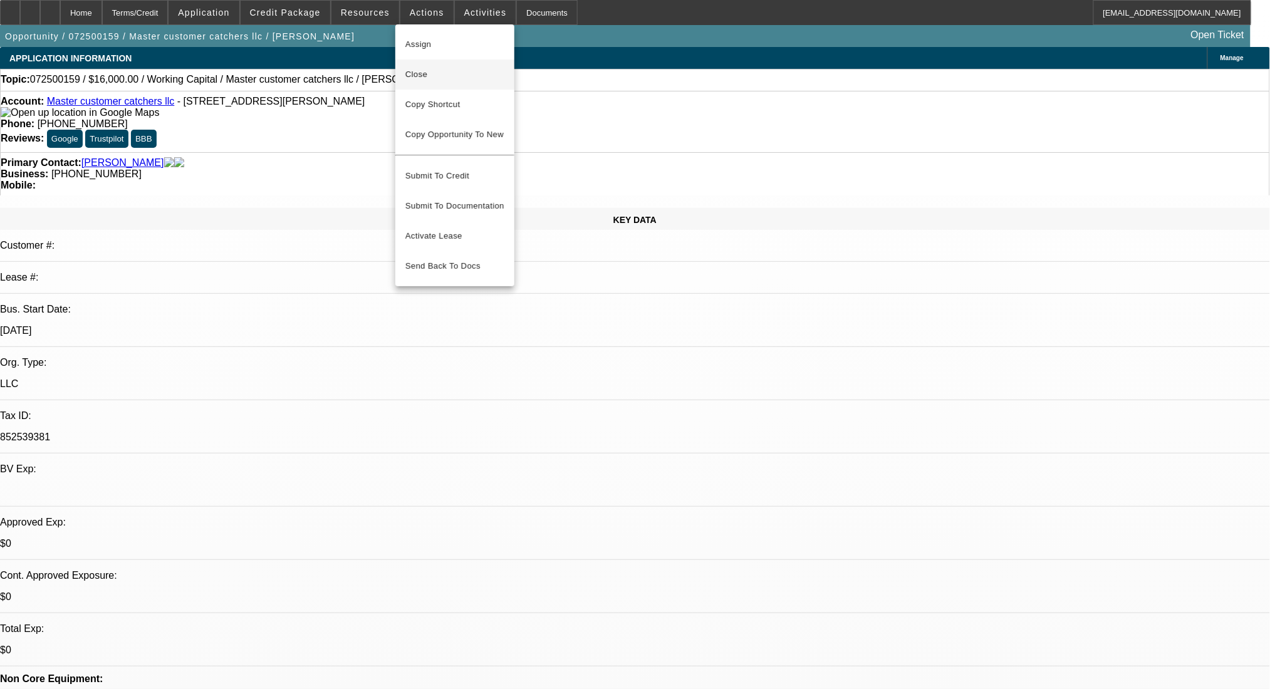
click at [427, 71] on span "Close" at bounding box center [454, 74] width 99 height 15
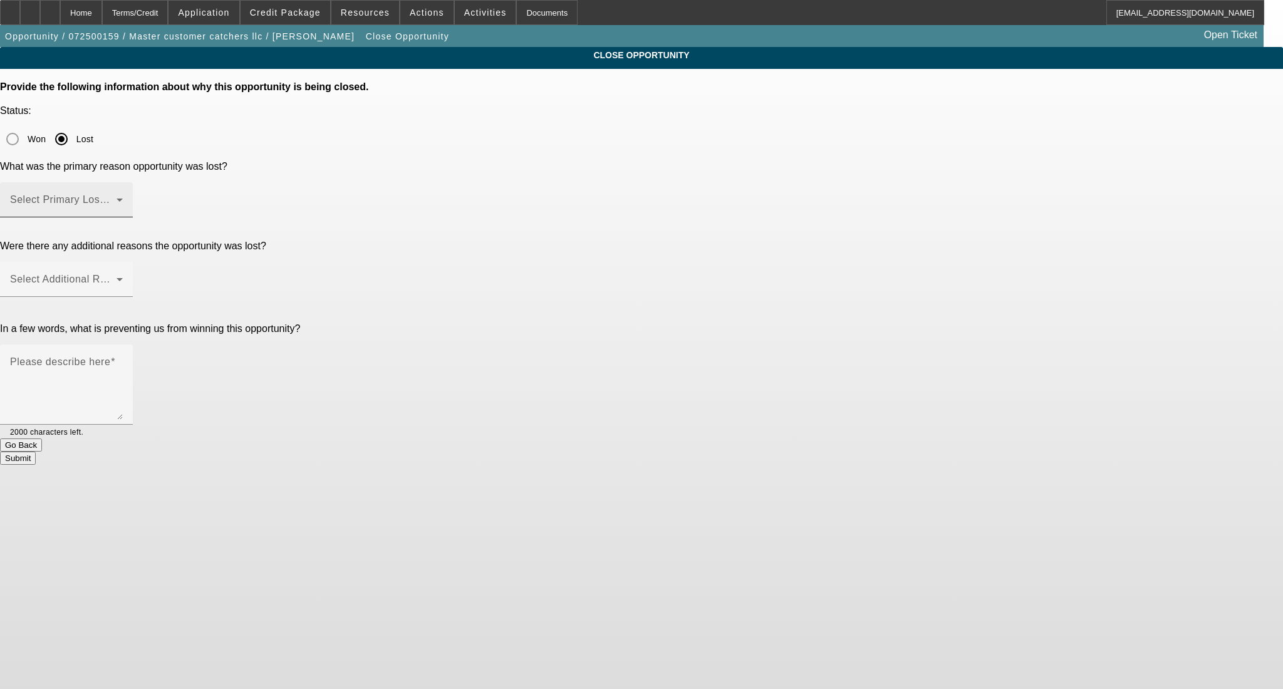
click at [123, 182] on div "Select Primary Lost Reason" at bounding box center [66, 199] width 113 height 35
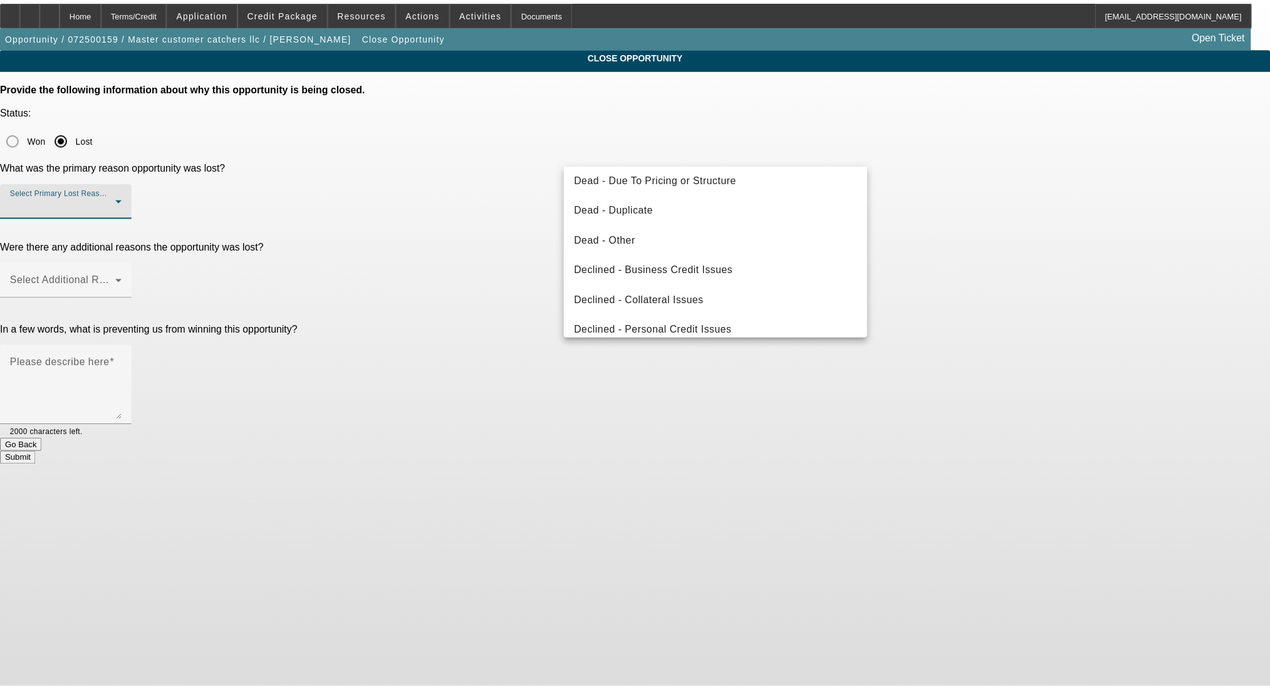
scroll to position [167, 0]
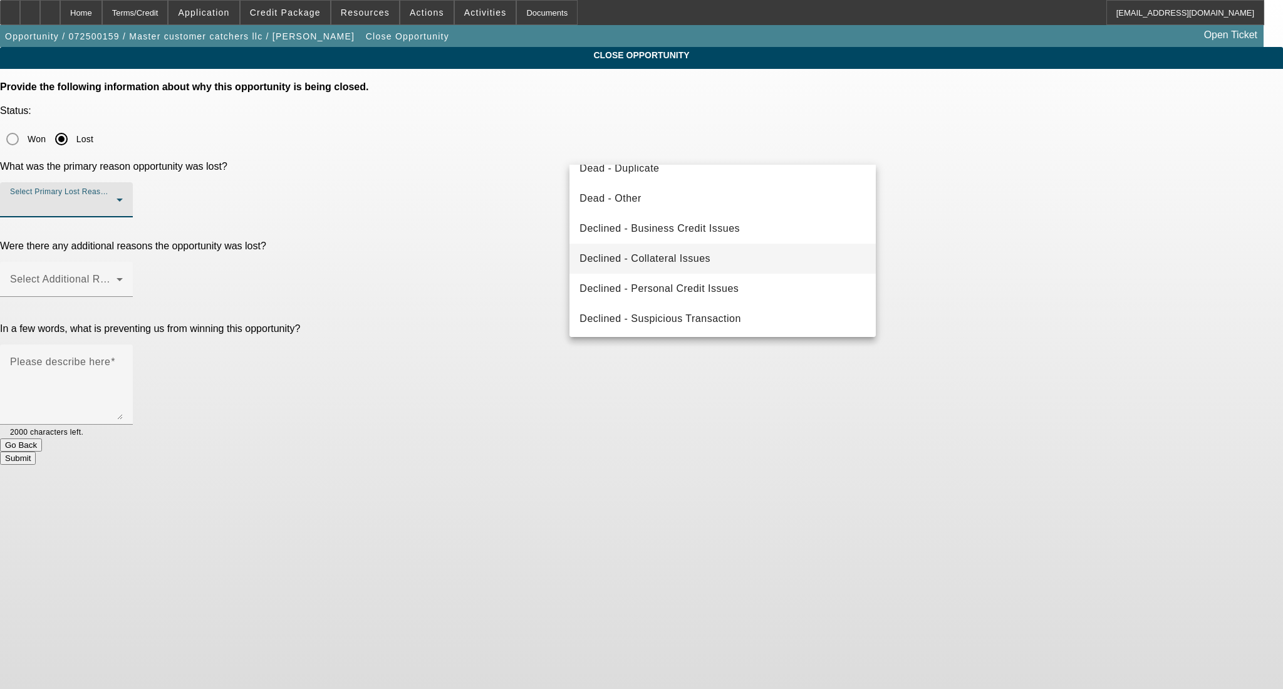
click at [727, 259] on mat-option "Declined - Collateral Issues" at bounding box center [722, 259] width 306 height 30
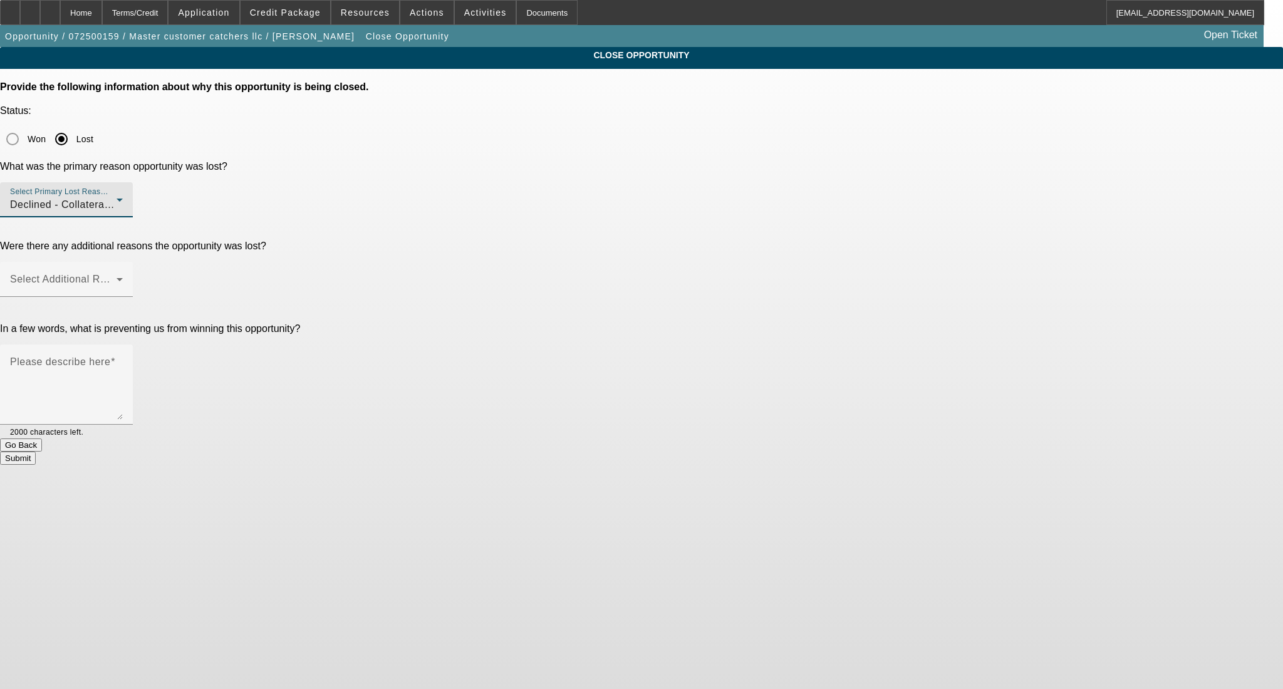
click at [1056, 199] on app-close-opportunity "CLOSE OPPORTUNITY Provide the following information about why this opportunity …" at bounding box center [641, 256] width 1283 height 418
click at [117, 277] on span at bounding box center [63, 284] width 107 height 15
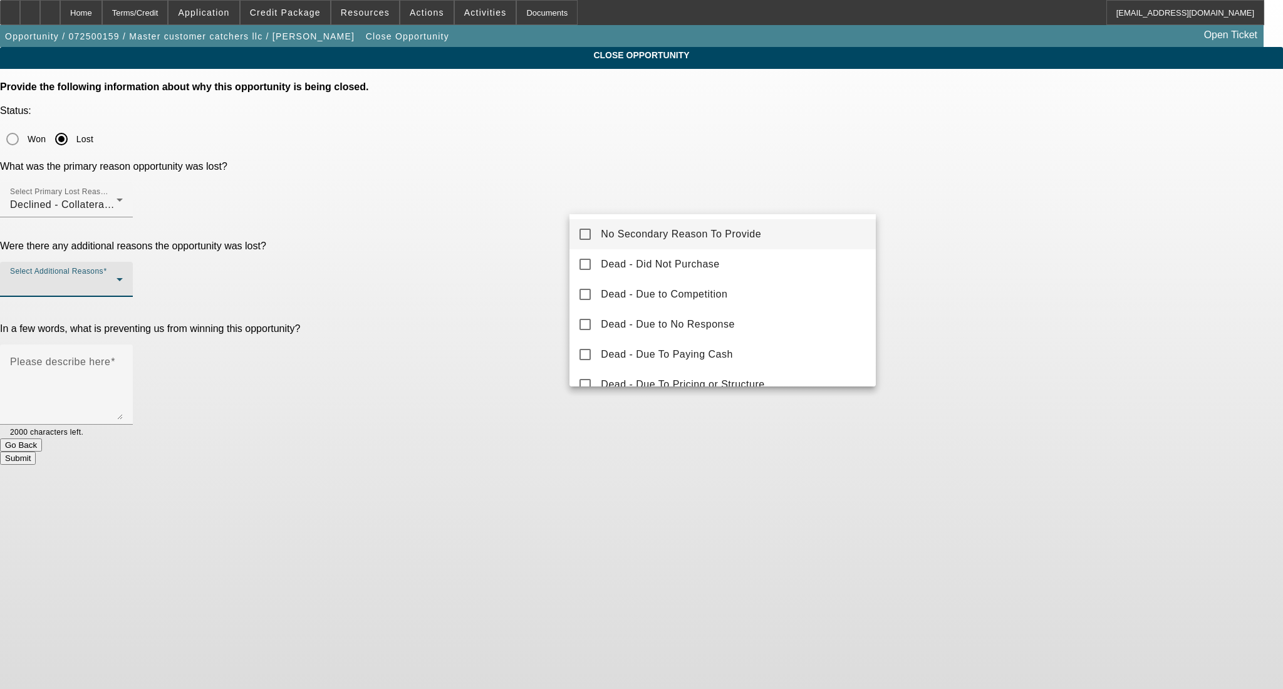
click at [722, 230] on span "No Secondary Reason To Provide" at bounding box center [681, 234] width 160 height 15
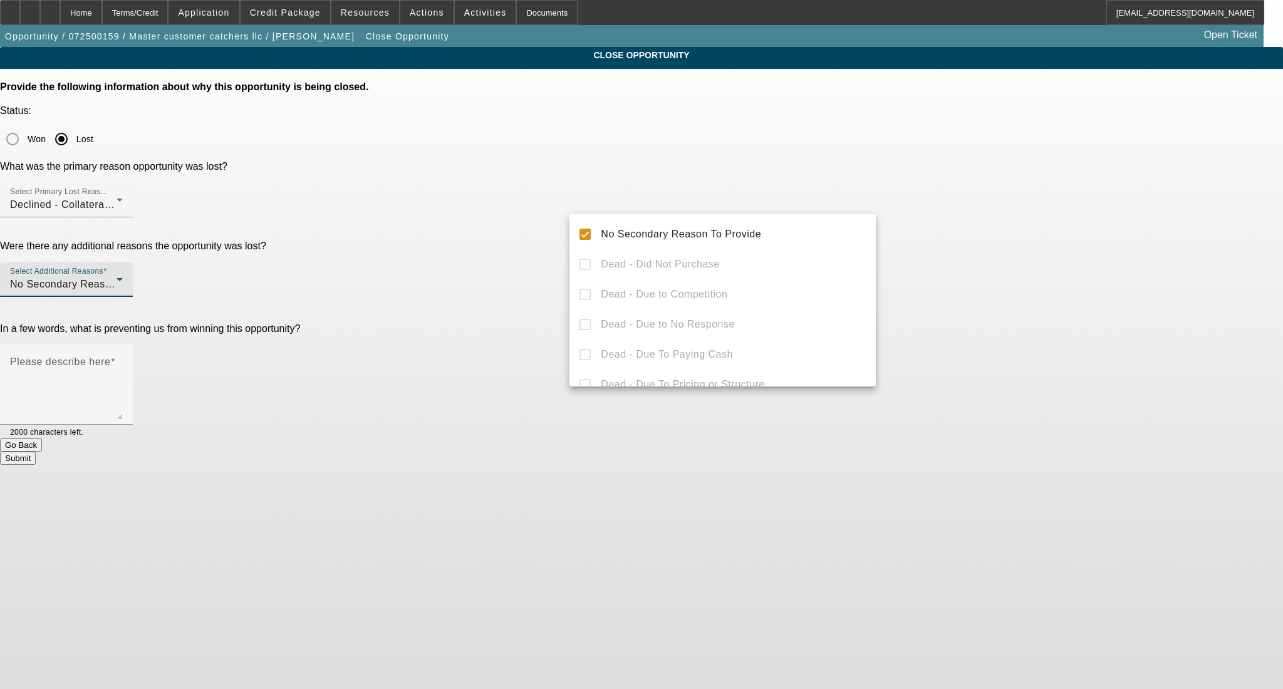
click at [1037, 227] on div at bounding box center [641, 344] width 1283 height 689
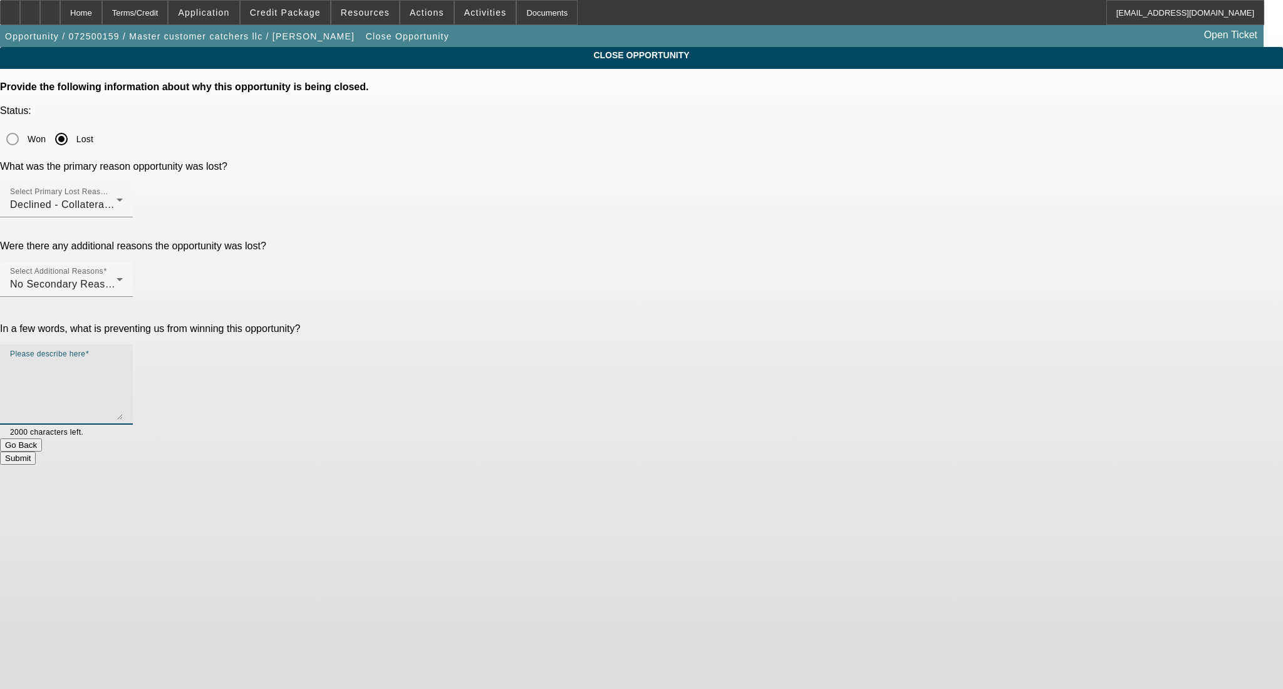
click at [123, 360] on textarea "Please describe here" at bounding box center [66, 390] width 113 height 60
click at [36, 452] on button "Submit" at bounding box center [18, 458] width 36 height 13
click at [123, 360] on textarea "Please describe here" at bounding box center [66, 390] width 113 height 60
type textarea "."
click at [36, 452] on button "Submit" at bounding box center [18, 458] width 36 height 13
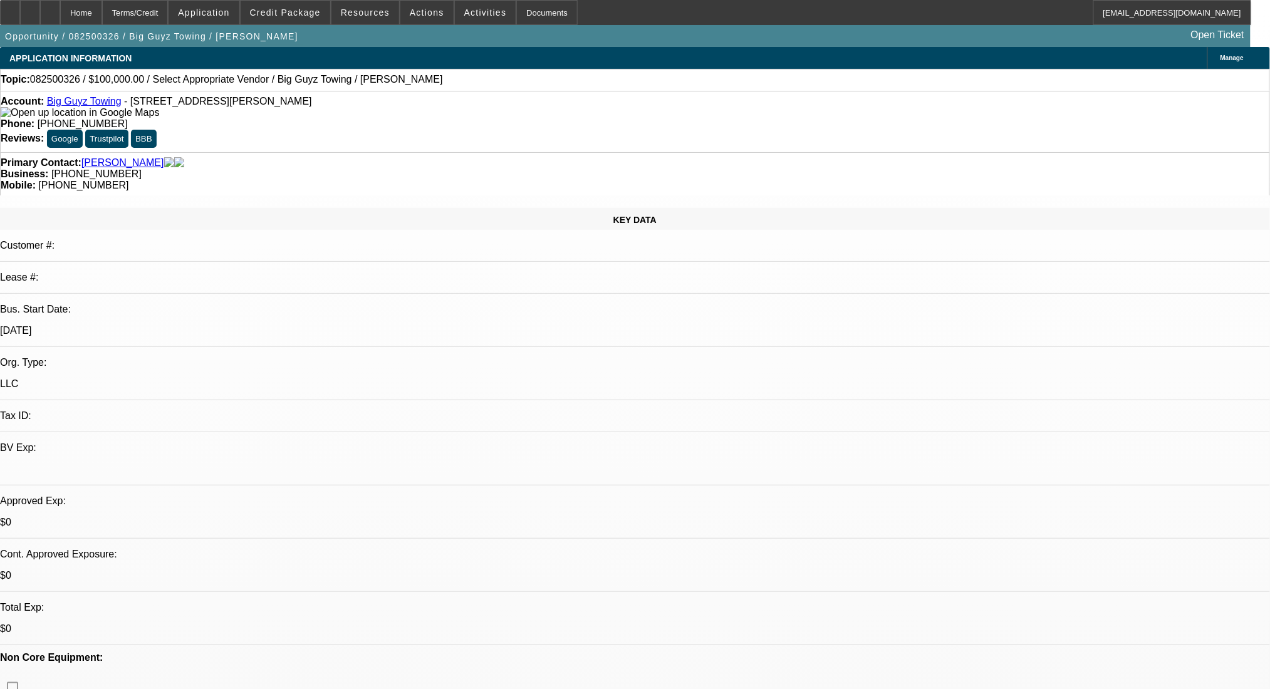
select select "0"
select select "2"
select select "0.1"
select select "4"
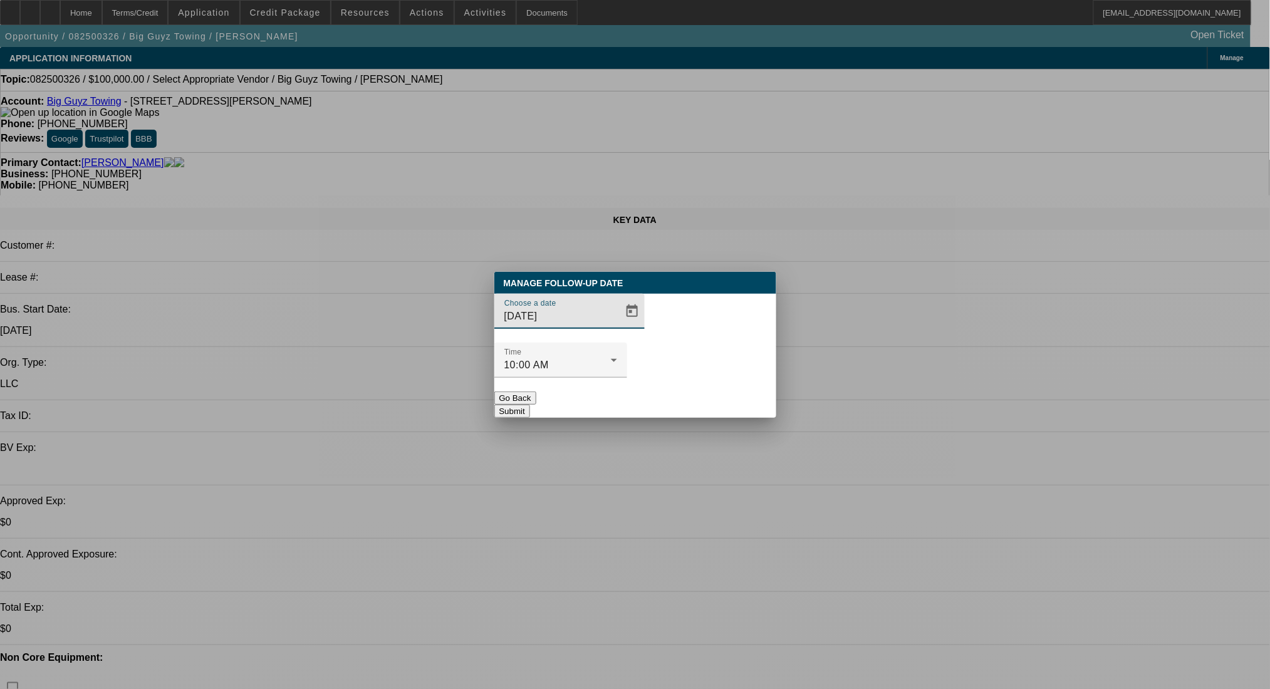
click at [617, 326] on span "Open calendar" at bounding box center [632, 311] width 30 height 30
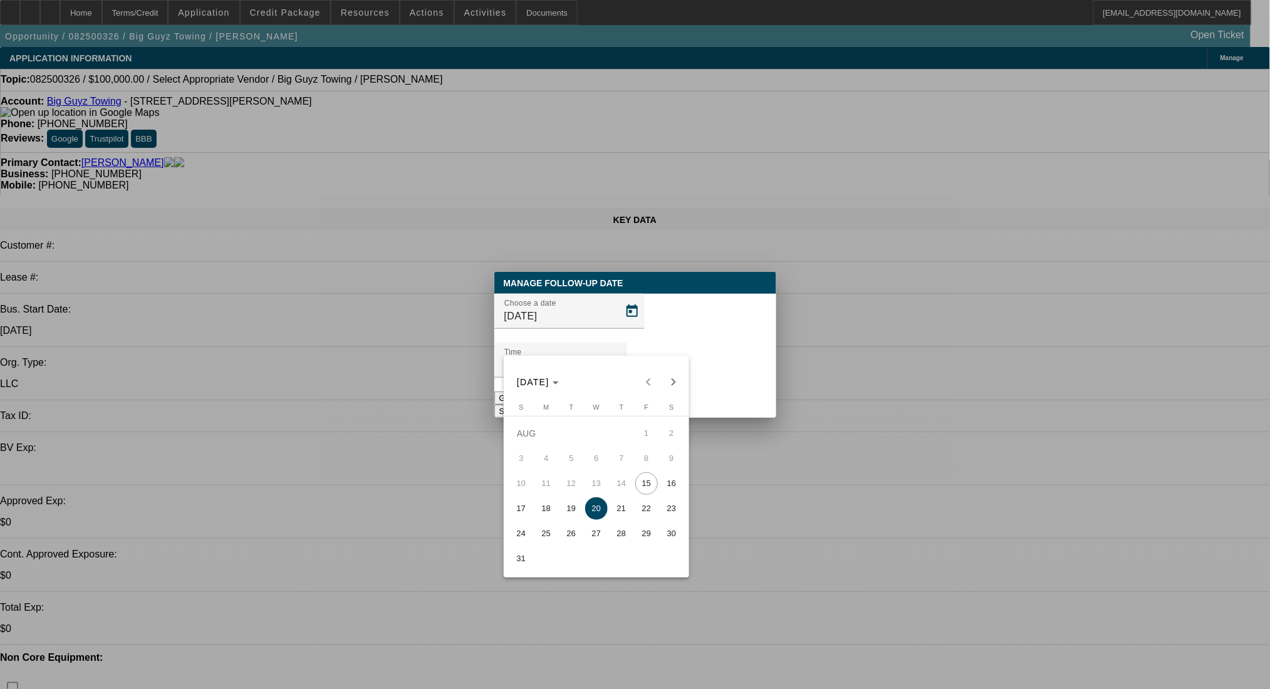
click at [650, 539] on span "29" at bounding box center [646, 533] width 23 height 23
type input "8/29/2025"
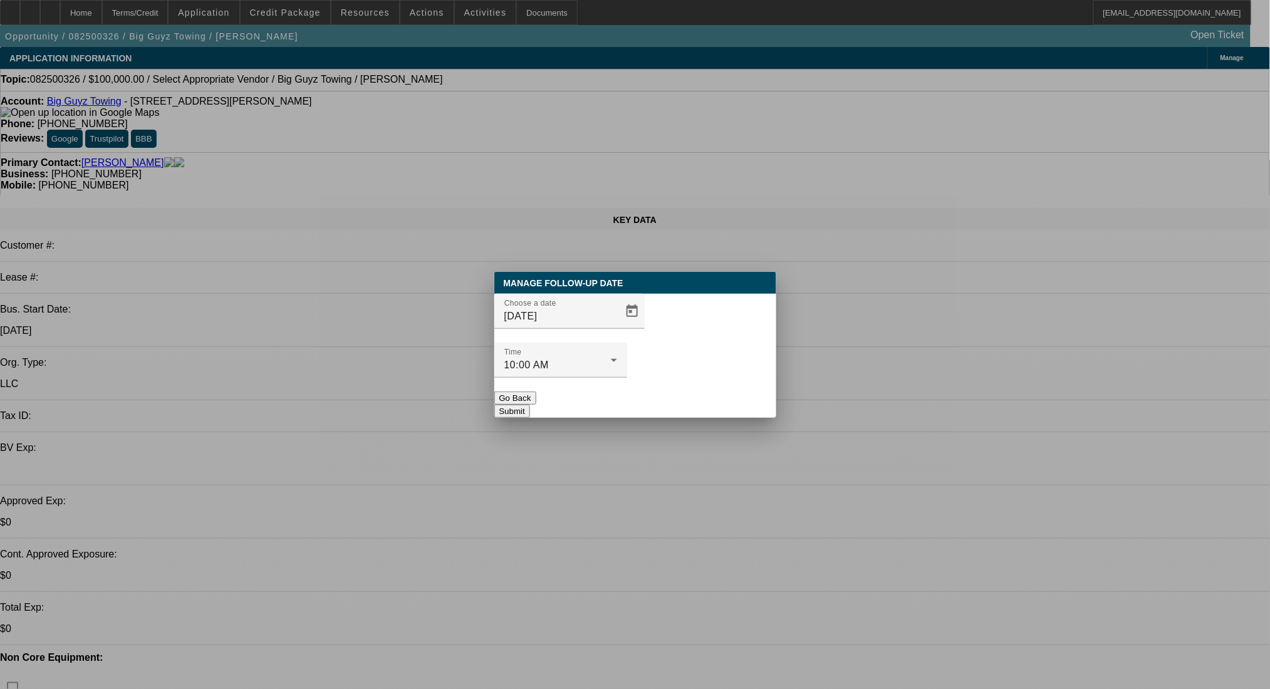
click at [530, 405] on button "Submit" at bounding box center [512, 411] width 36 height 13
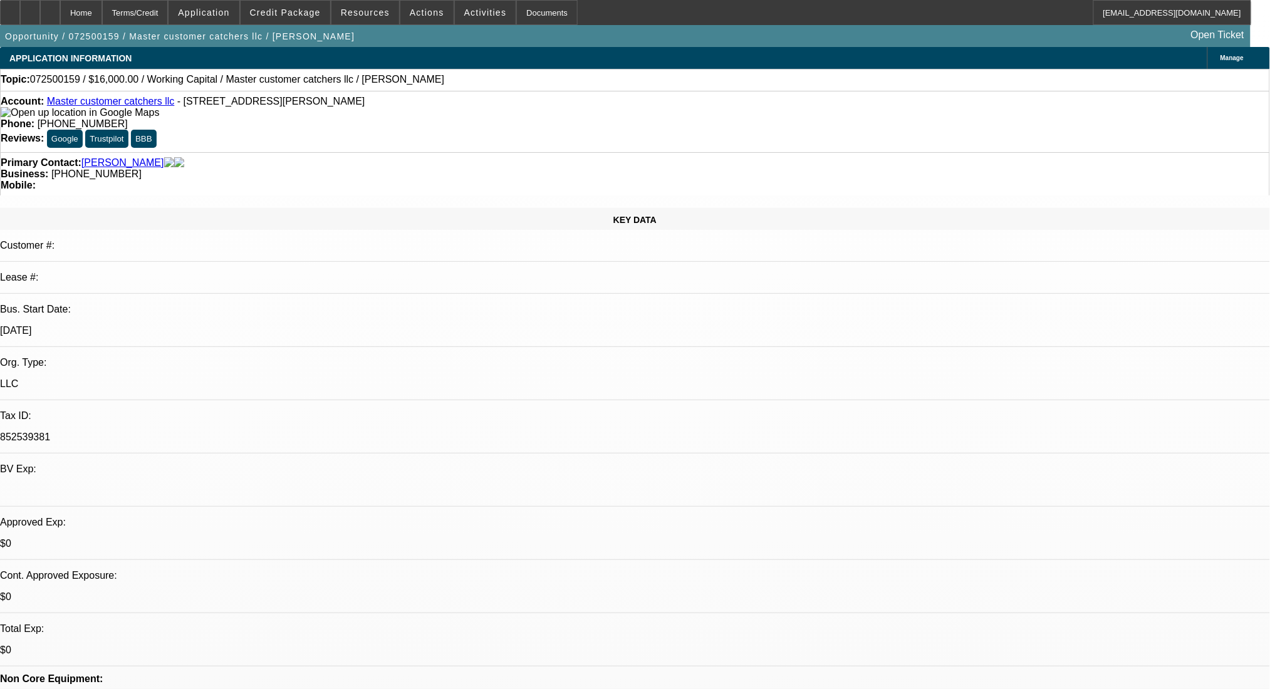
select select "0"
select select "2"
select select "0"
select select "2"
select select "6"
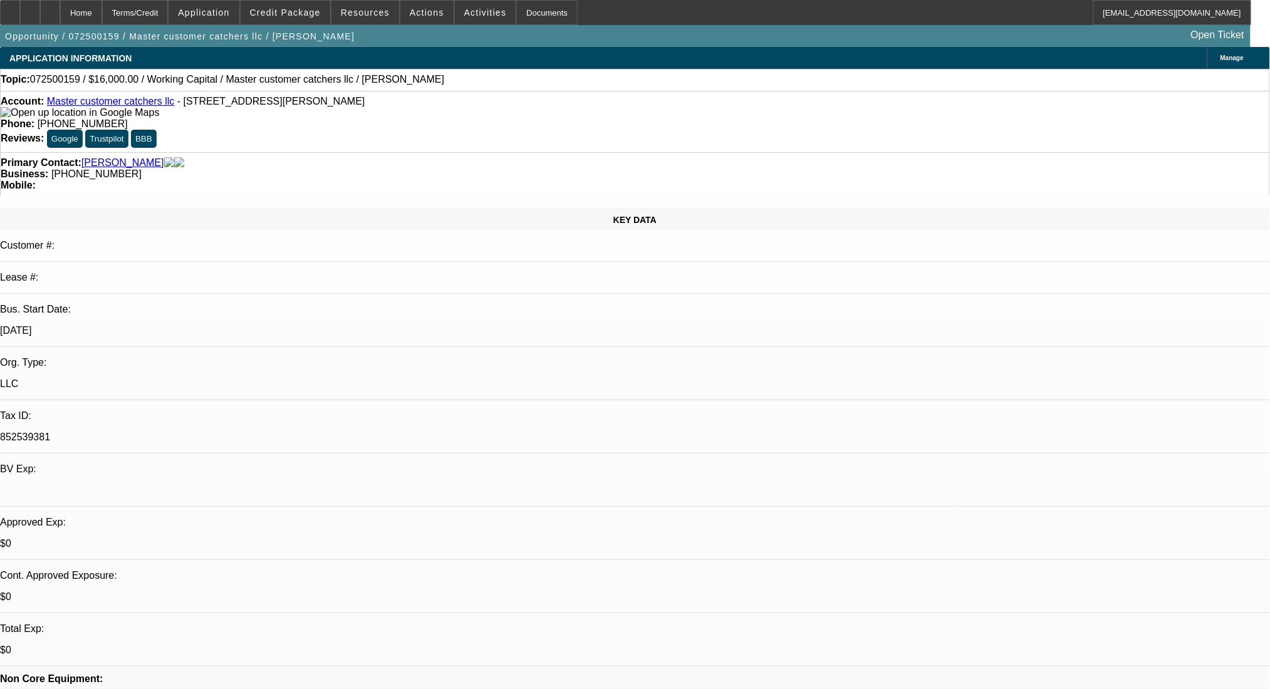
click at [85, 105] on link "Master customer catchers llc" at bounding box center [111, 101] width 128 height 11
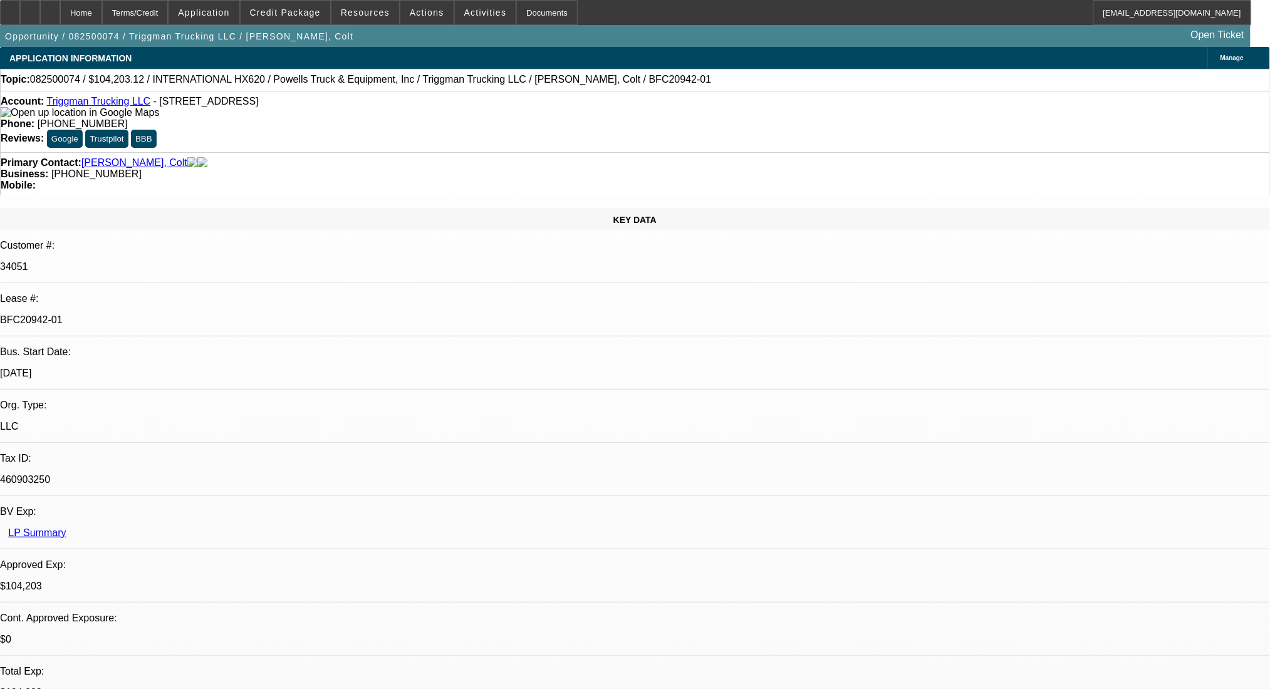
select select "0"
select select "2"
select select "0"
select select "6"
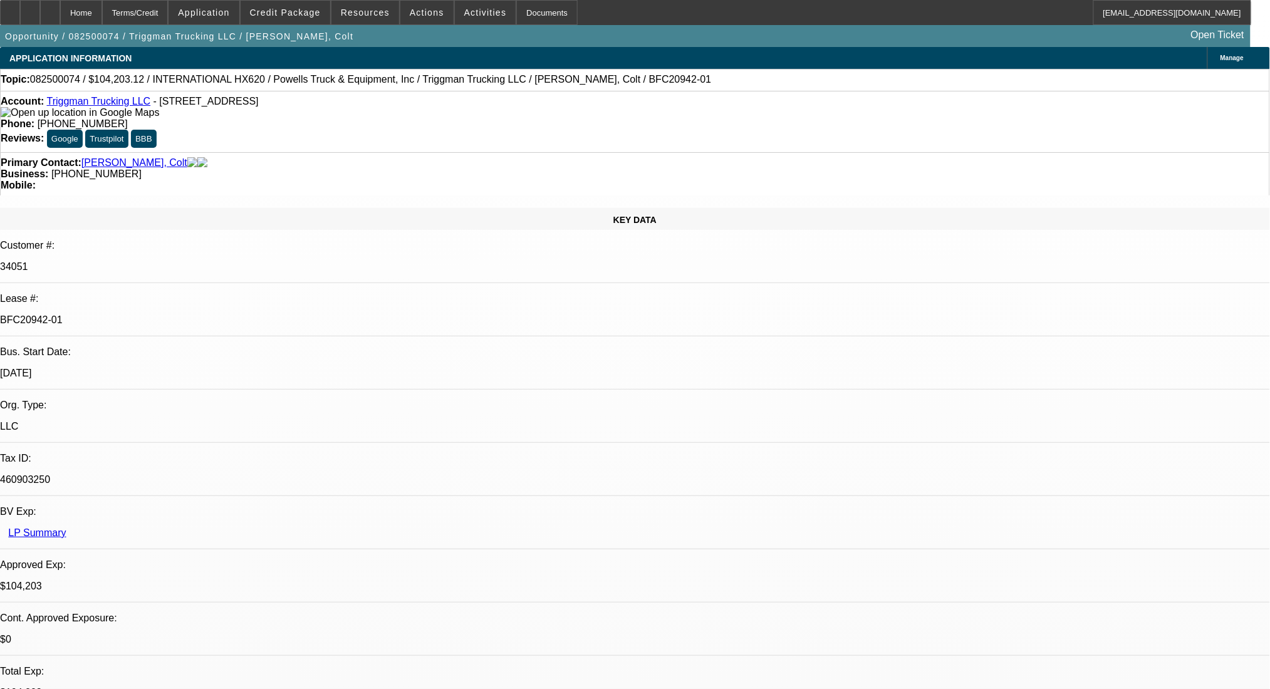
select select "0"
select select "2"
select select "0.1"
select select "4"
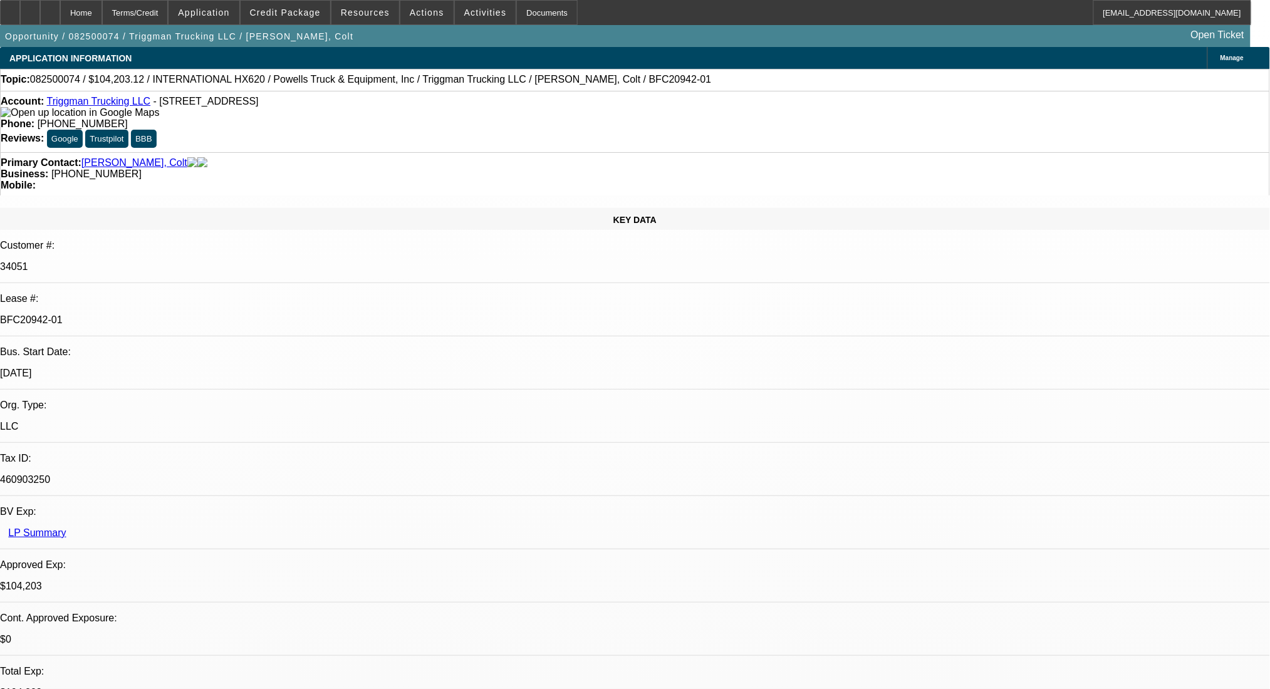
select select "0"
select select "2"
select select "0.1"
select select "4"
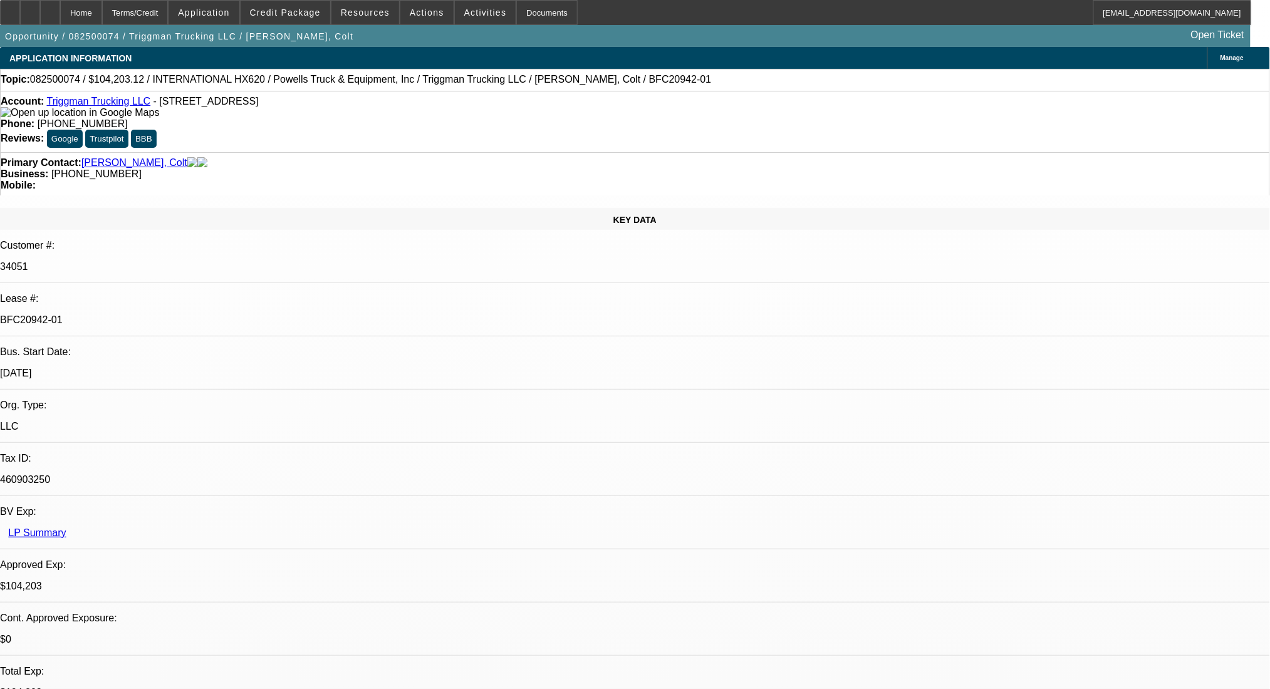
select select "0"
select select "2"
select select "0.1"
select select "4"
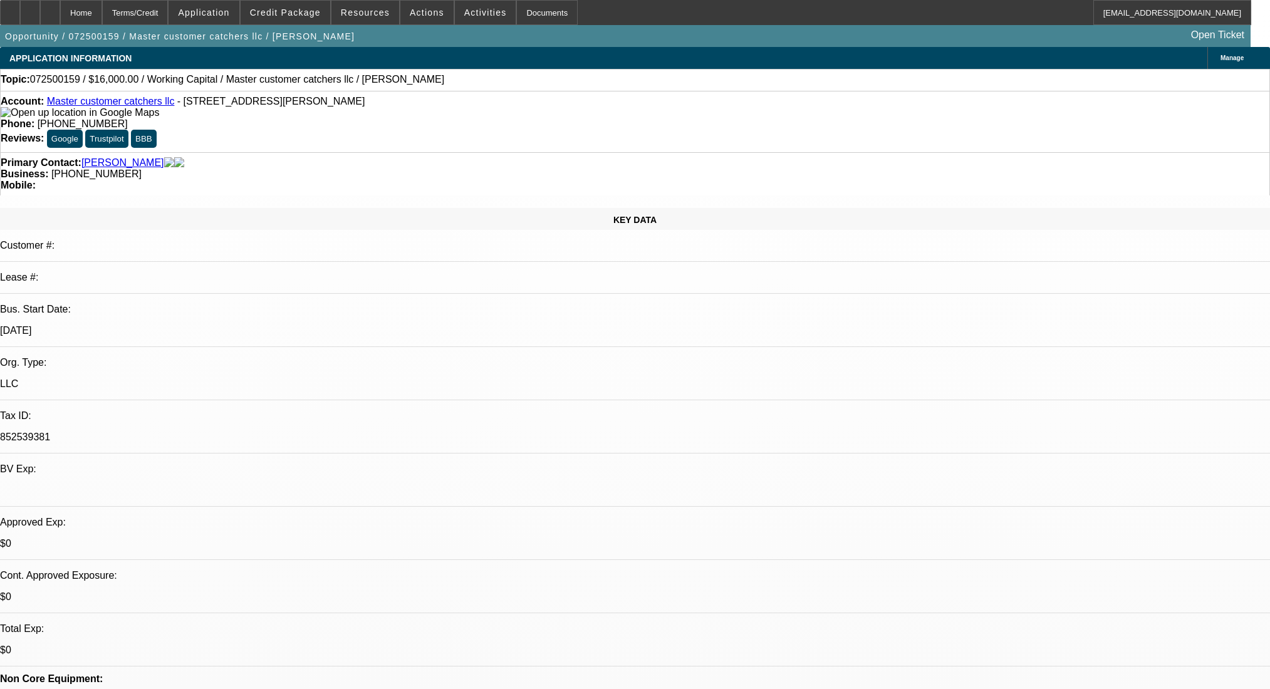
select select "0"
select select "2"
select select "0"
select select "6"
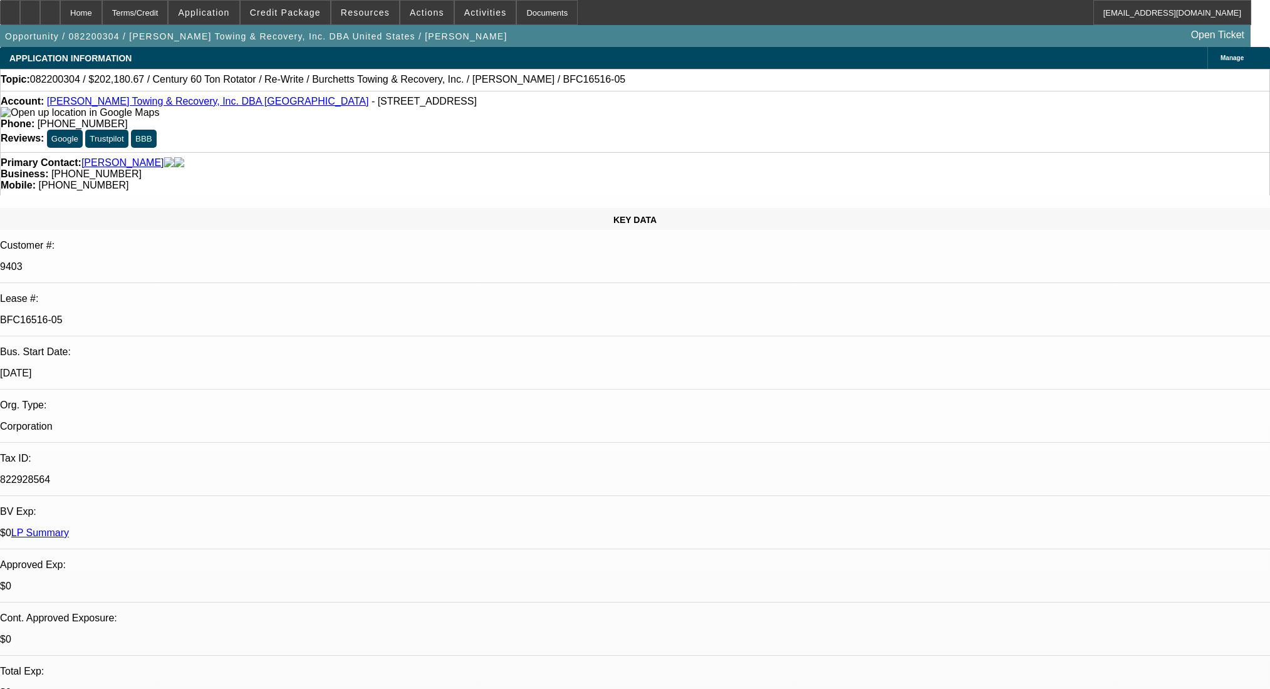
select select "0"
select select "2"
select select "0.1"
select select "4"
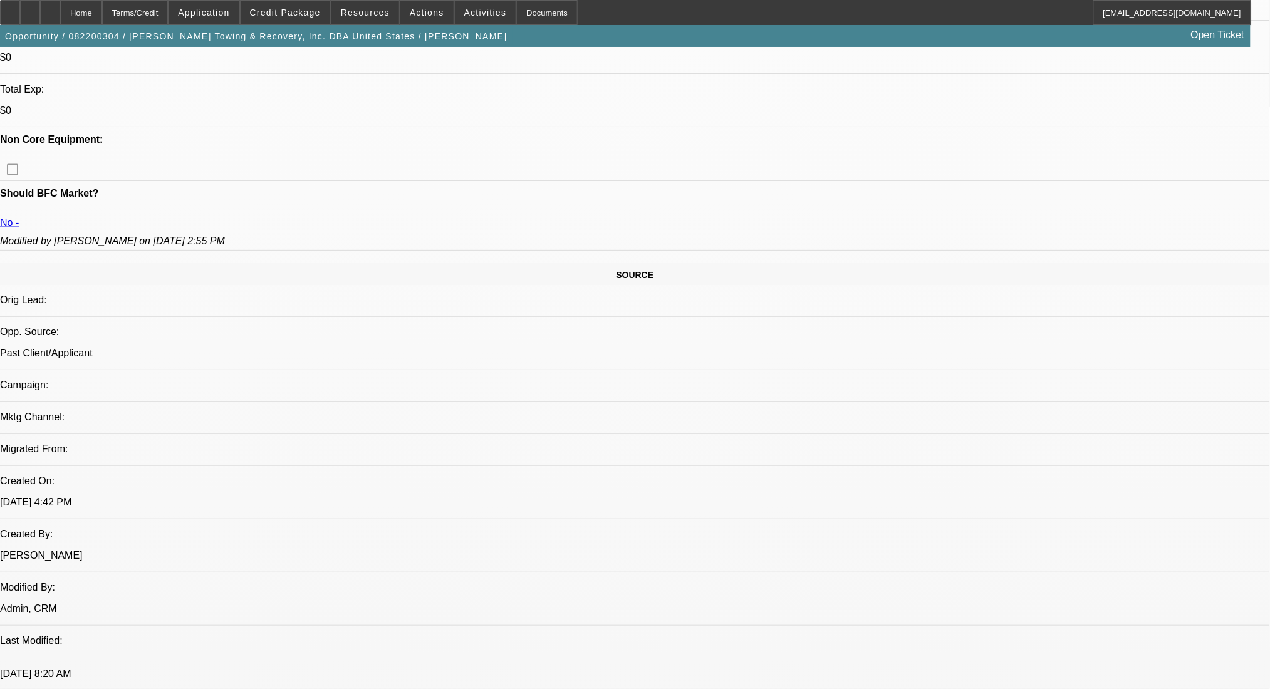
scroll to position [334, 0]
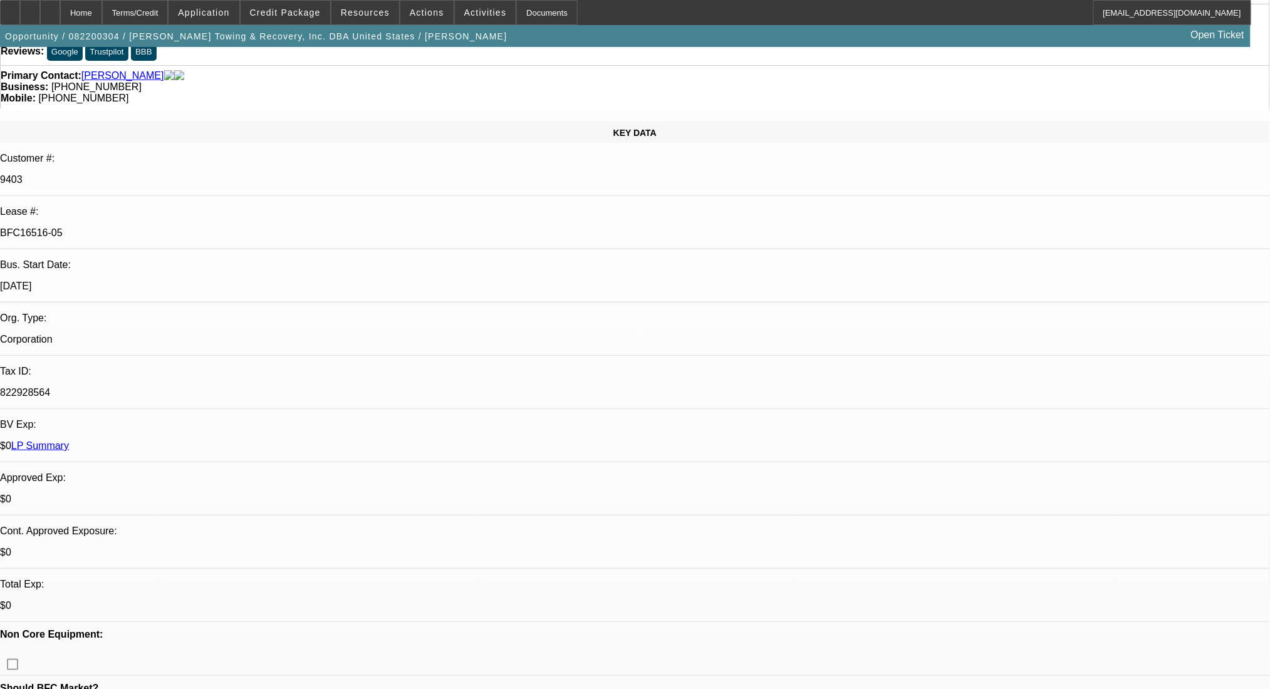
scroll to position [0, 0]
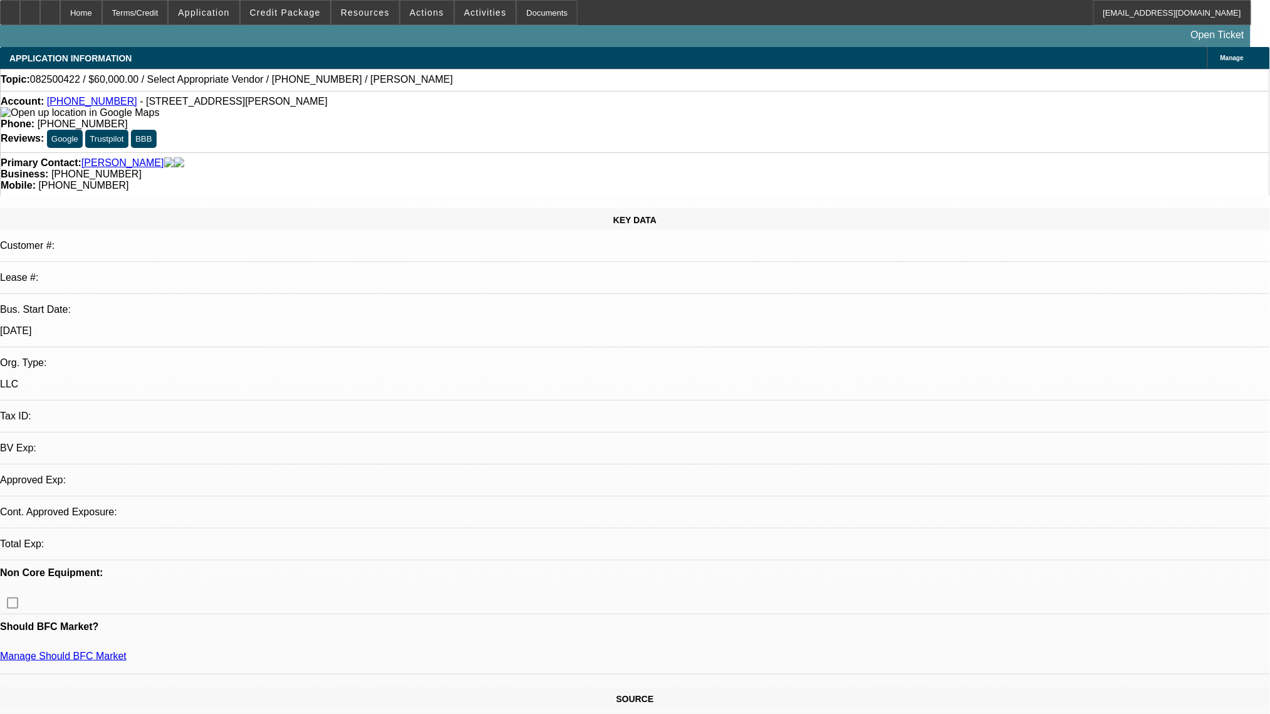
select select "0"
select select "2"
select select "0.1"
select select "1"
select select "2"
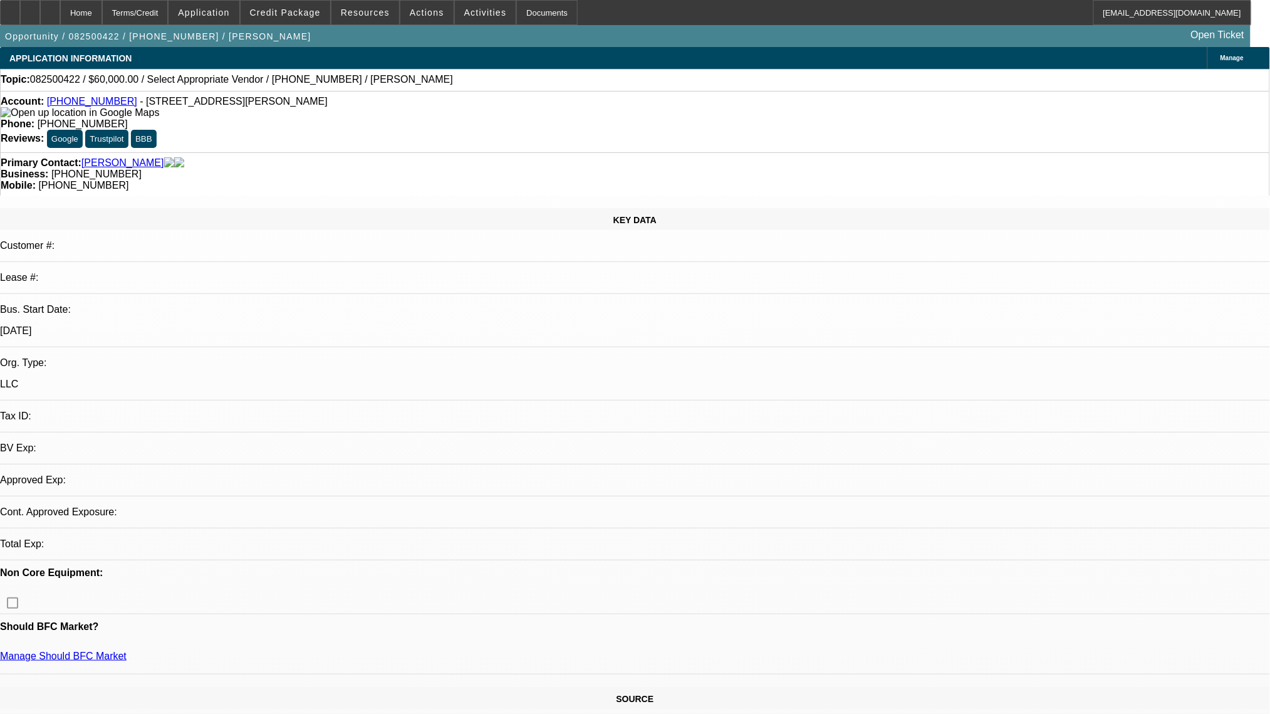
select select "4"
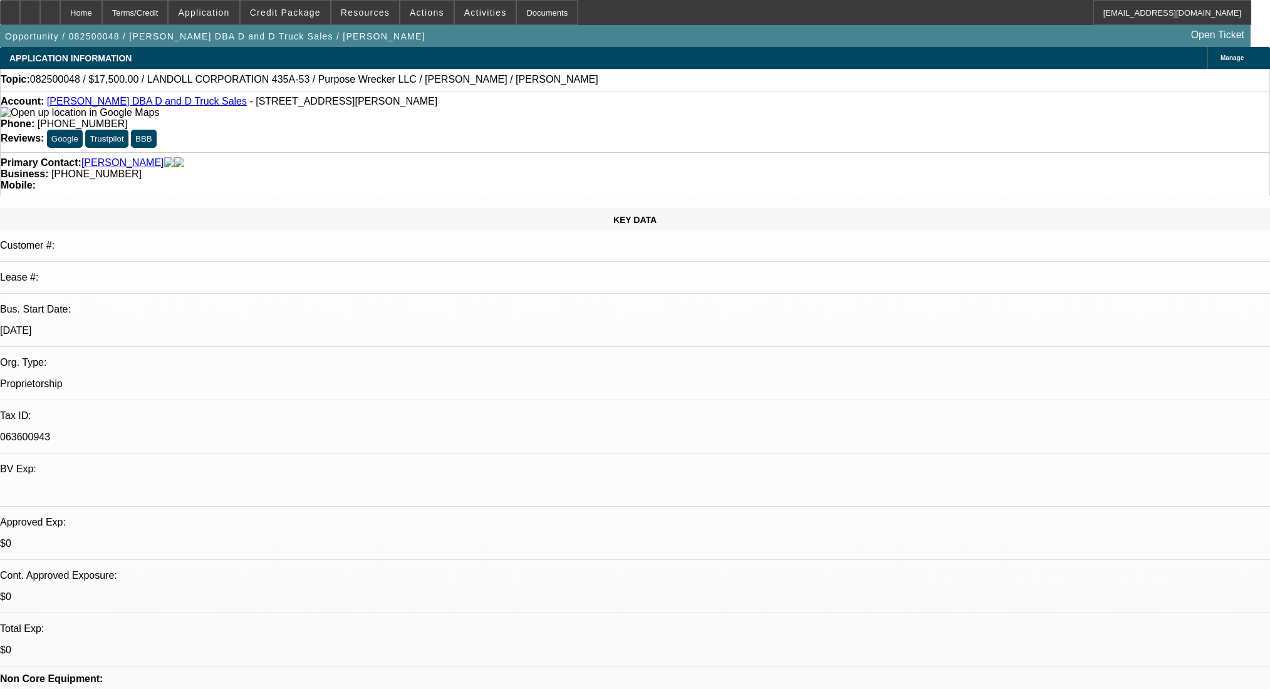
select select "0"
select select "2"
select select "0"
select select "6"
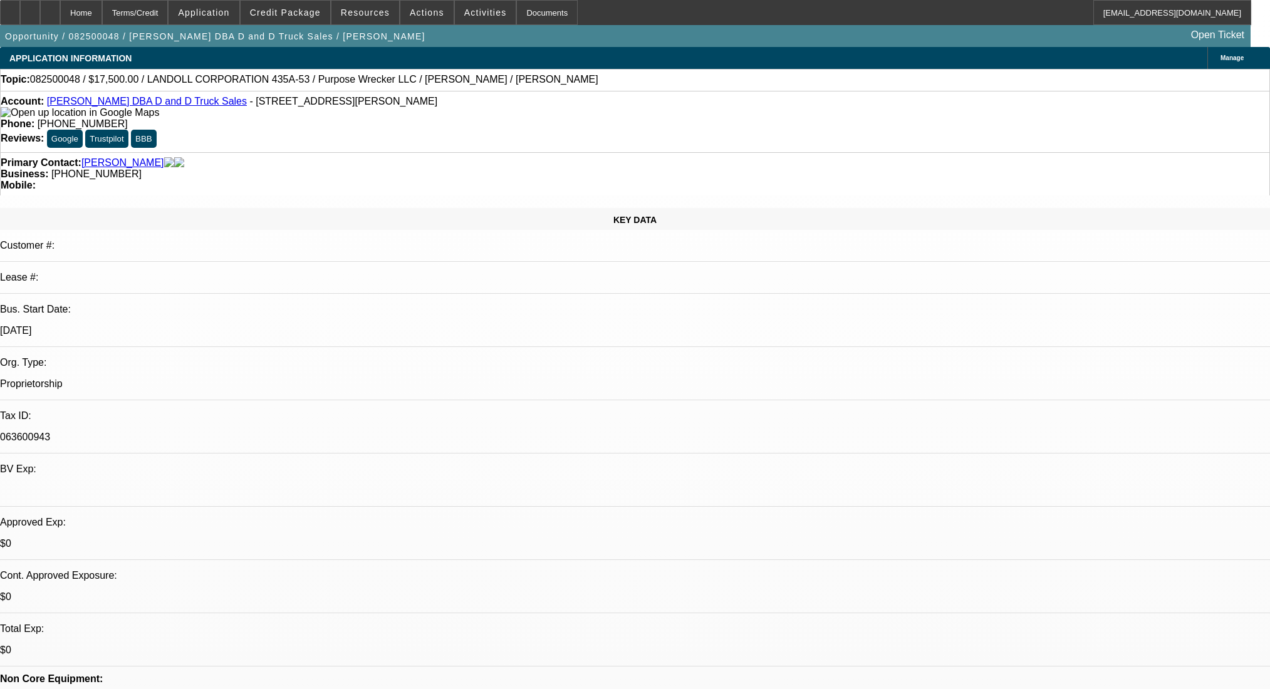
select select "0"
select select "0.1"
select select "4"
select select "0"
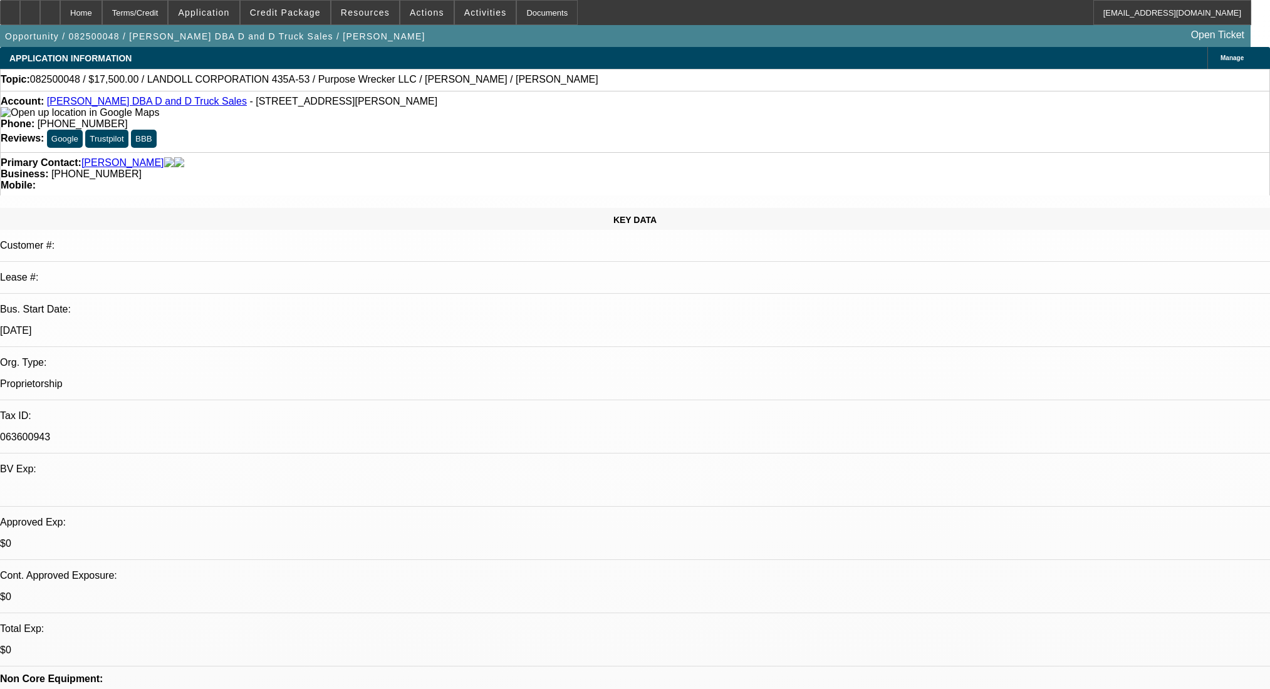
select select "0"
select select "0.1"
select select "4"
select select "0"
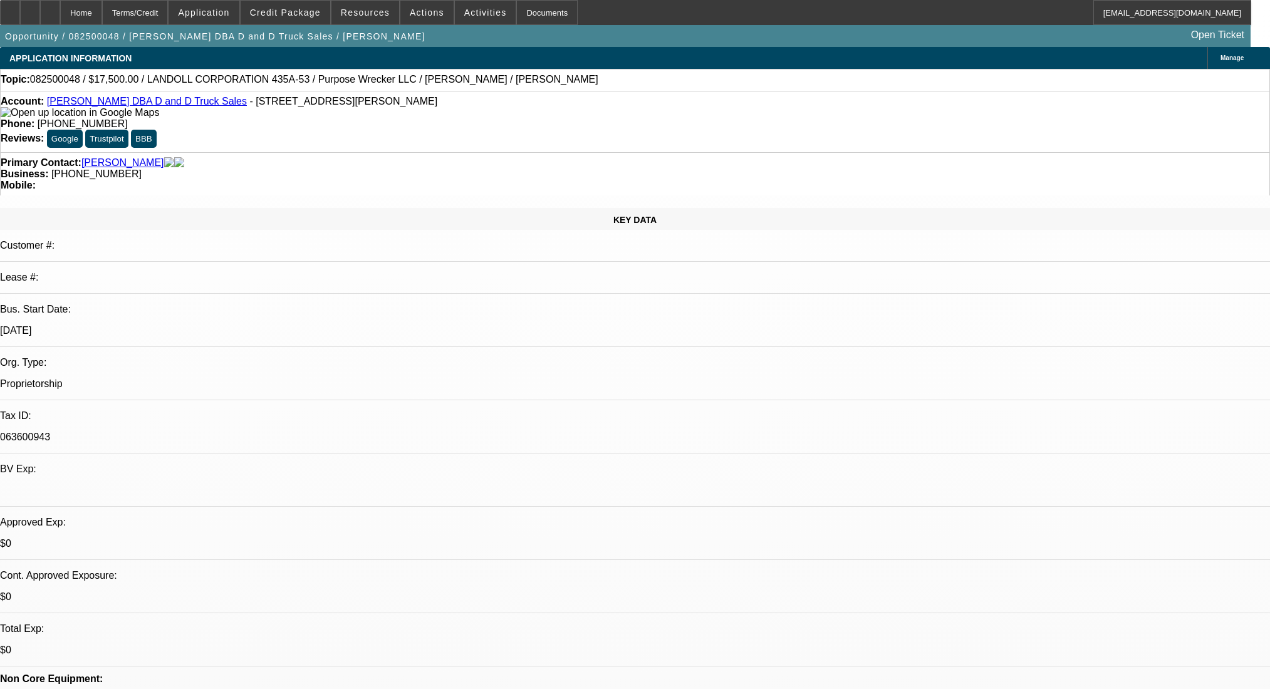
select select "0.1"
select select "4"
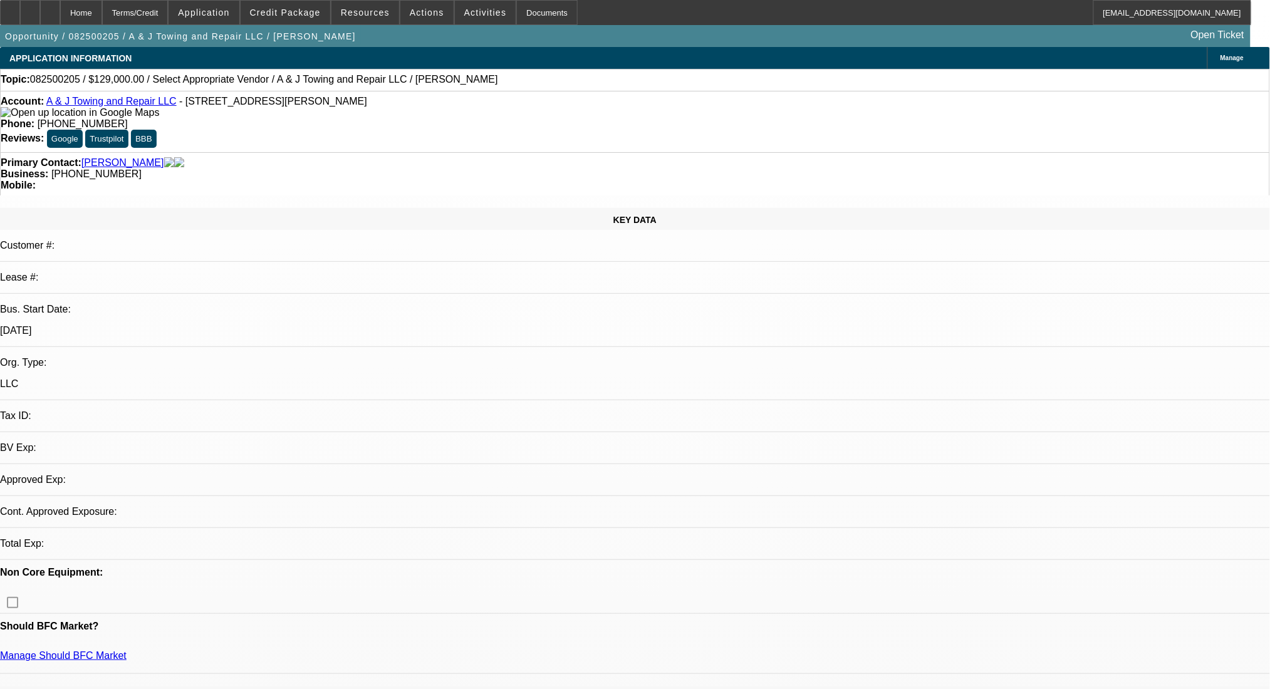
select select "0"
select select "2"
select select "0.1"
select select "4"
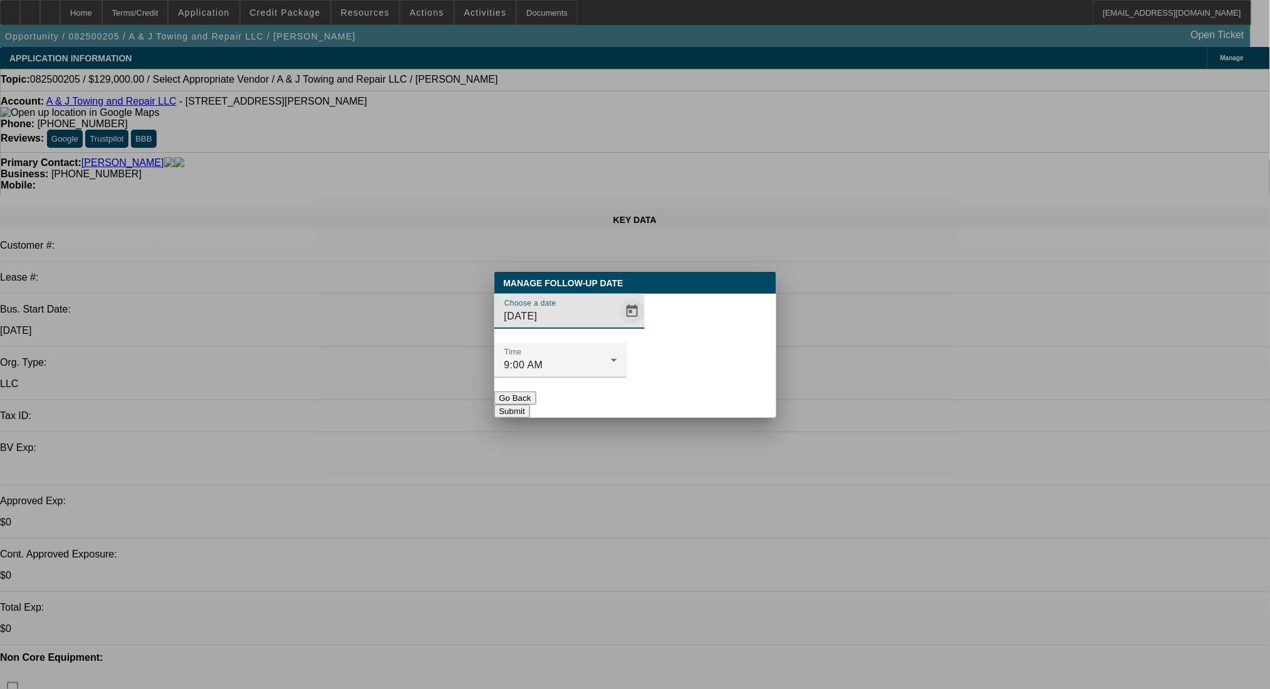
click at [617, 326] on span "Open calendar" at bounding box center [632, 311] width 30 height 30
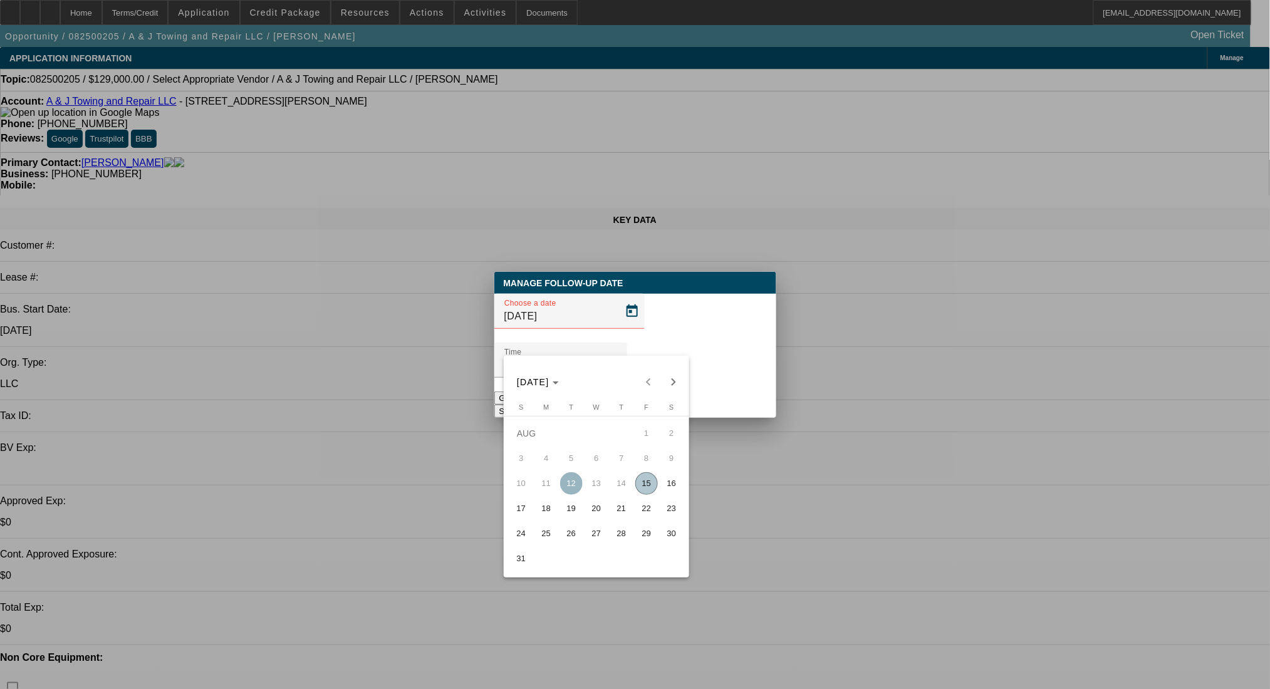
click at [619, 540] on span "28" at bounding box center [621, 533] width 23 height 23
type input "8/28/2025"
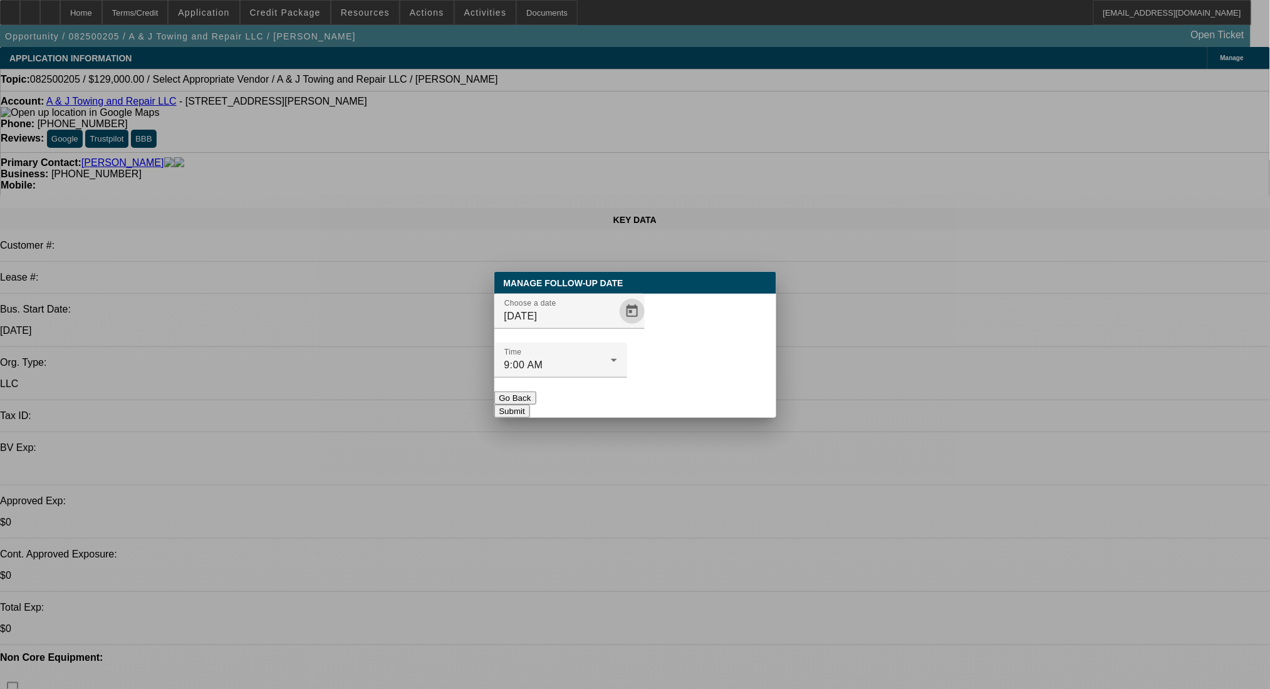
click at [530, 405] on button "Submit" at bounding box center [512, 411] width 36 height 13
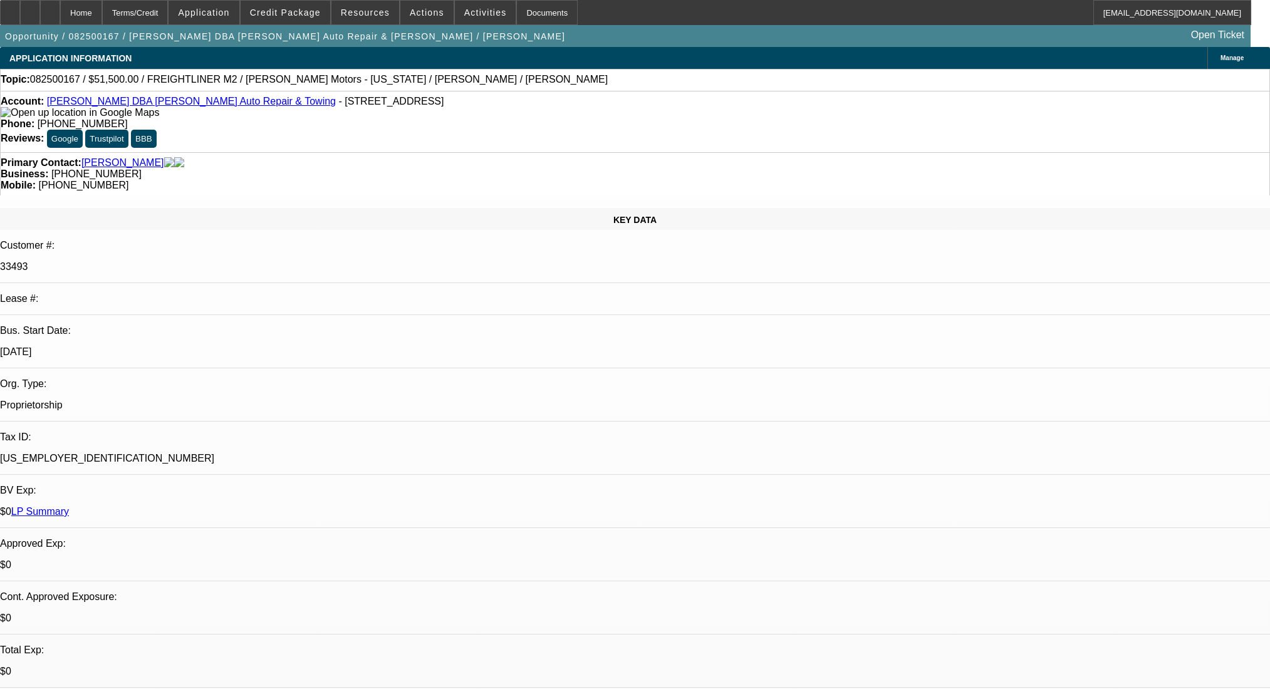
select select "0"
select select "2"
select select "0"
select select "6"
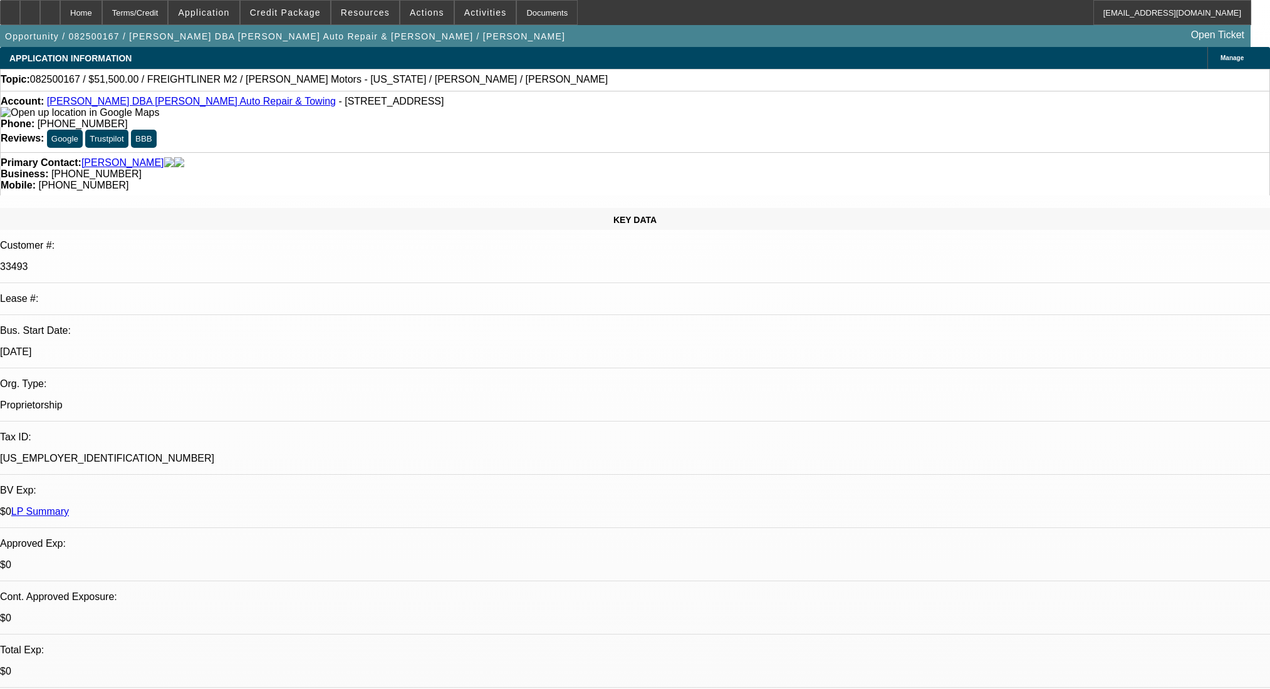
select select "0"
select select "2"
select select "0"
select select "6"
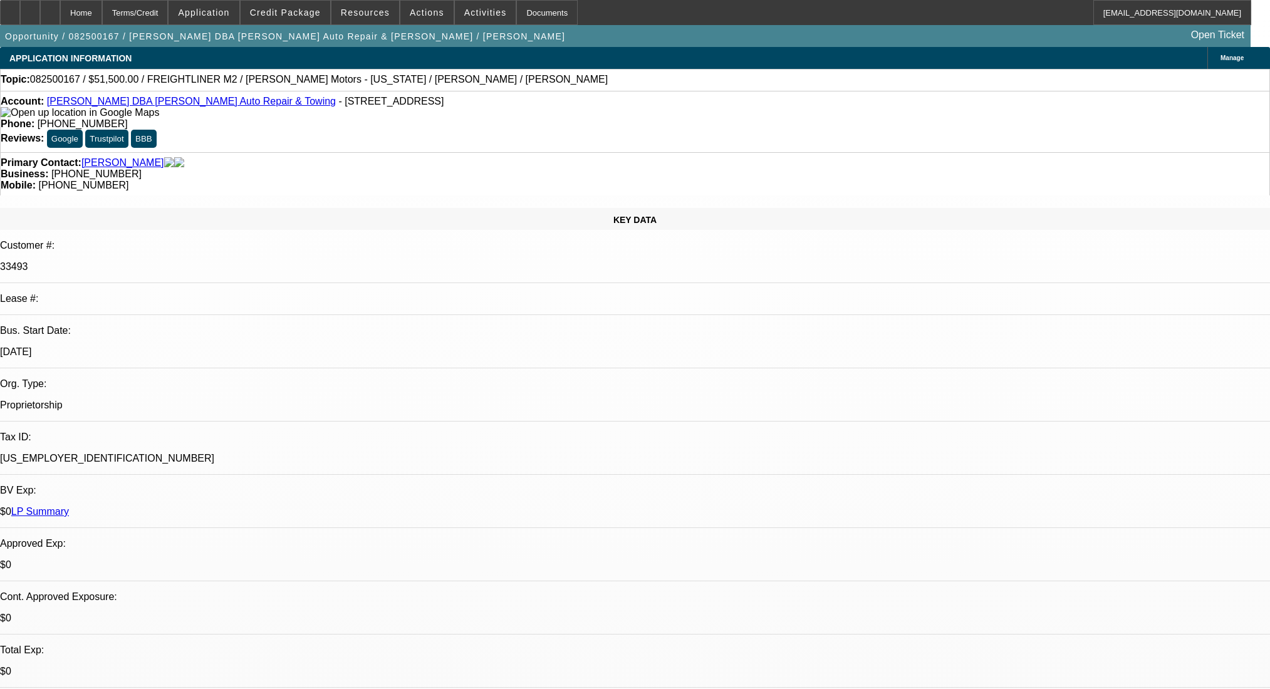
select select "0"
select select "2"
select select "0"
select select "6"
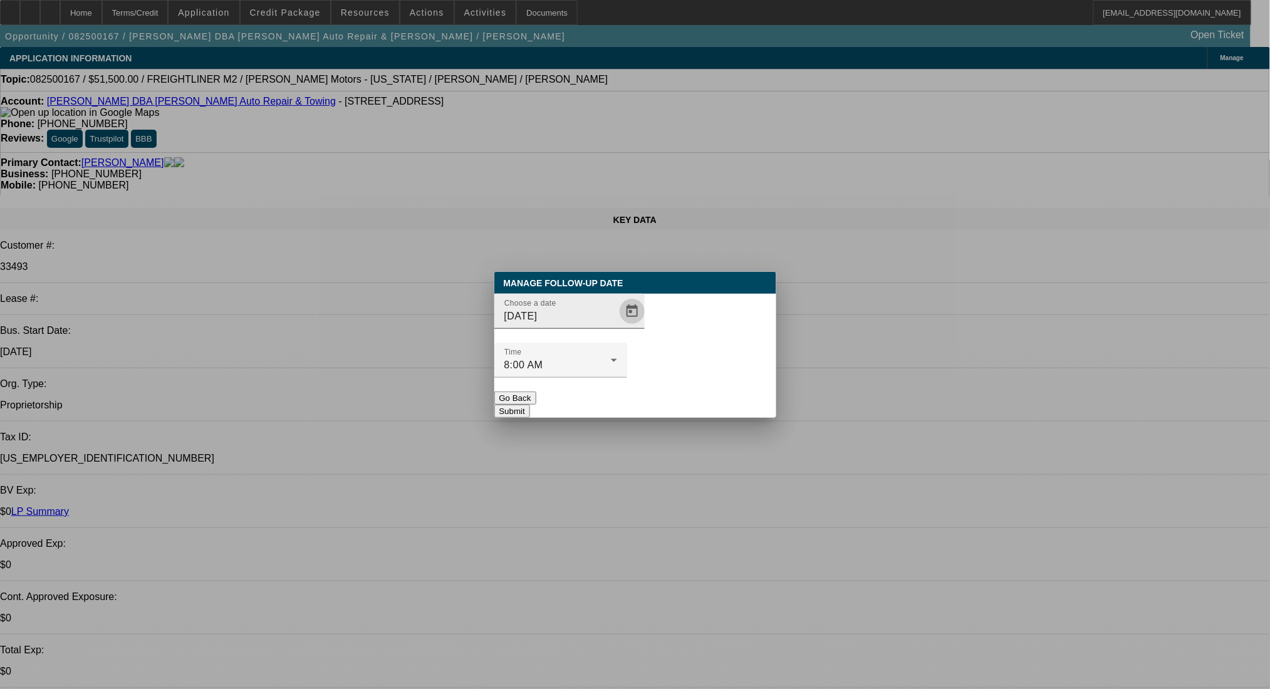
click at [617, 326] on span "Open calendar" at bounding box center [632, 311] width 30 height 30
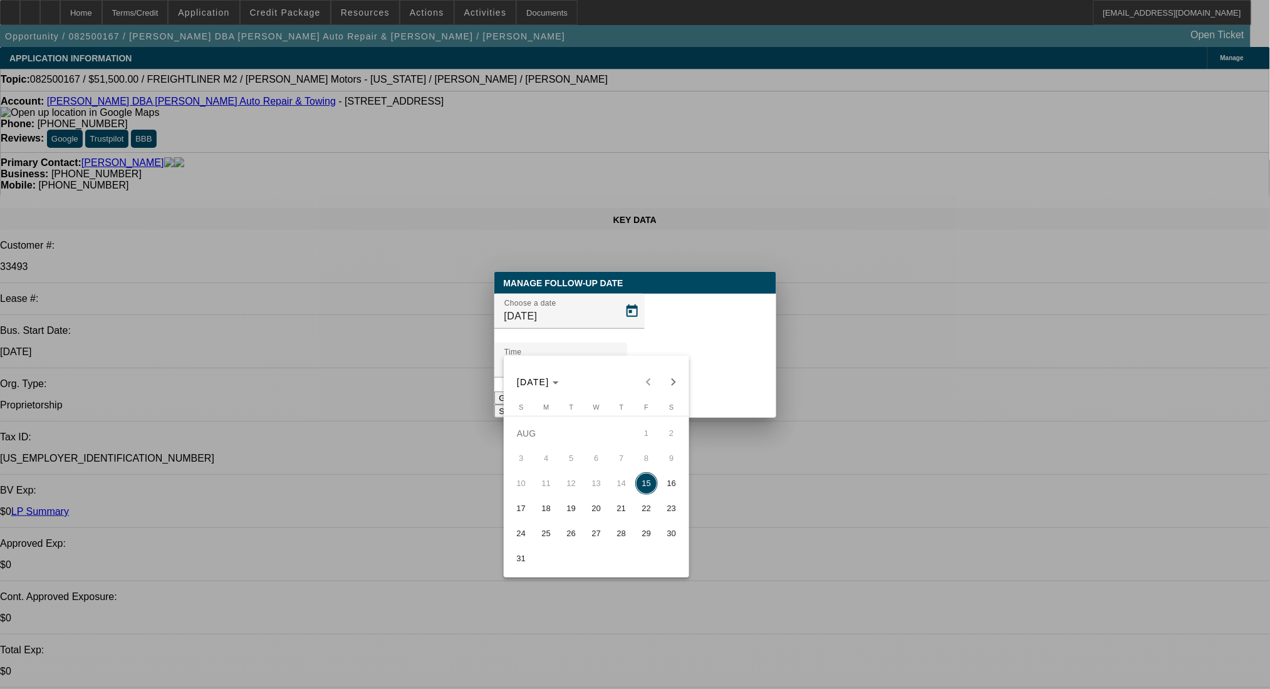
click at [567, 515] on span "19" at bounding box center [571, 508] width 23 height 23
type input "8/19/2025"
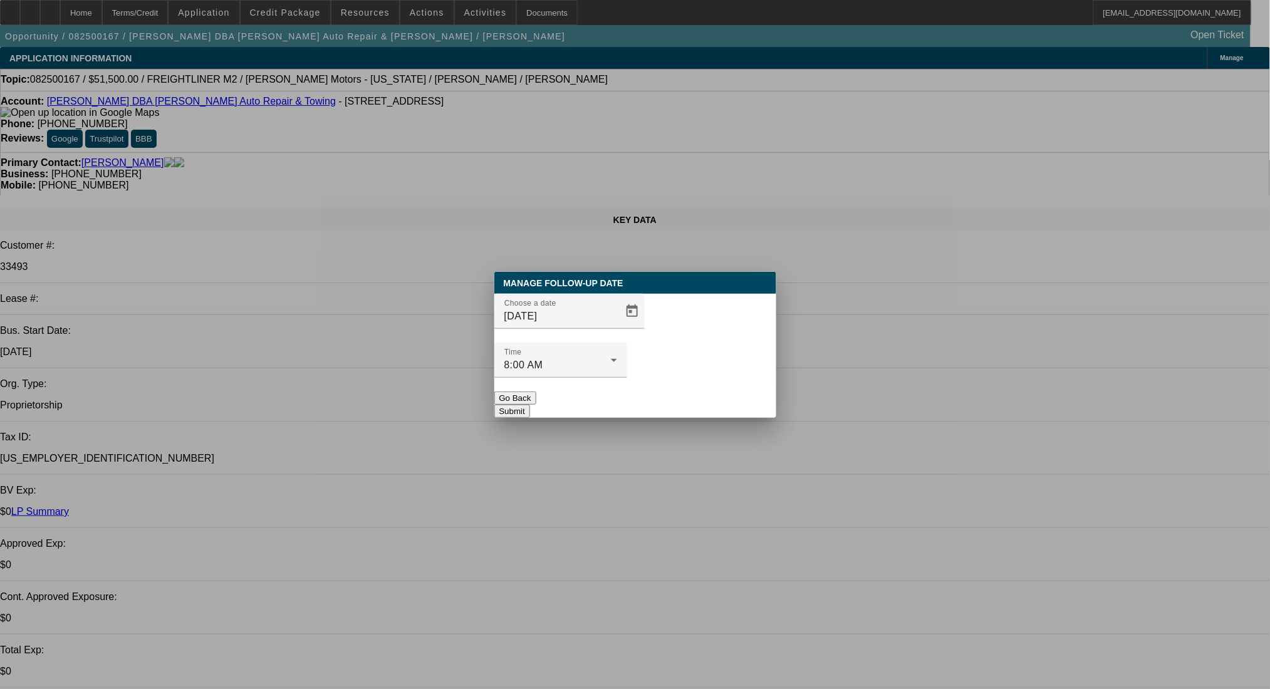
click at [530, 405] on button "Submit" at bounding box center [512, 411] width 36 height 13
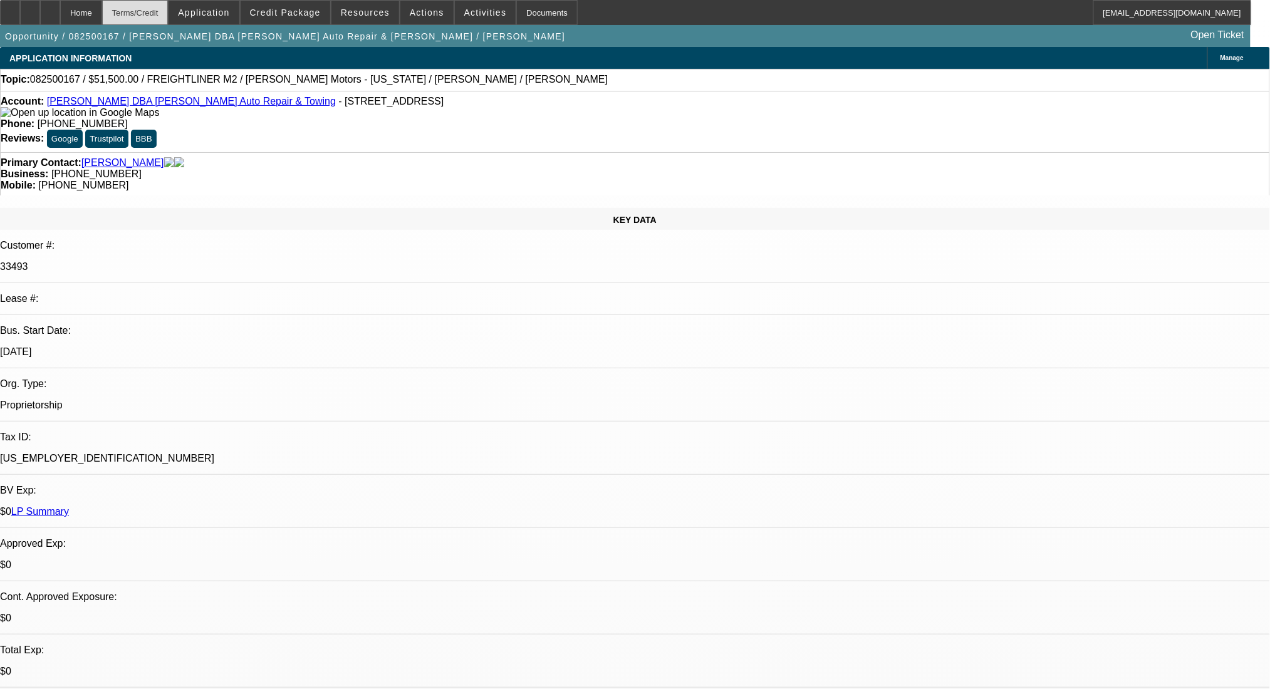
click at [169, 12] on div "Terms/Credit" at bounding box center [135, 12] width 66 height 25
select select "0"
select select "6"
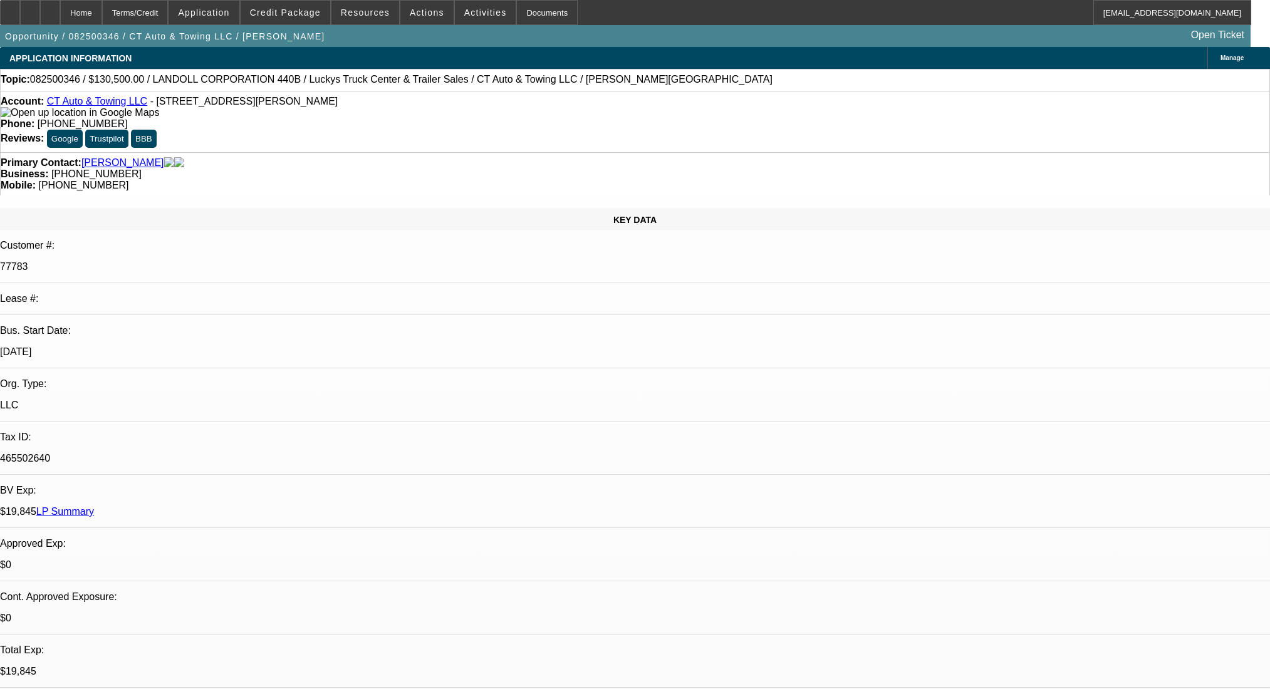
select select "0"
select select "6"
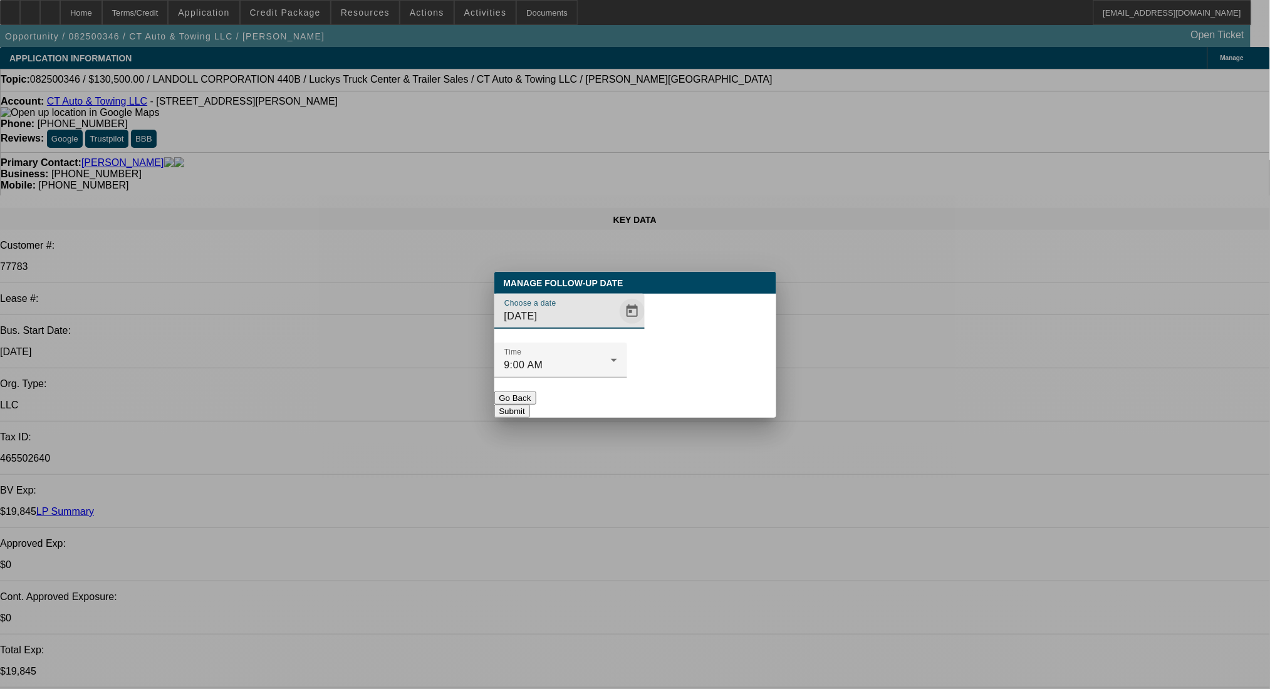
click at [617, 326] on span "Open calendar" at bounding box center [632, 311] width 30 height 30
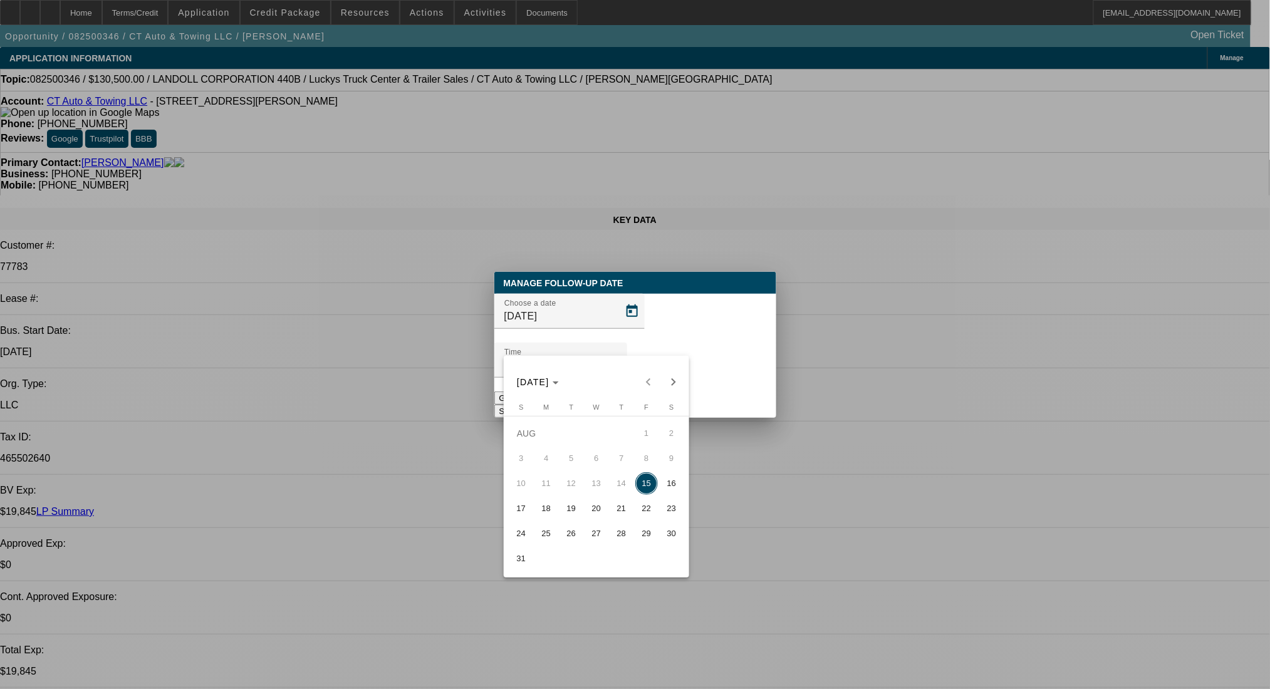
drag, startPoint x: 549, startPoint y: 519, endPoint x: 600, endPoint y: 484, distance: 62.6
click at [548, 517] on span "18" at bounding box center [546, 508] width 23 height 23
type input "[DATE]"
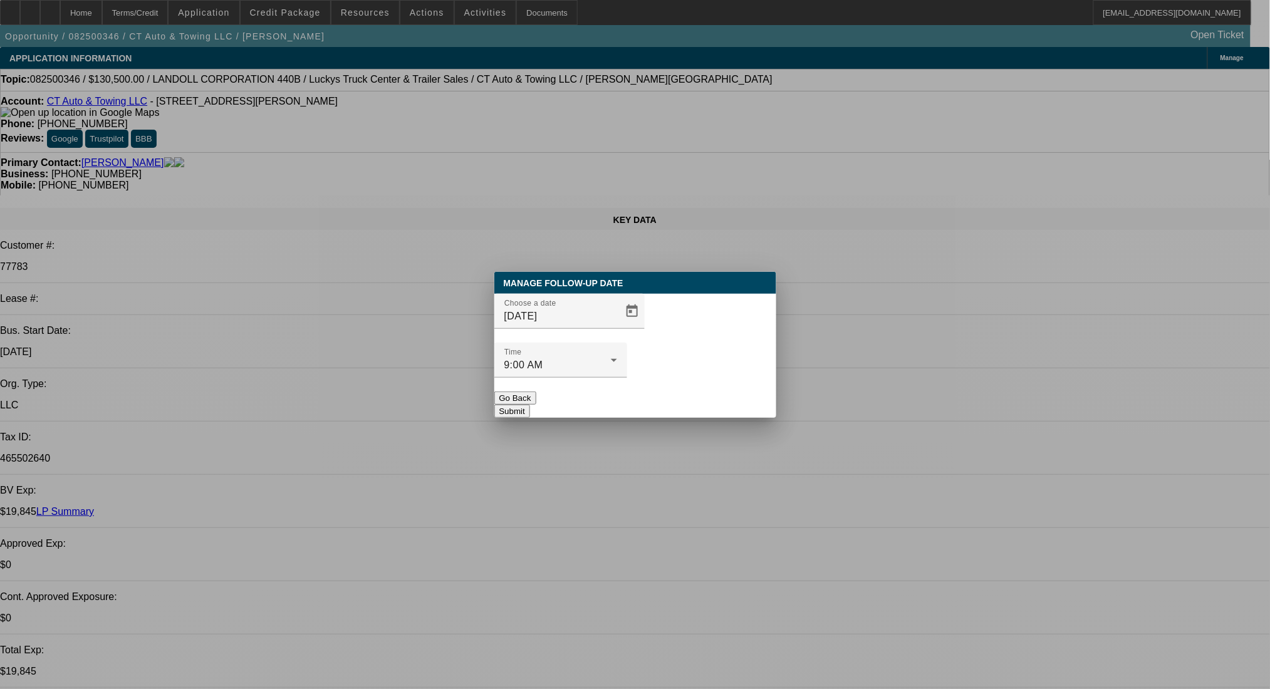
click at [530, 405] on button "Submit" at bounding box center [512, 411] width 36 height 13
